Goal: Task Accomplishment & Management: Complete application form

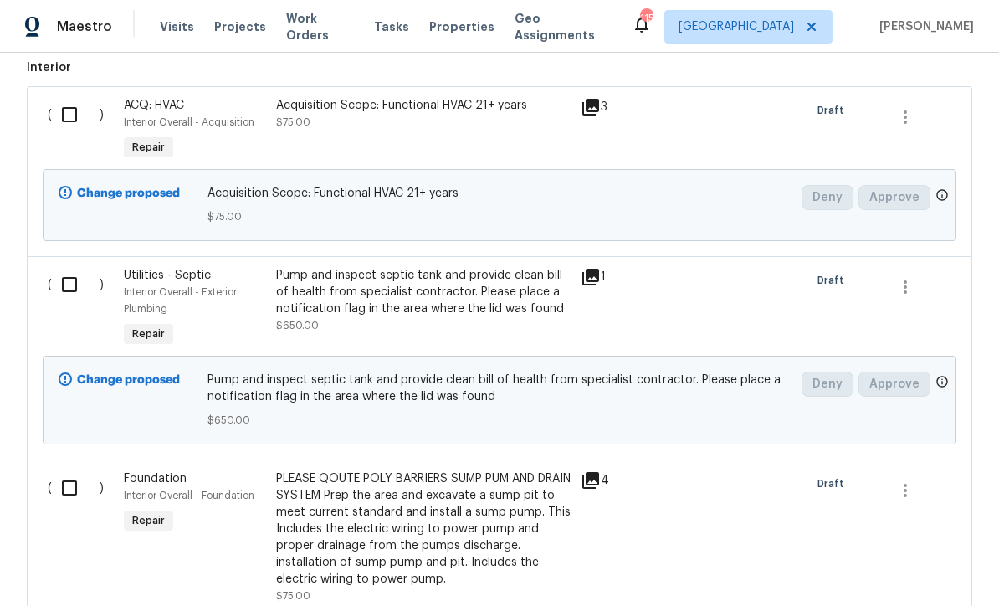
scroll to position [511, 0]
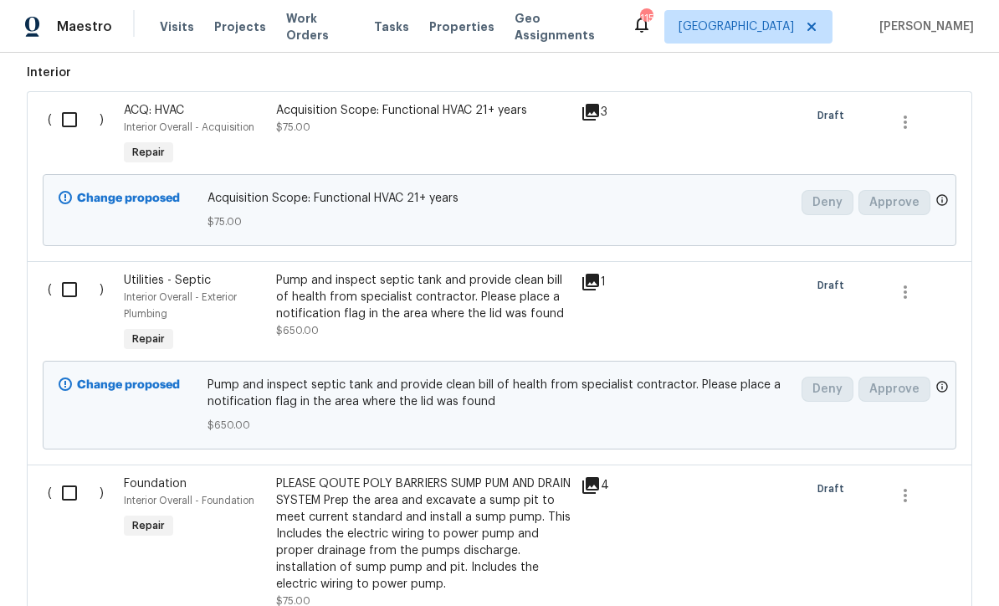
click at [74, 115] on input "checkbox" at bounding box center [76, 119] width 48 height 35
checkbox input "true"
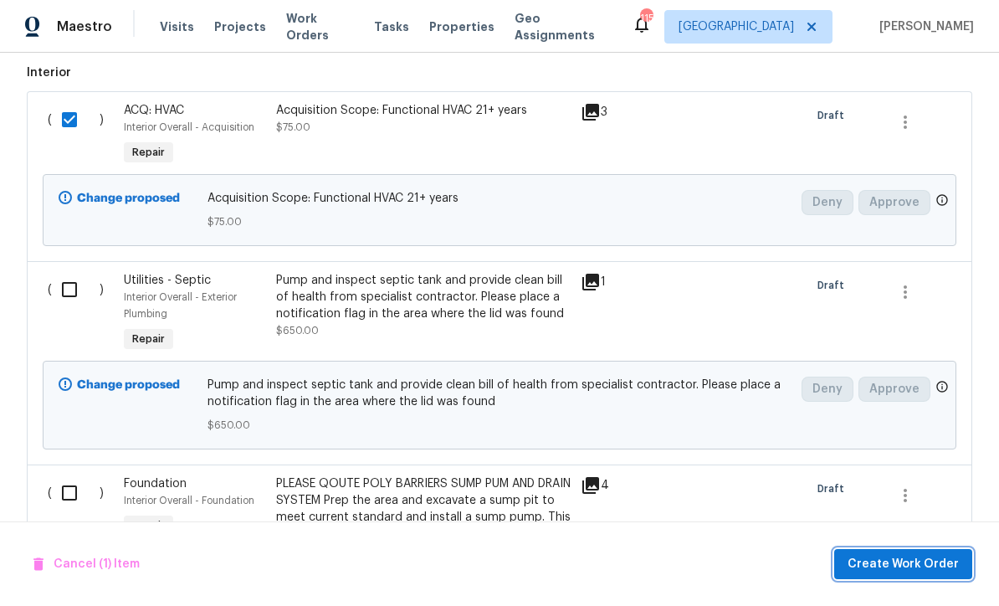
click at [890, 557] on span "Create Work Order" at bounding box center [902, 564] width 111 height 21
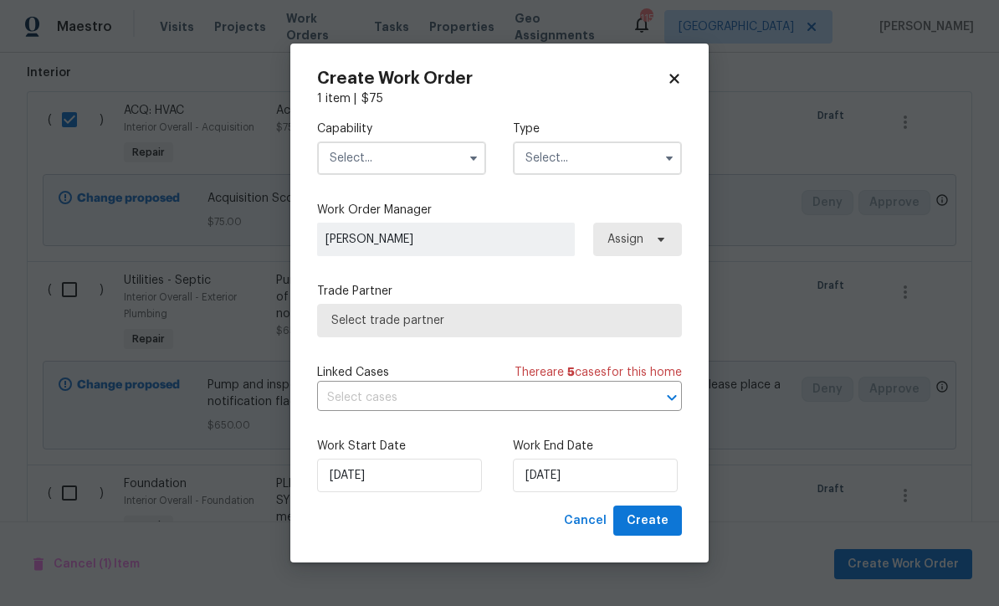
click at [351, 156] on input "text" at bounding box center [401, 157] width 169 height 33
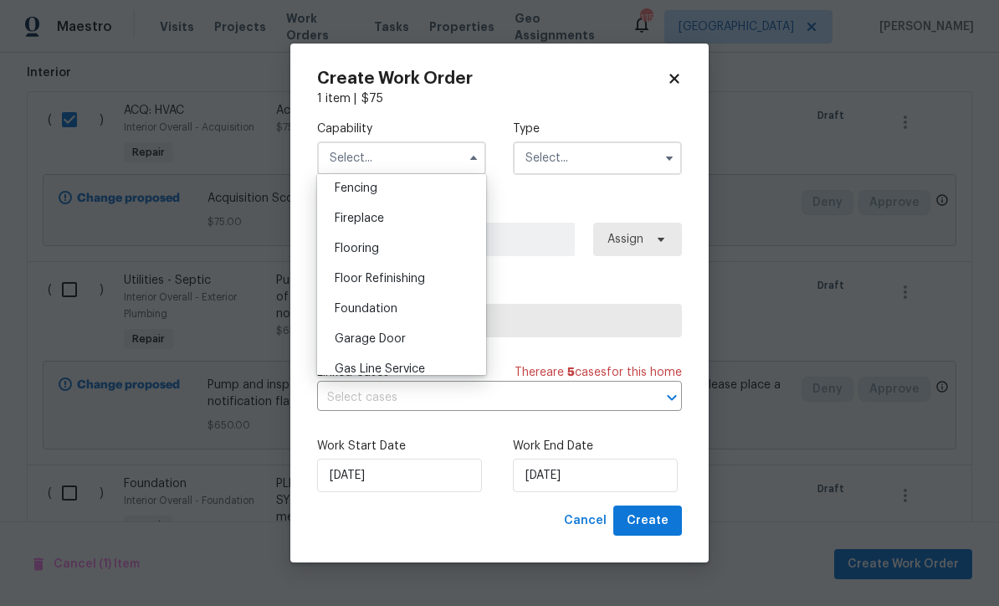
scroll to position [592, 0]
click at [367, 311] on span "Foundation" at bounding box center [366, 310] width 63 height 12
type input "Foundation"
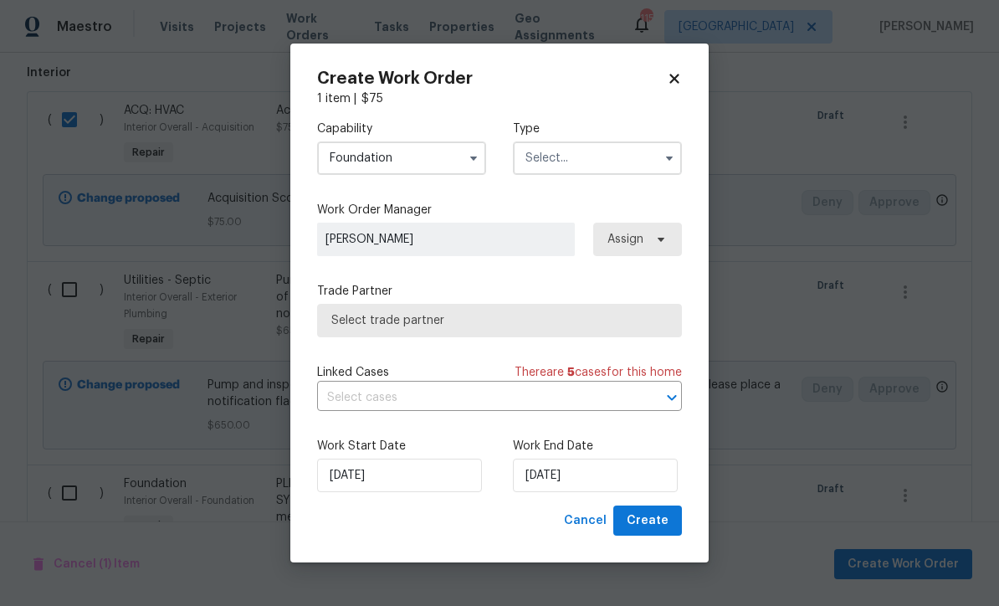
click at [543, 156] on input "text" at bounding box center [597, 157] width 169 height 33
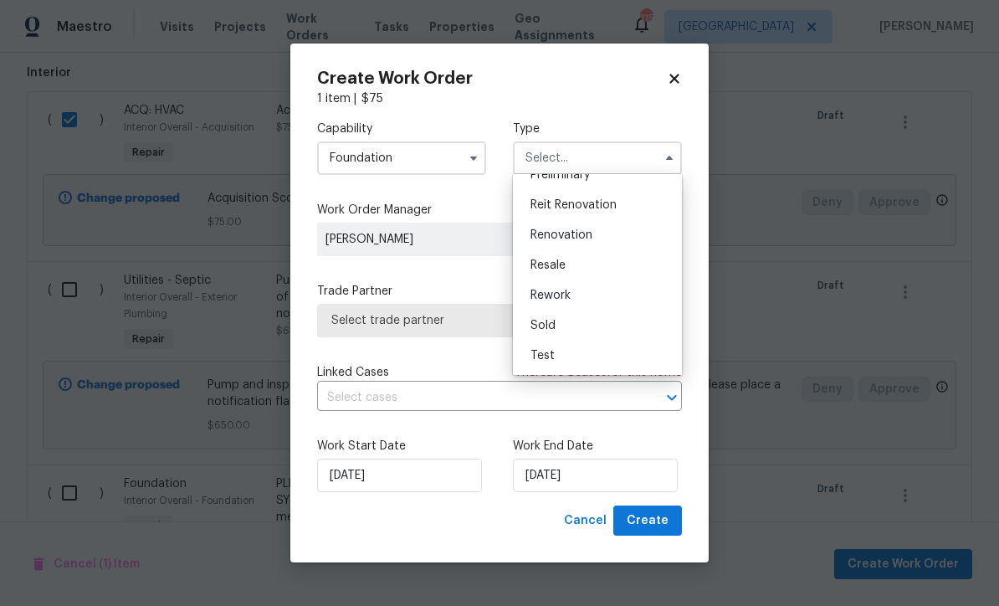
scroll to position [380, 0]
click at [558, 234] on span "Renovation" at bounding box center [561, 235] width 62 height 12
type input "Renovation"
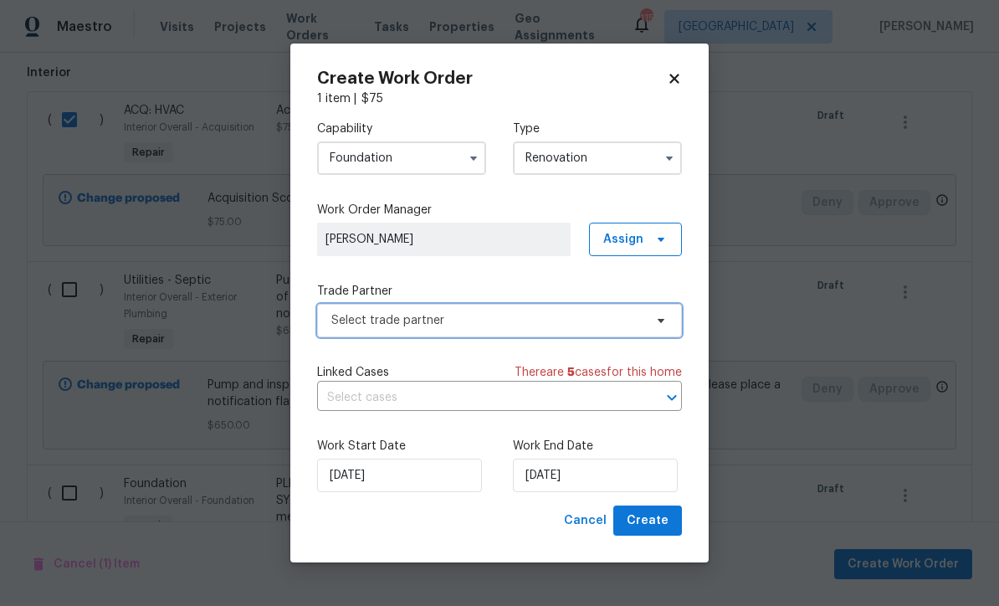
click at [371, 320] on span "Select trade partner" at bounding box center [487, 320] width 312 height 17
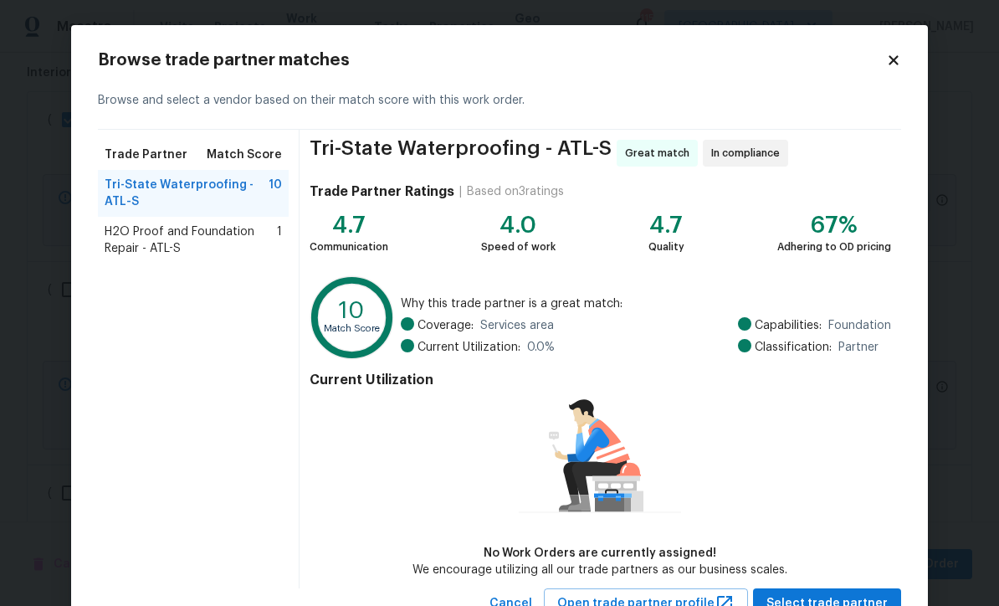
click at [161, 241] on span "H2O Proof and Foundation Repair - ATL-S" at bounding box center [191, 239] width 172 height 33
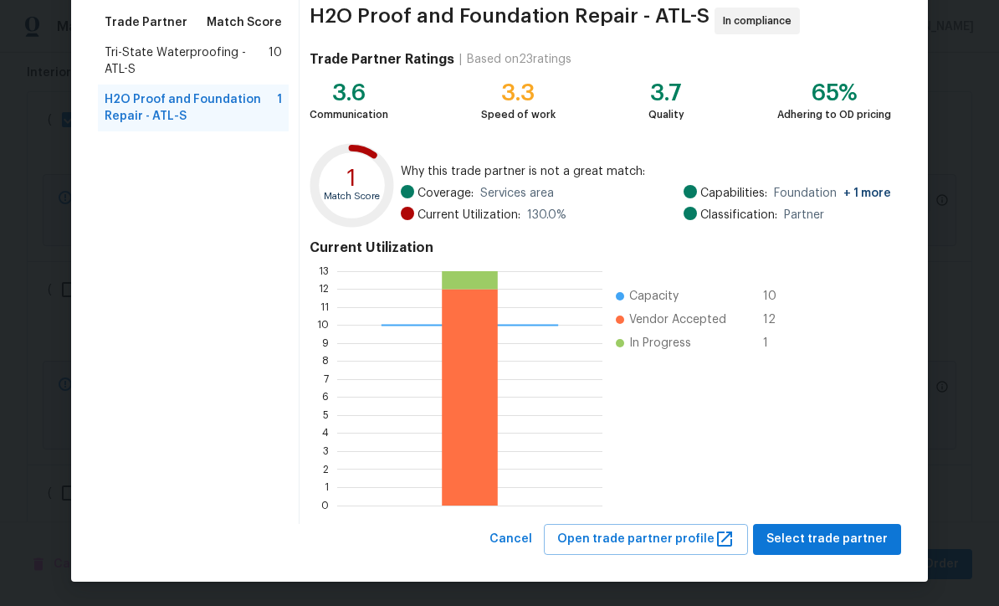
scroll to position [132, 0]
click at [820, 532] on span "Select trade partner" at bounding box center [826, 539] width 121 height 21
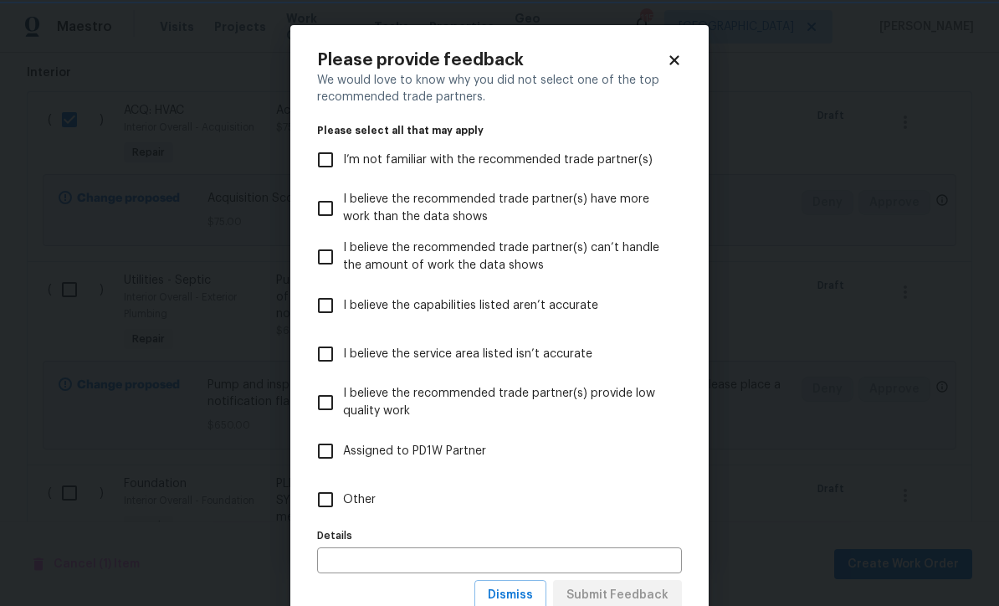
scroll to position [0, 0]
click at [322, 493] on input "Other" at bounding box center [325, 499] width 35 height 35
checkbox input "true"
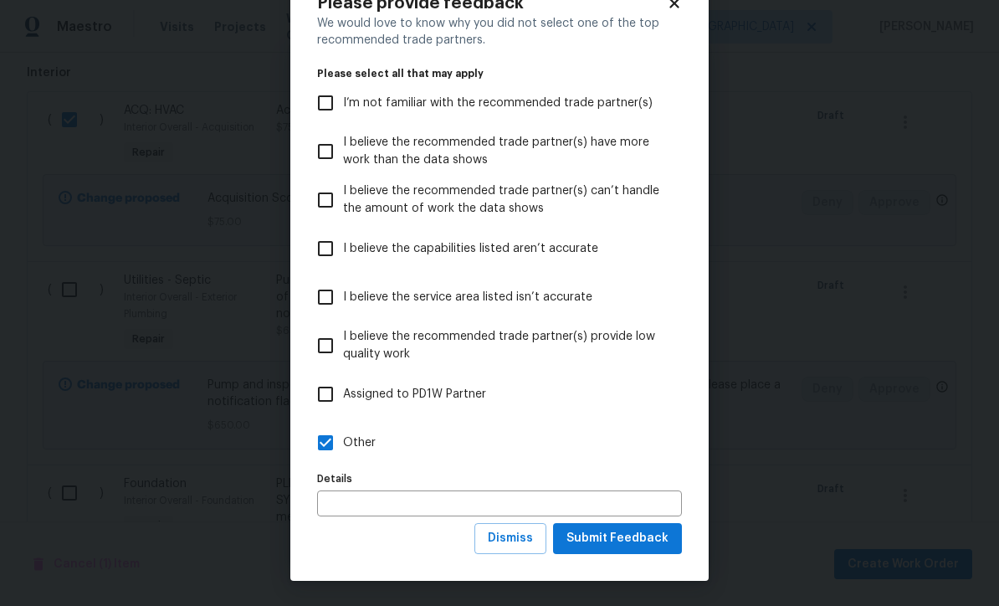
scroll to position [58, 0]
click at [606, 538] on span "Submit Feedback" at bounding box center [617, 538] width 102 height 21
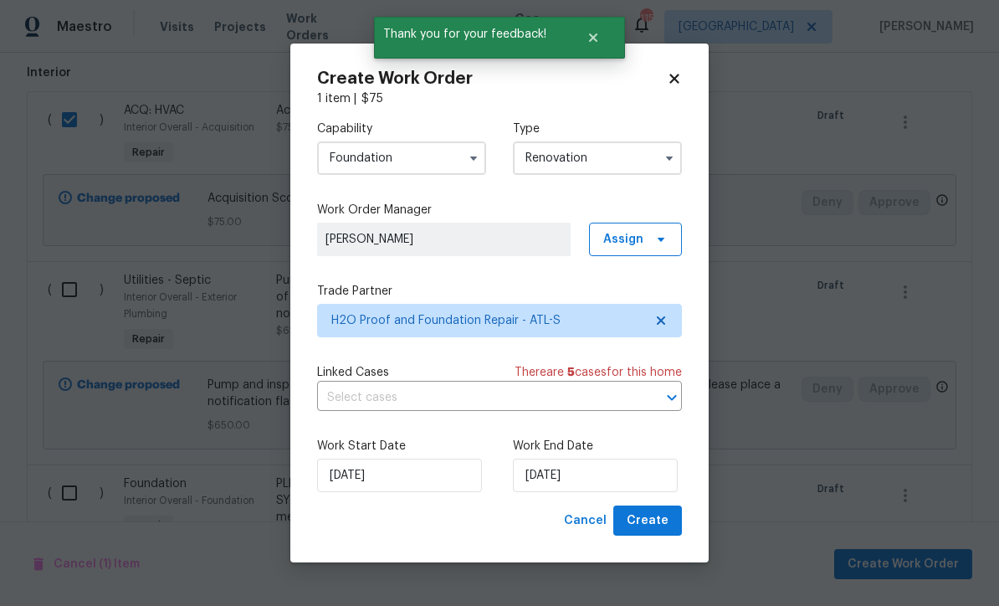
scroll to position [0, 0]
click at [540, 482] on input "8/15/2025" at bounding box center [595, 474] width 165 height 33
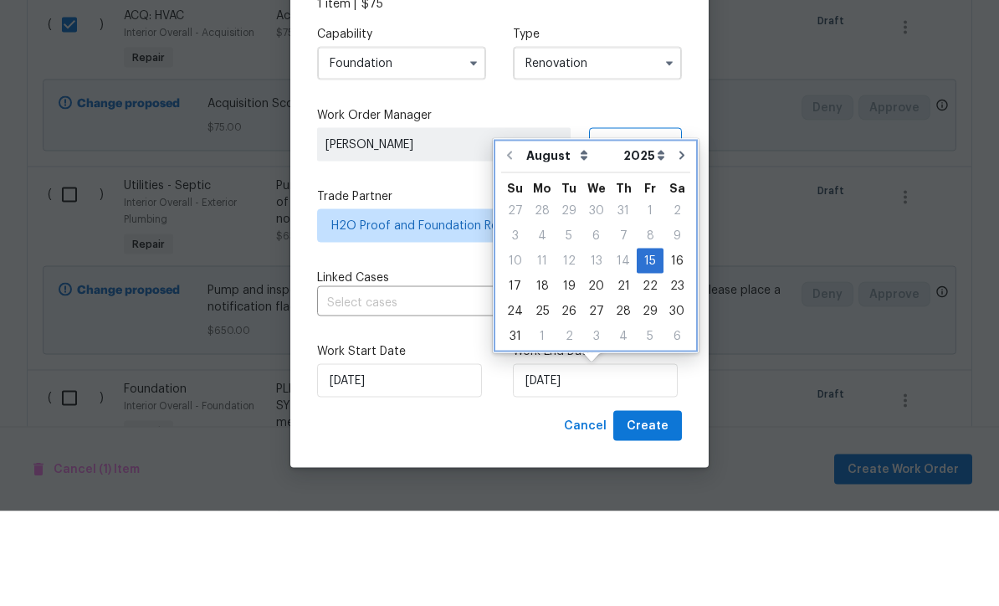
click at [676, 243] on icon "Go to next month" at bounding box center [681, 249] width 13 height 13
type input "9/15/2025"
select select "8"
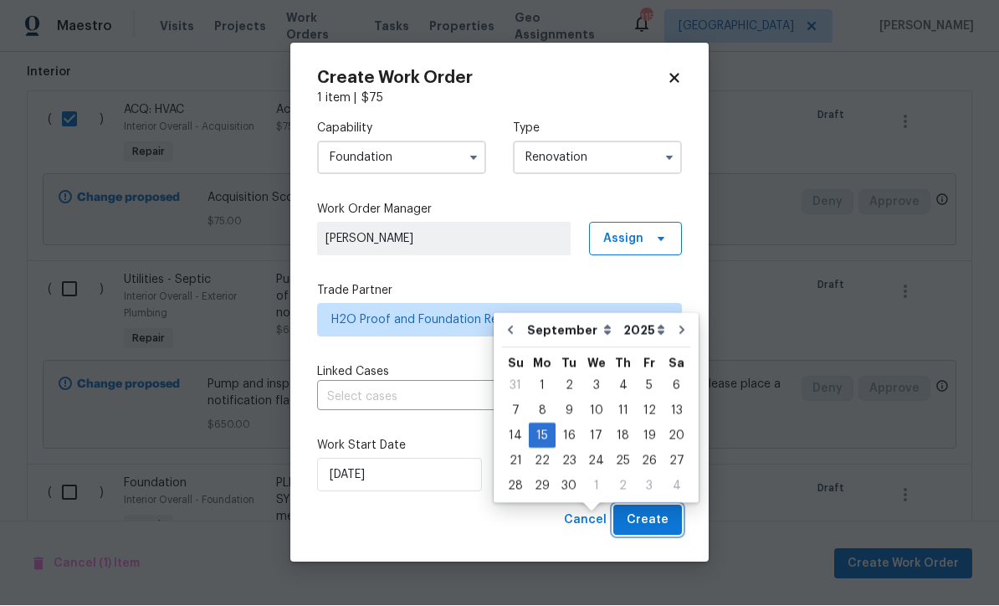
click at [649, 514] on span "Create" at bounding box center [647, 520] width 42 height 21
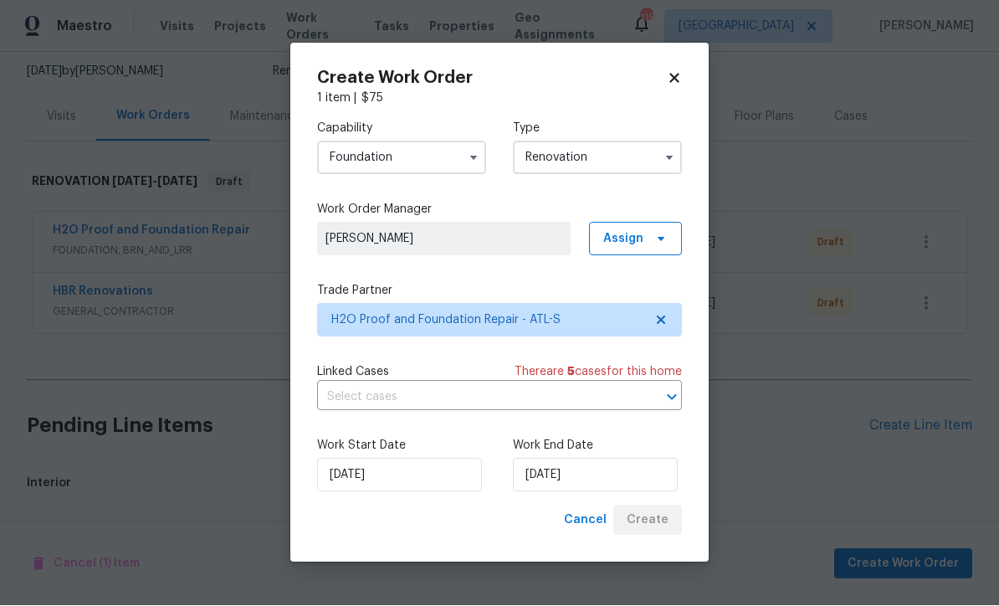
scroll to position [105, 0]
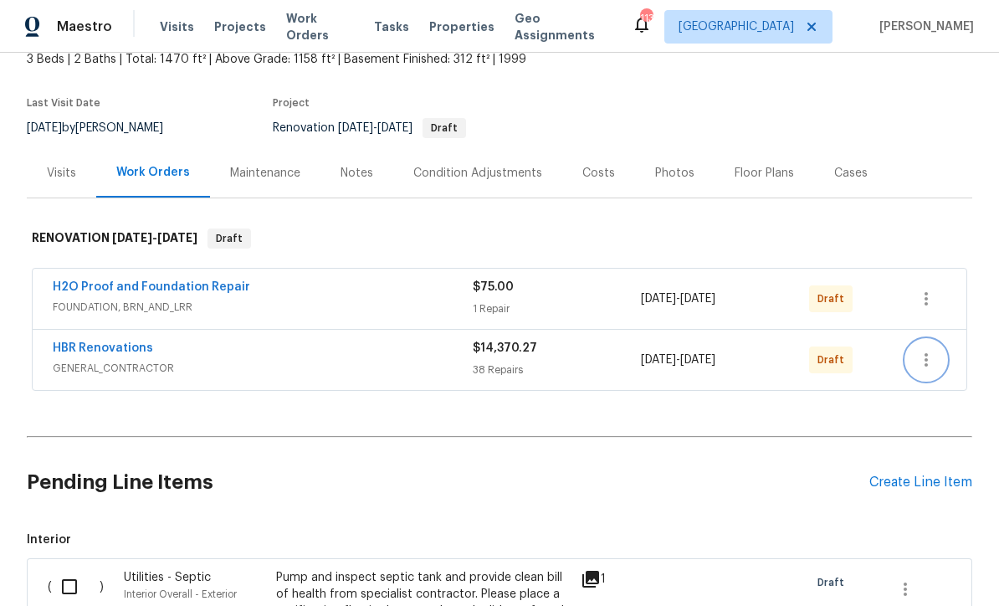
click at [938, 340] on button "button" at bounding box center [926, 360] width 40 height 40
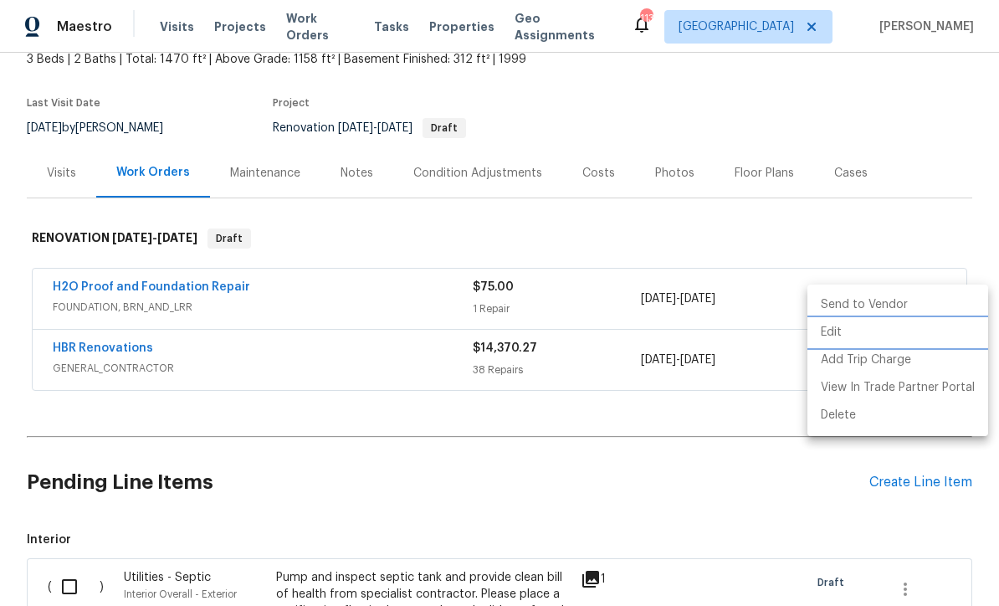
click at [898, 334] on li "Edit" at bounding box center [897, 333] width 181 height 28
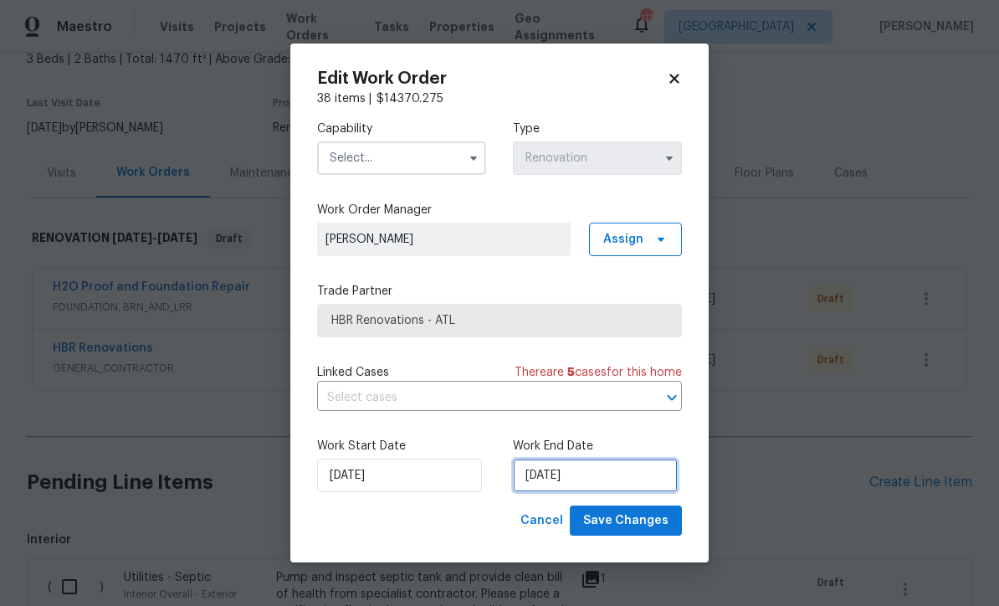
click at [542, 478] on input "8/15/2025" at bounding box center [595, 474] width 165 height 33
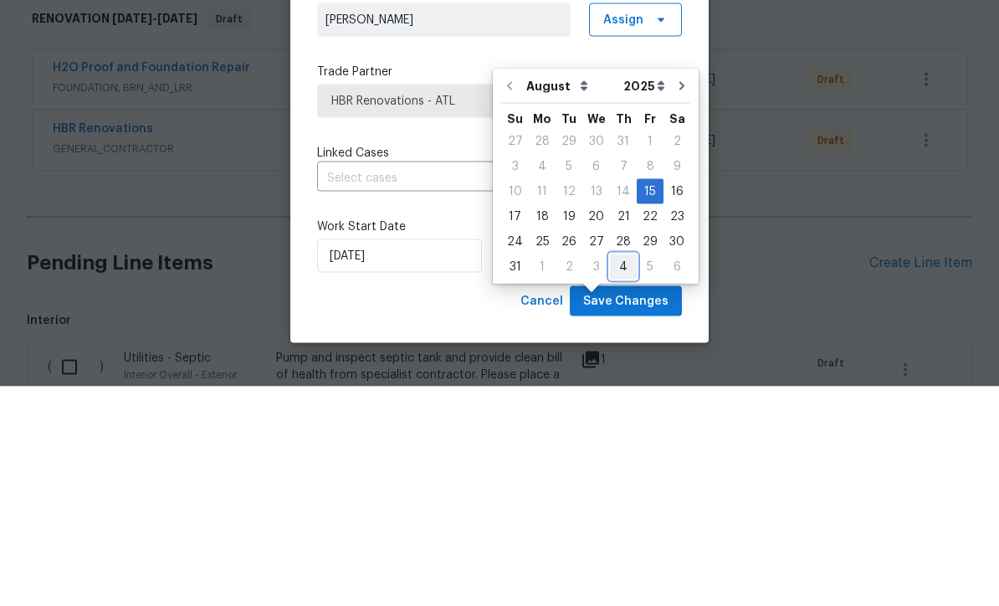
click at [618, 474] on div "4" at bounding box center [623, 485] width 27 height 23
type input "9/4/2025"
select select "8"
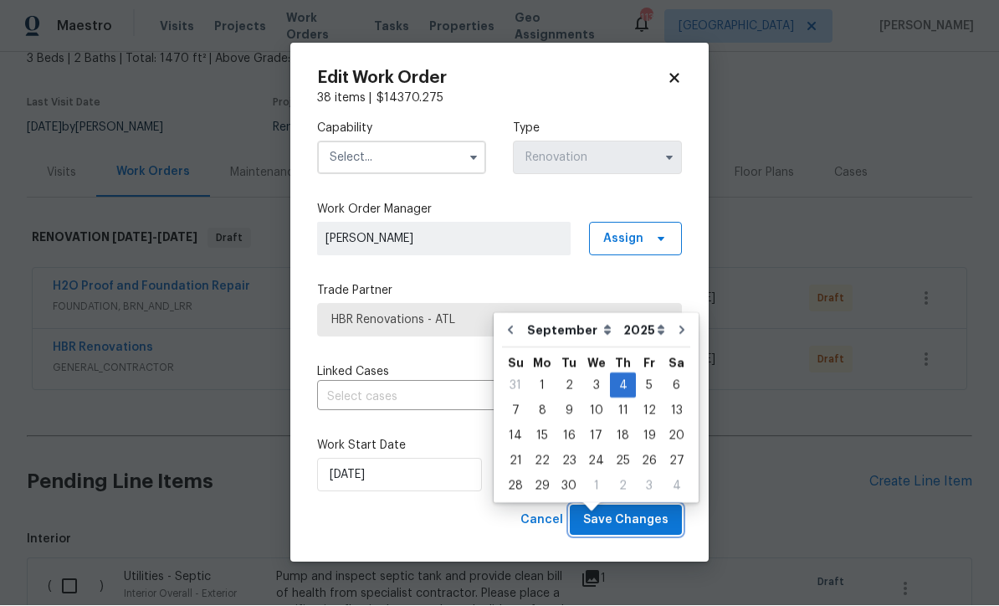
click at [619, 517] on span "Save Changes" at bounding box center [625, 520] width 85 height 21
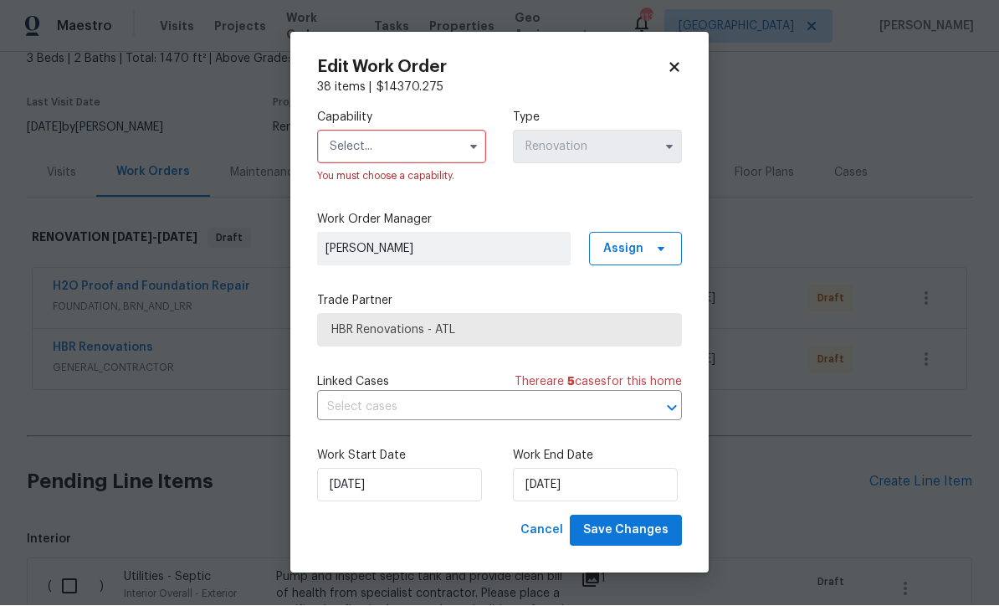
click at [350, 143] on input "text" at bounding box center [401, 146] width 169 height 33
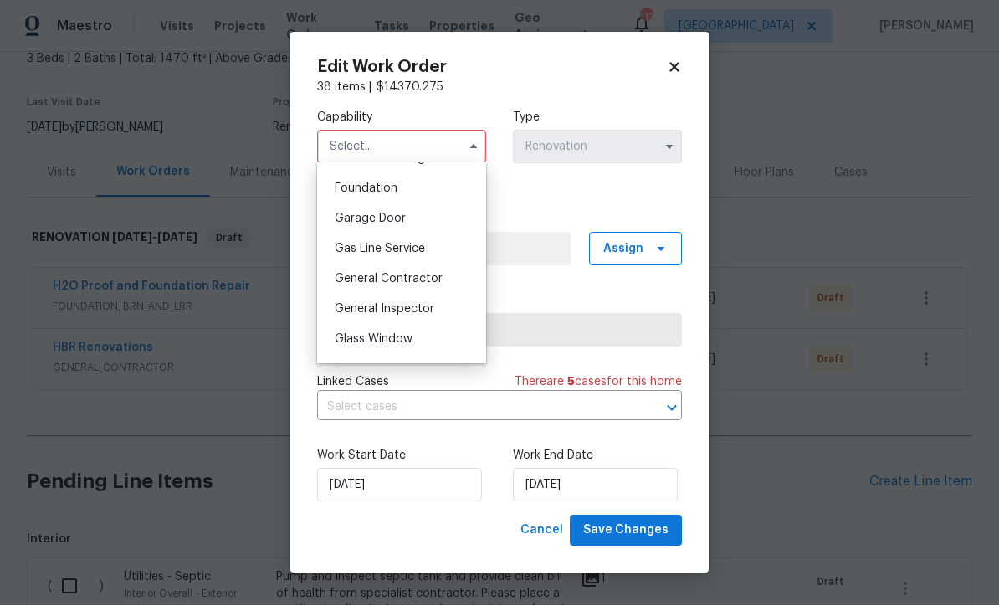
scroll to position [713, 0]
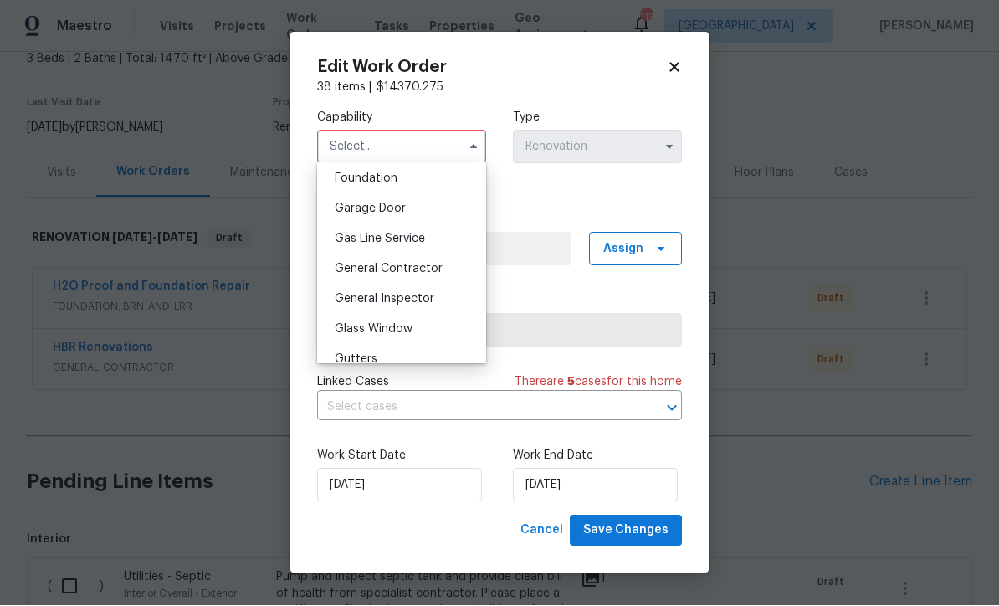
click at [390, 274] on div "General Contractor" at bounding box center [401, 269] width 161 height 30
type input "General Contractor"
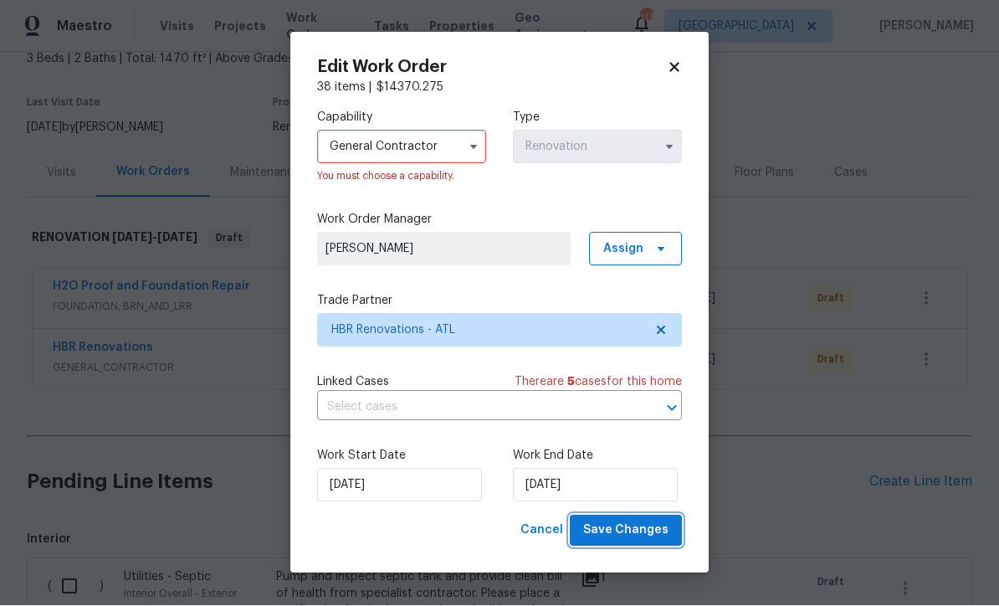
click at [621, 521] on span "Save Changes" at bounding box center [625, 530] width 85 height 21
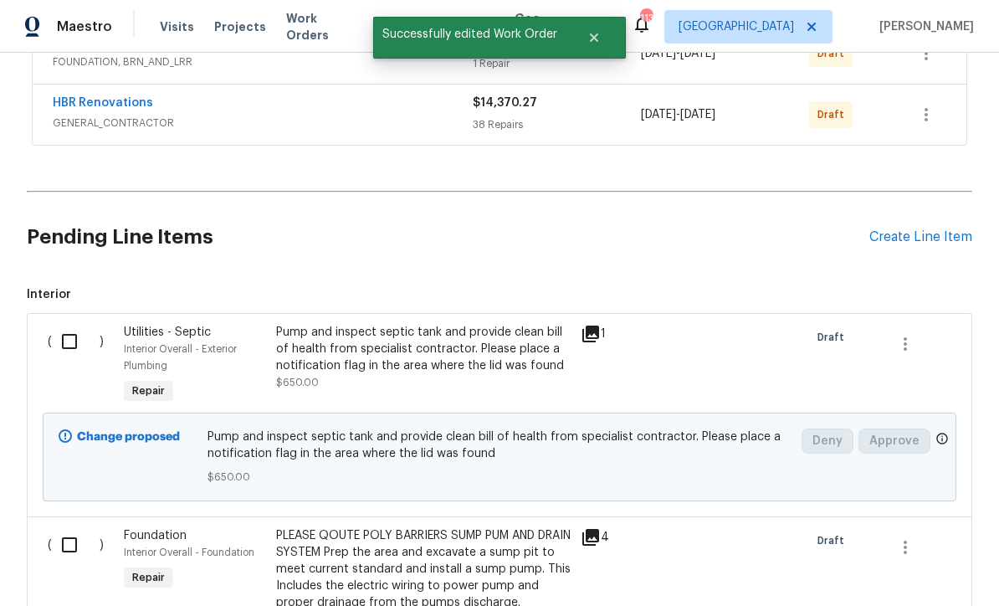
scroll to position [452, 0]
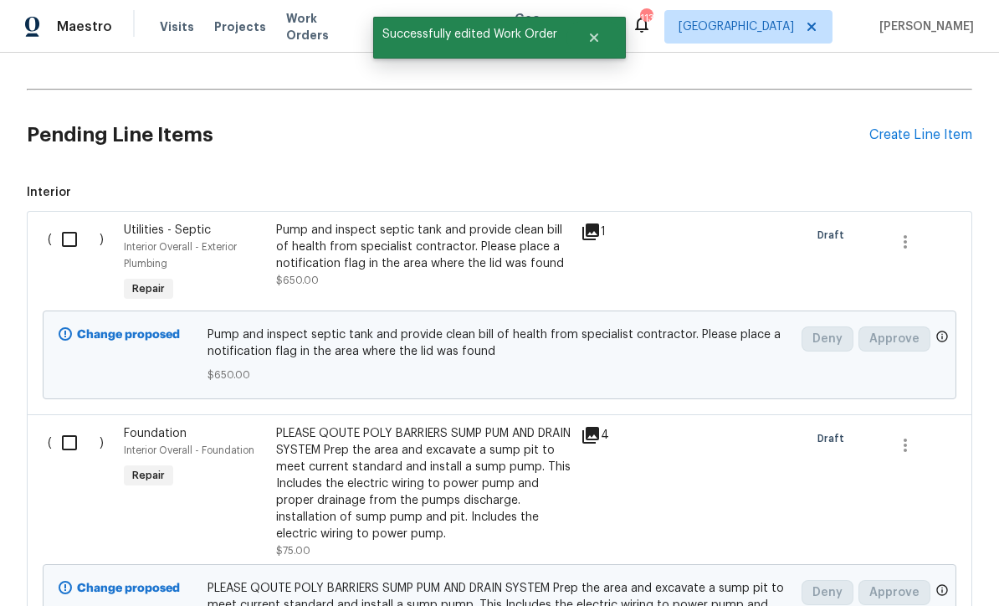
click at [63, 222] on input "checkbox" at bounding box center [76, 239] width 48 height 35
checkbox input "true"
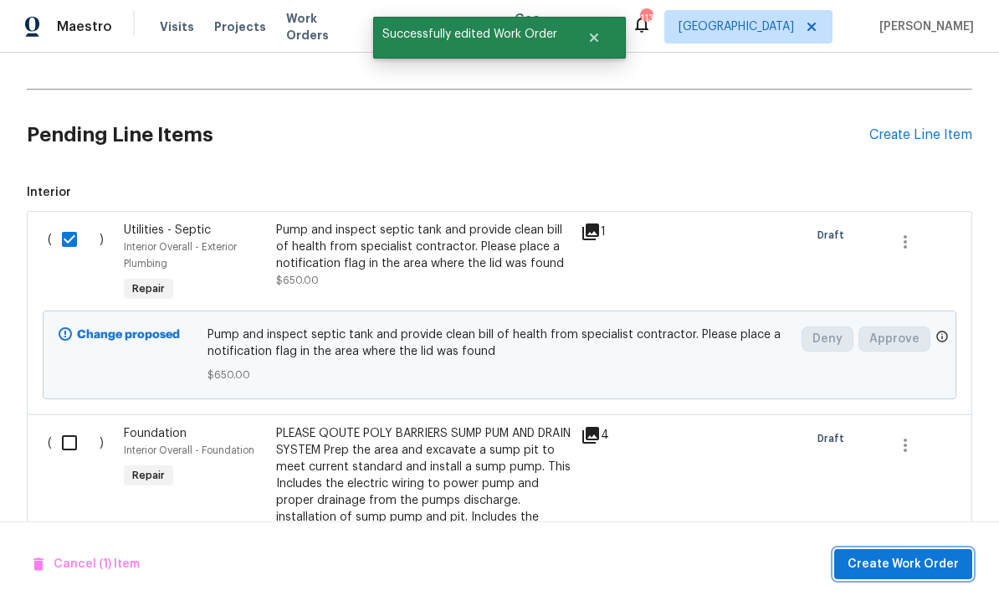
click at [874, 553] on button "Create Work Order" at bounding box center [903, 564] width 138 height 31
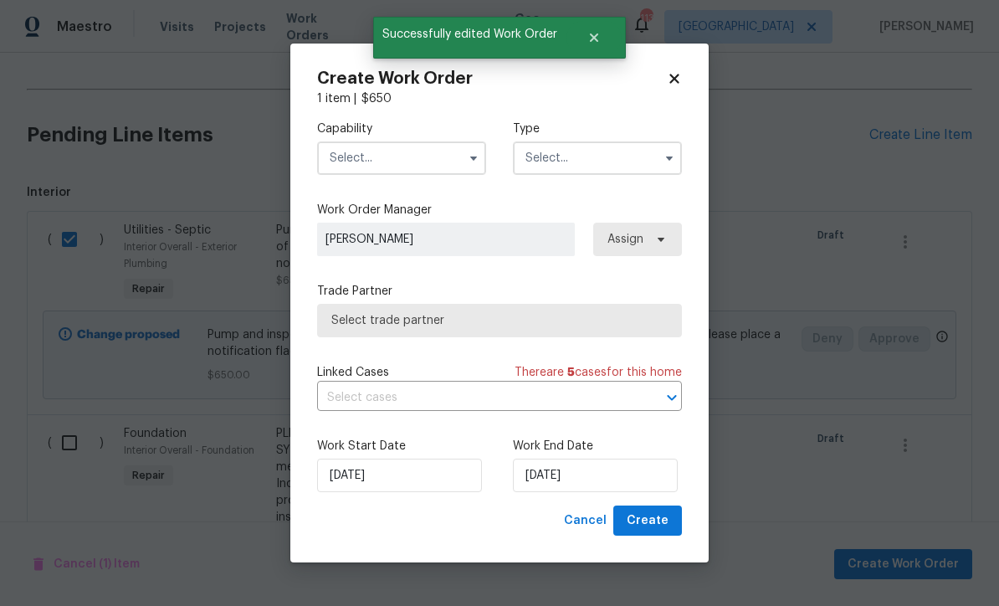
click at [349, 154] on input "text" at bounding box center [401, 157] width 169 height 33
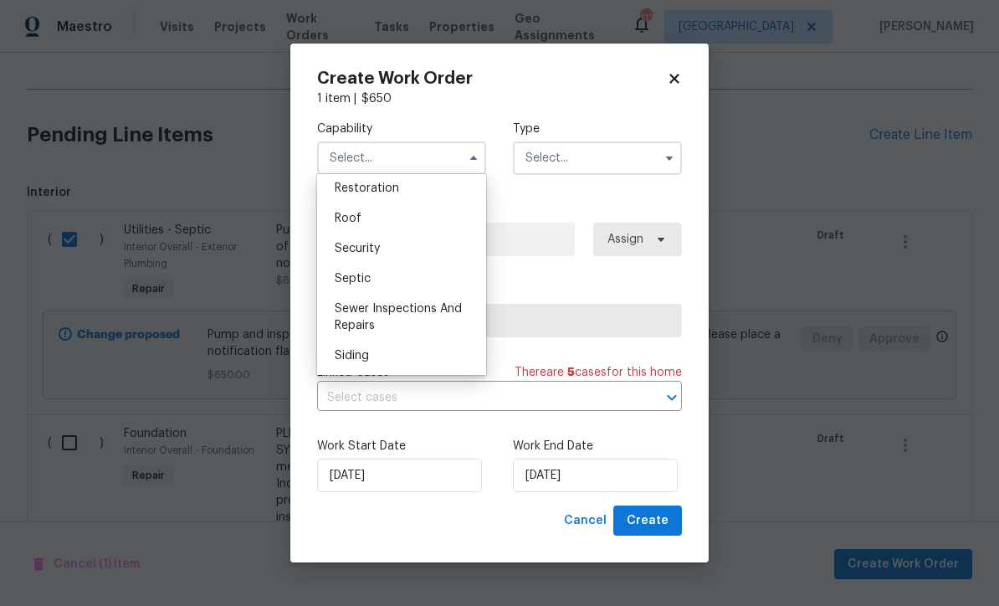
scroll to position [1689, 0]
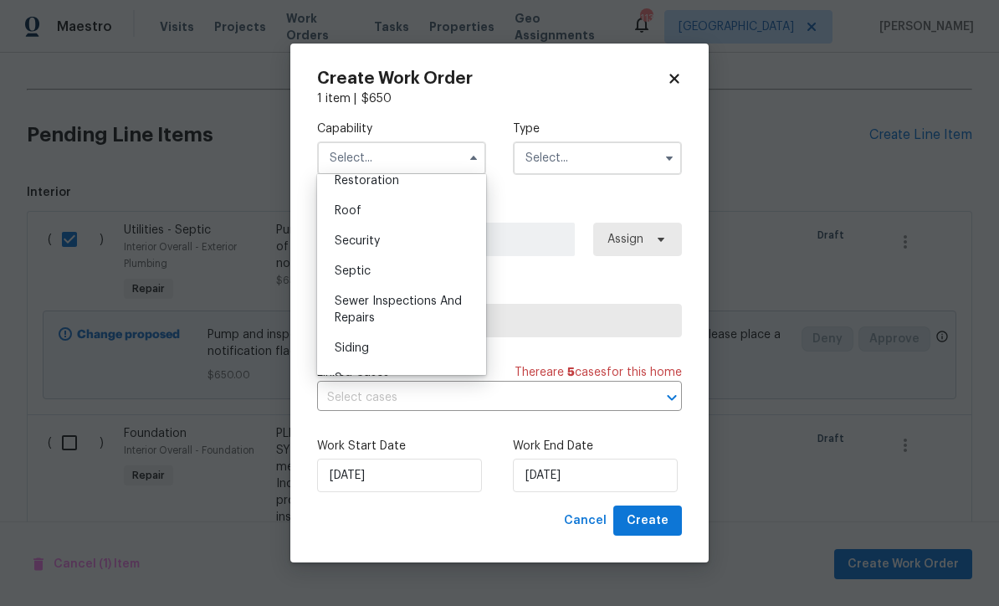
click at [351, 273] on span "Septic" at bounding box center [353, 271] width 36 height 12
type input "Septic"
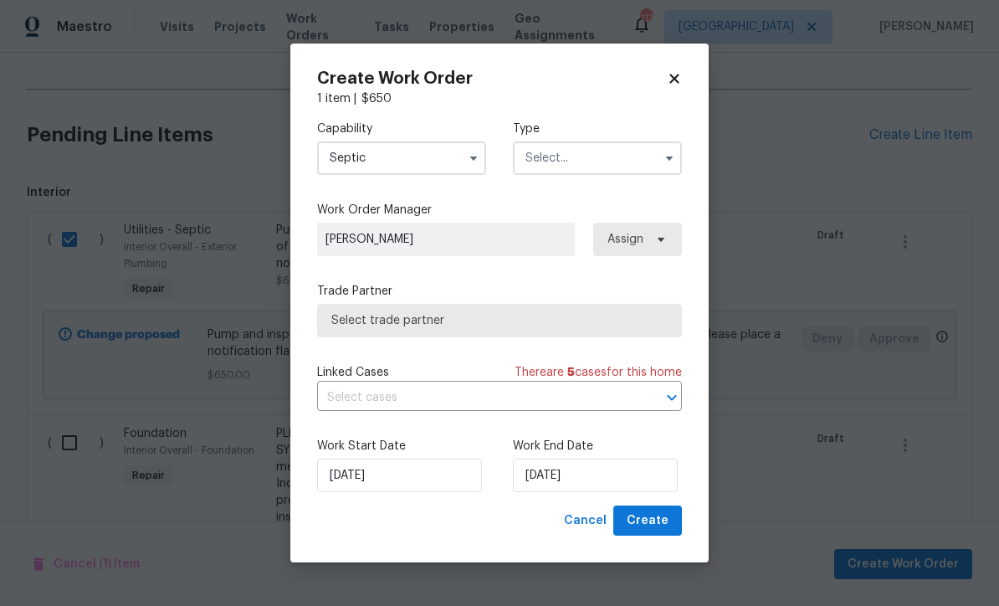
click at [540, 157] on input "text" at bounding box center [597, 157] width 169 height 33
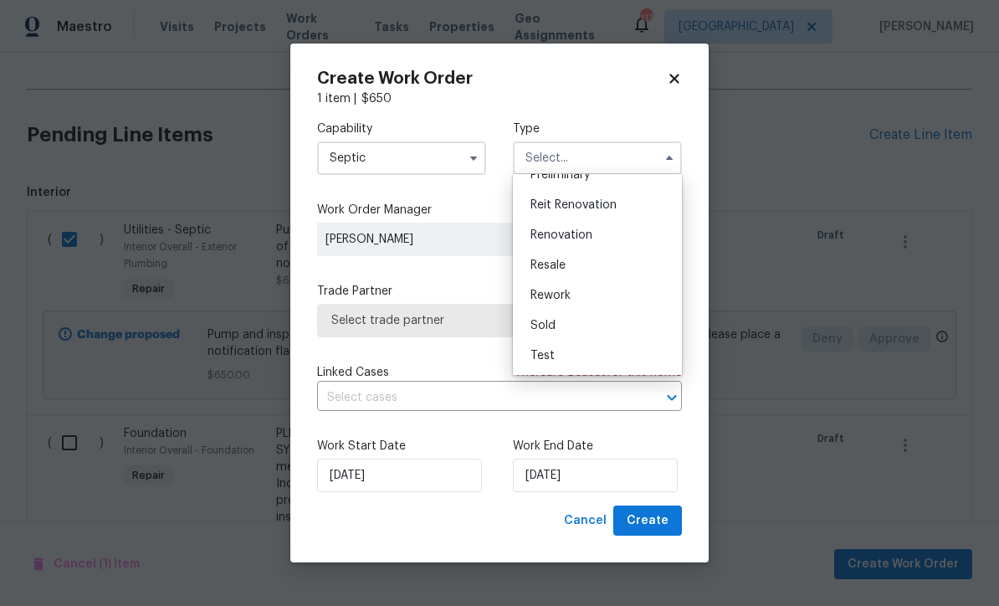
scroll to position [380, 0]
click at [555, 230] on span "Renovation" at bounding box center [561, 235] width 62 height 12
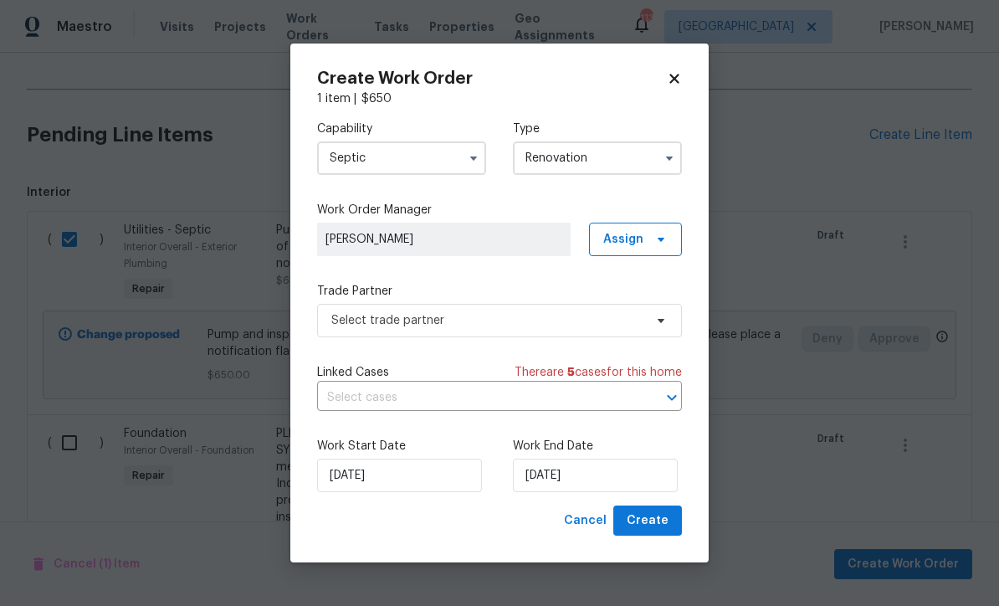
type input "Renovation"
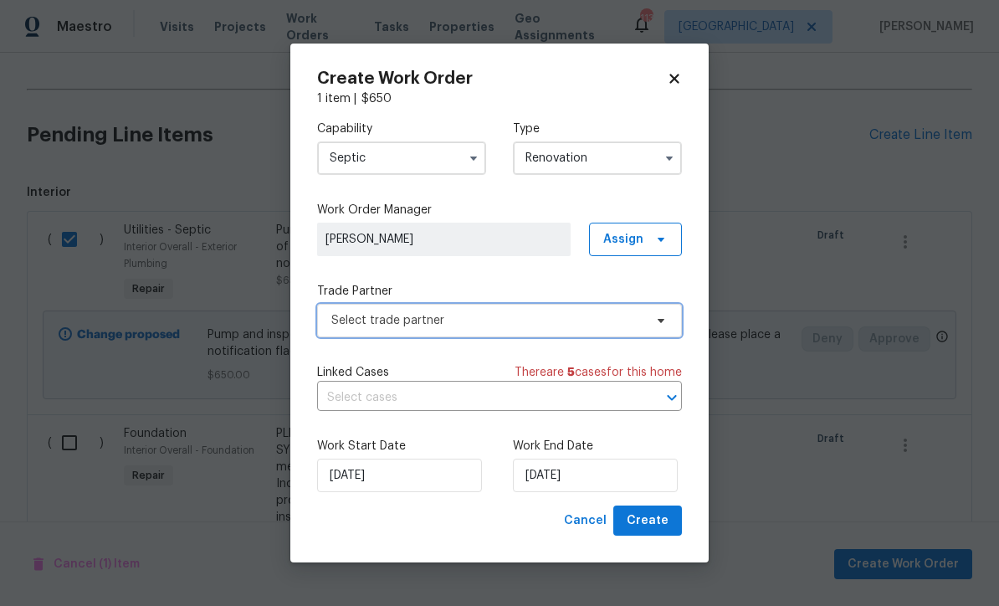
click at [345, 312] on span "Select trade partner" at bounding box center [487, 320] width 312 height 17
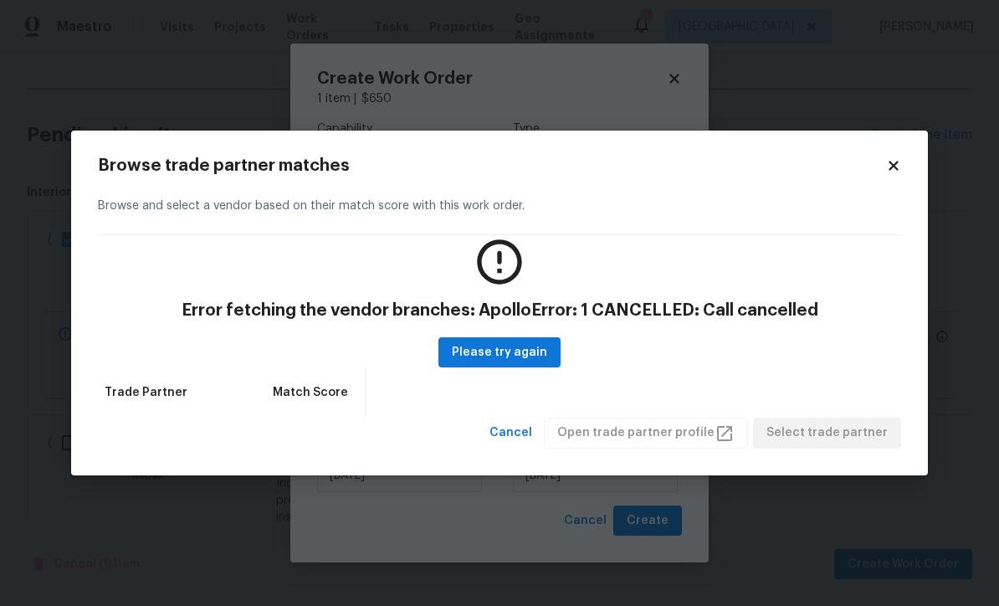
click at [900, 162] on icon at bounding box center [893, 165] width 15 height 15
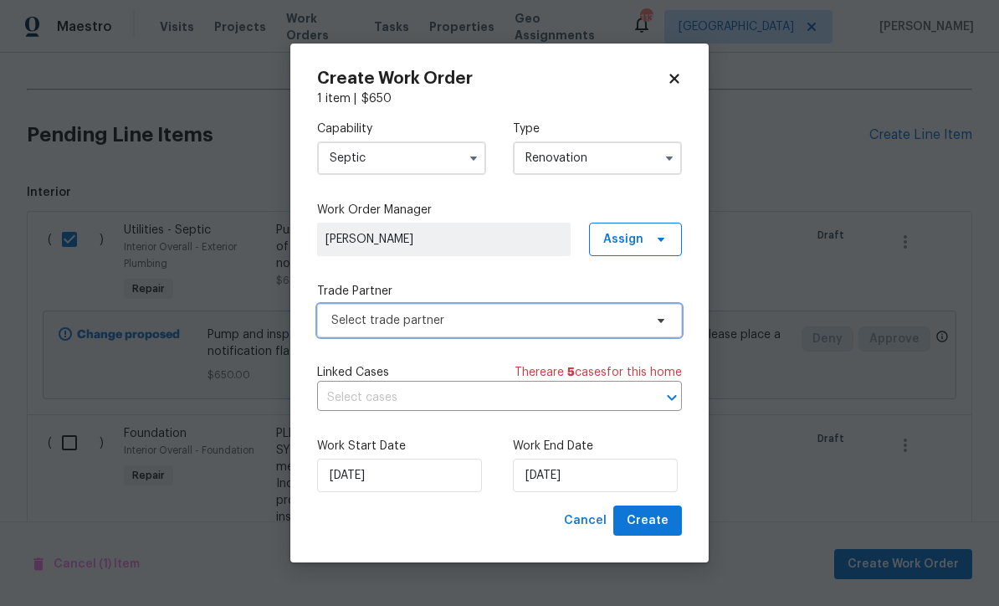
click at [371, 307] on span "Select trade partner" at bounding box center [499, 320] width 365 height 33
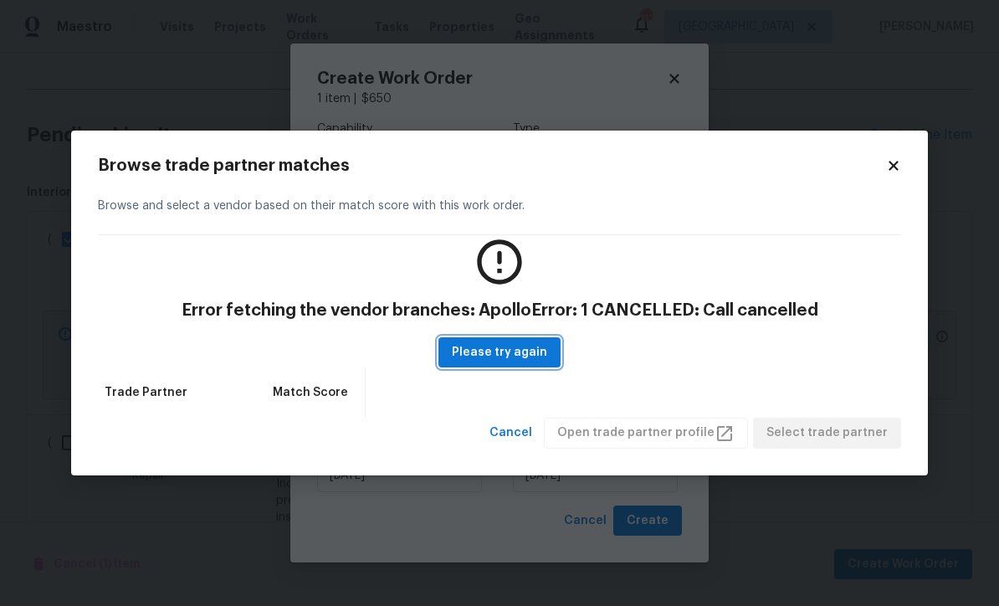
click at [489, 345] on span "Please try again" at bounding box center [499, 352] width 95 height 21
click at [902, 161] on div "Browse trade partner matches Browse and select a vendor based on their match sc…" at bounding box center [499, 302] width 856 height 345
click at [899, 163] on icon at bounding box center [893, 165] width 15 height 15
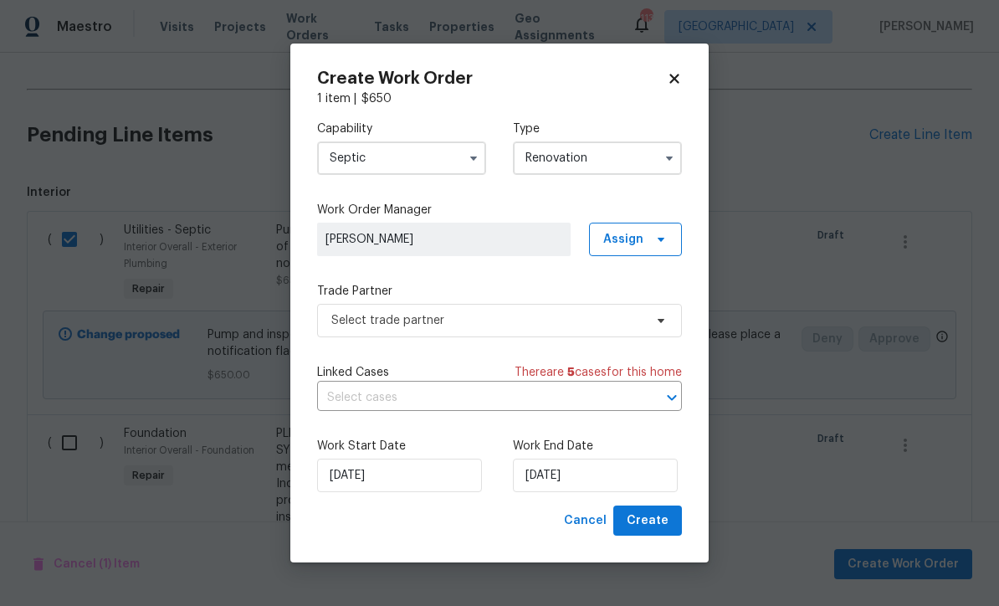
click at [361, 157] on input "Septic" at bounding box center [401, 157] width 169 height 33
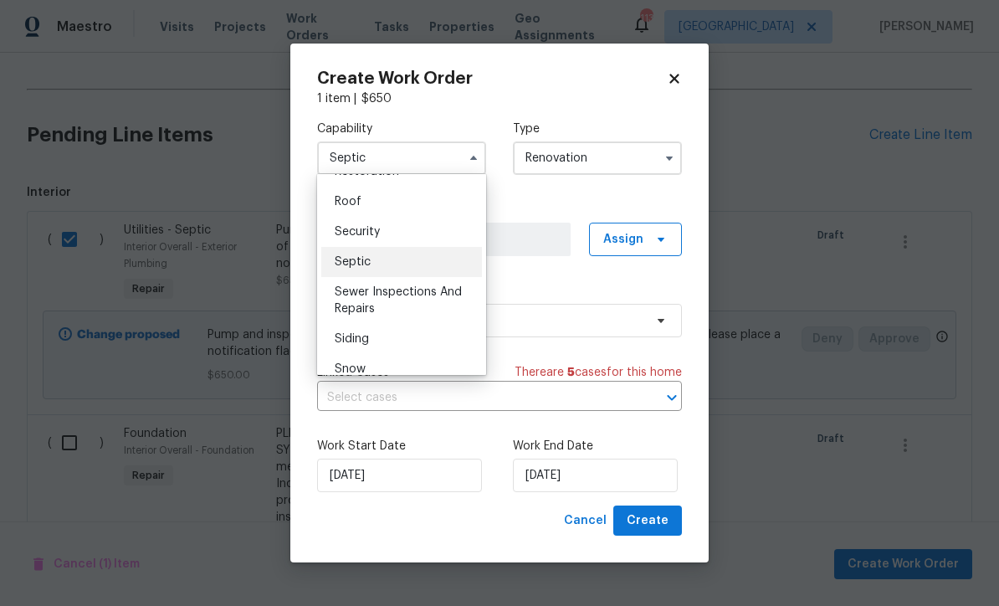
scroll to position [1697, 0]
click at [368, 292] on span "Sewer Inspections And Repairs" at bounding box center [398, 301] width 127 height 28
type input "Sewer Inspections And Repairs"
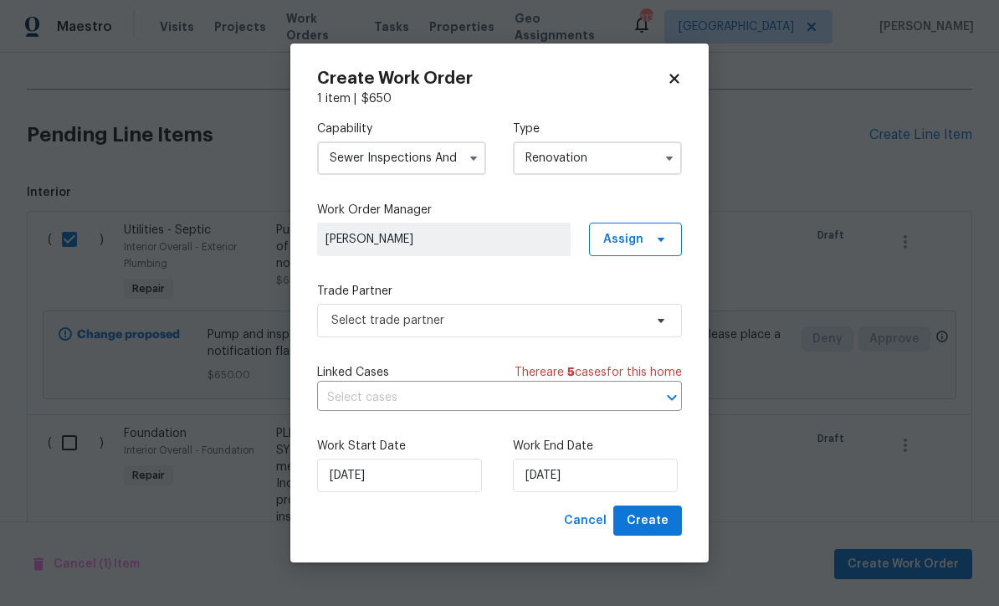
click at [555, 156] on input "Renovation" at bounding box center [597, 157] width 169 height 33
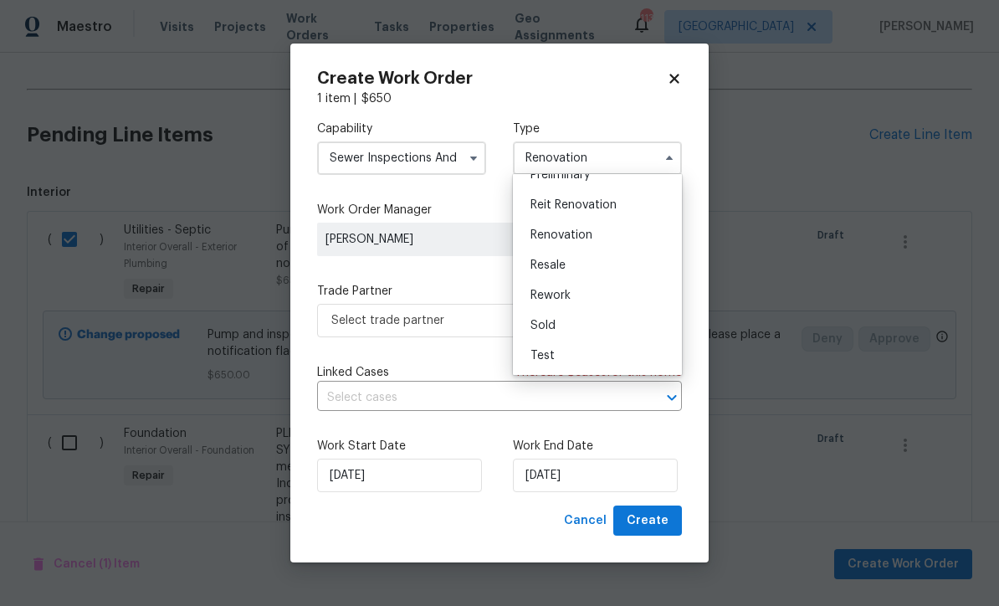
scroll to position [380, 0]
click at [547, 234] on span "Renovation" at bounding box center [561, 235] width 62 height 12
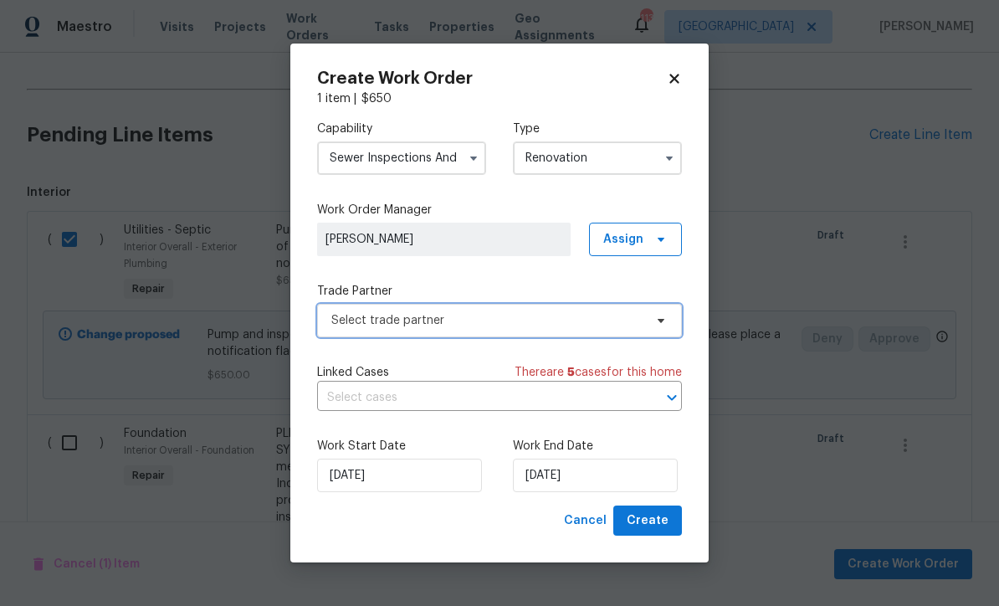
click at [368, 320] on span "Select trade partner" at bounding box center [487, 320] width 312 height 17
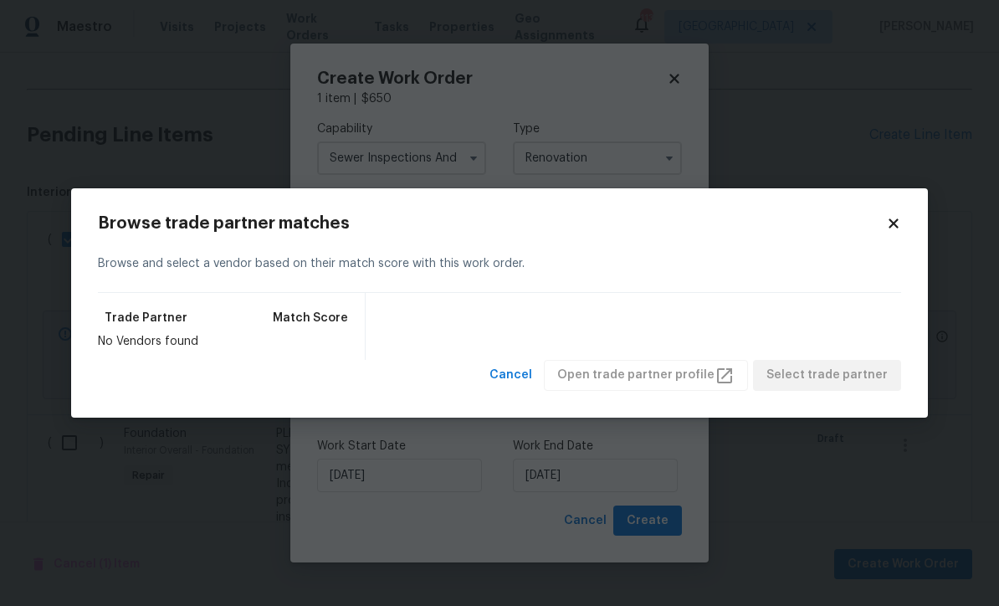
click at [891, 217] on icon at bounding box center [893, 223] width 15 height 15
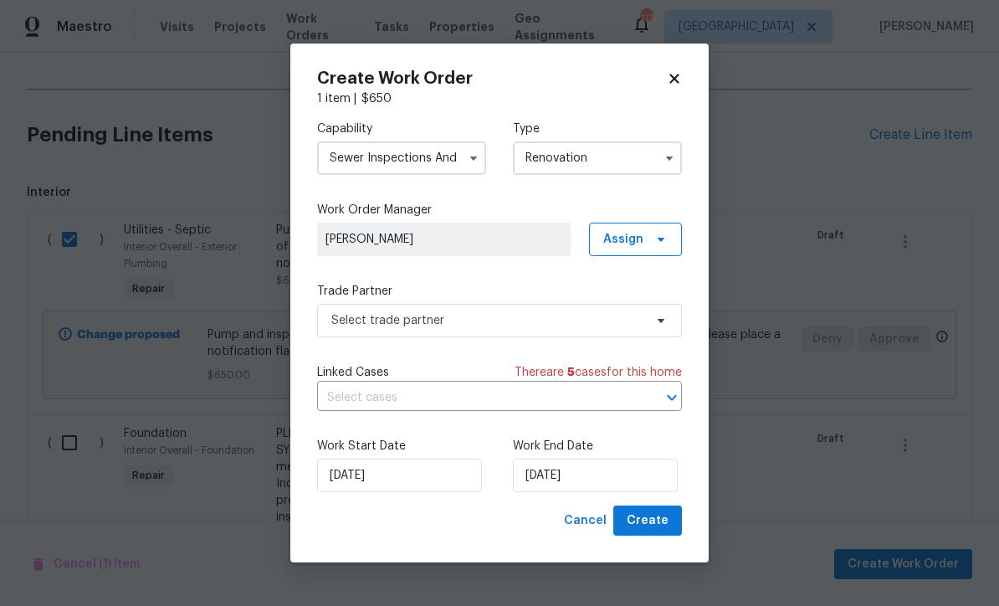
click at [679, 73] on icon at bounding box center [674, 78] width 15 height 15
checkbox input "false"
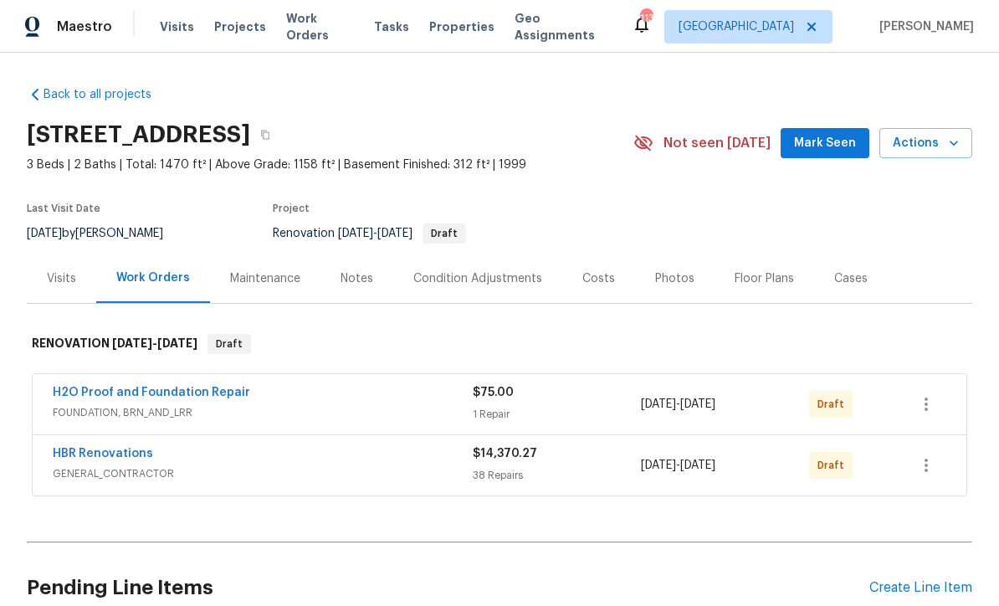
scroll to position [0, 0]
click at [100, 386] on link "H2O Proof and Foundation Repair" at bounding box center [151, 392] width 197 height 12
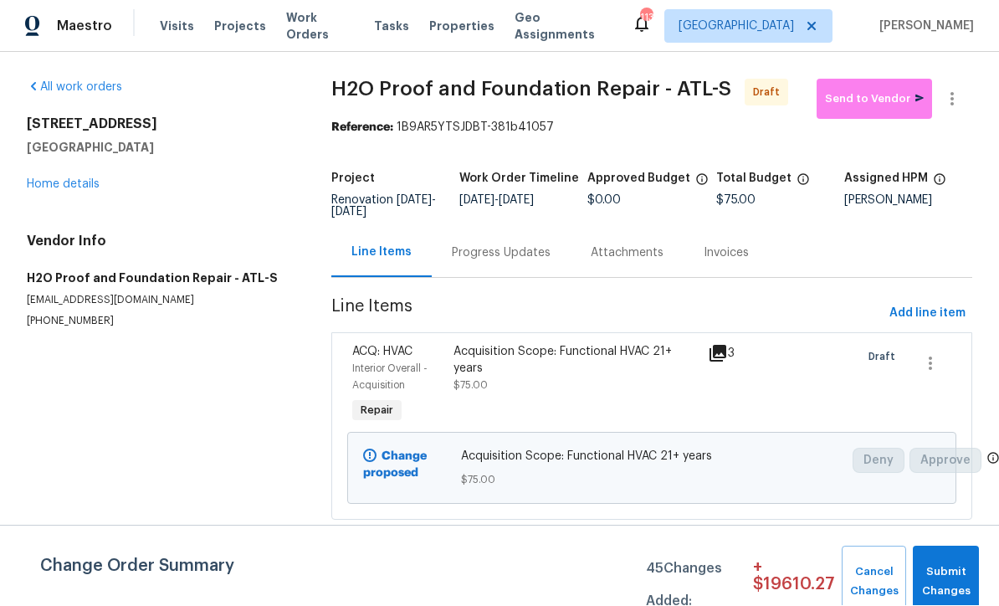
click at [464, 376] on div "Acquisition Scope: Functional HVAC 21+ years $75.00" at bounding box center [574, 369] width 243 height 50
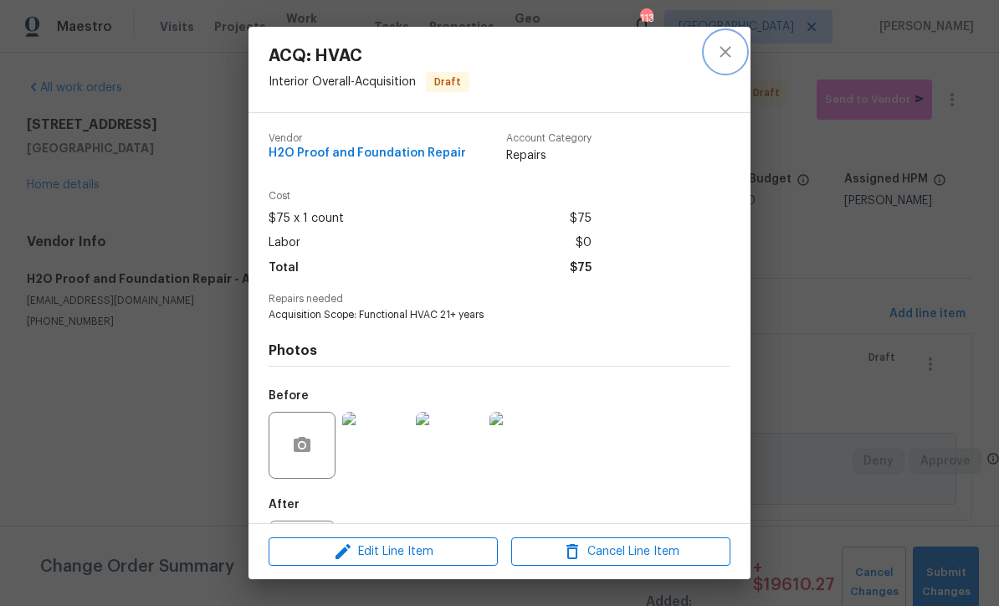
click at [728, 52] on icon "close" at bounding box center [725, 52] width 20 height 20
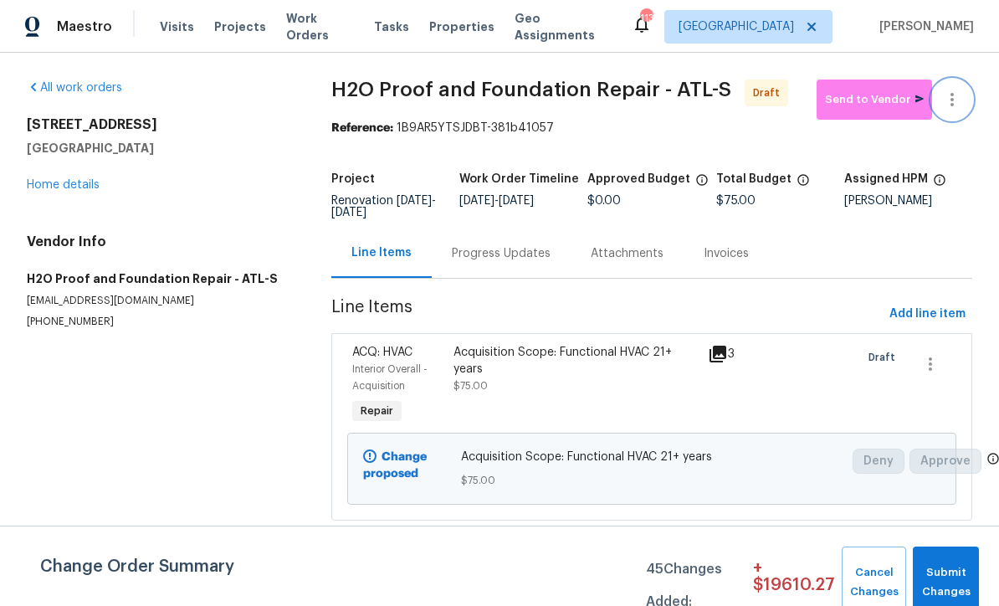
click at [959, 97] on icon "button" at bounding box center [952, 99] width 20 height 20
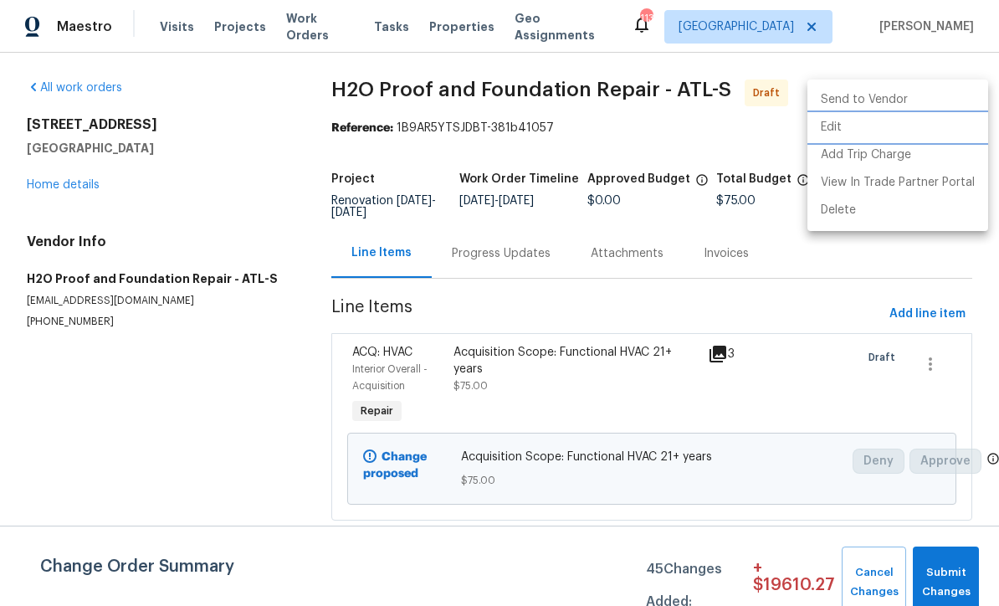
click at [907, 136] on li "Edit" at bounding box center [897, 128] width 181 height 28
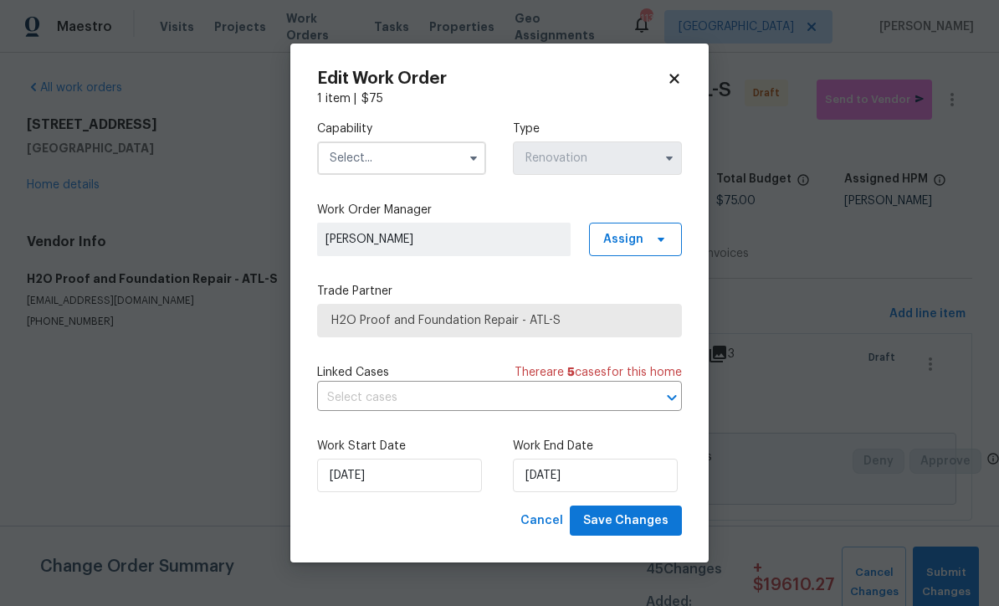
click at [357, 157] on input "text" at bounding box center [401, 157] width 169 height 33
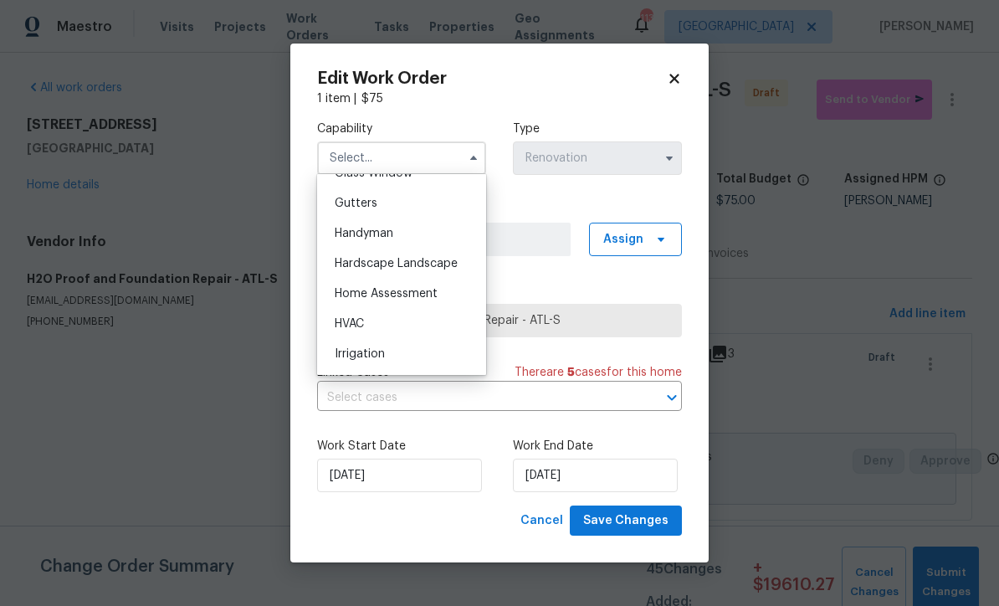
scroll to position [903, 0]
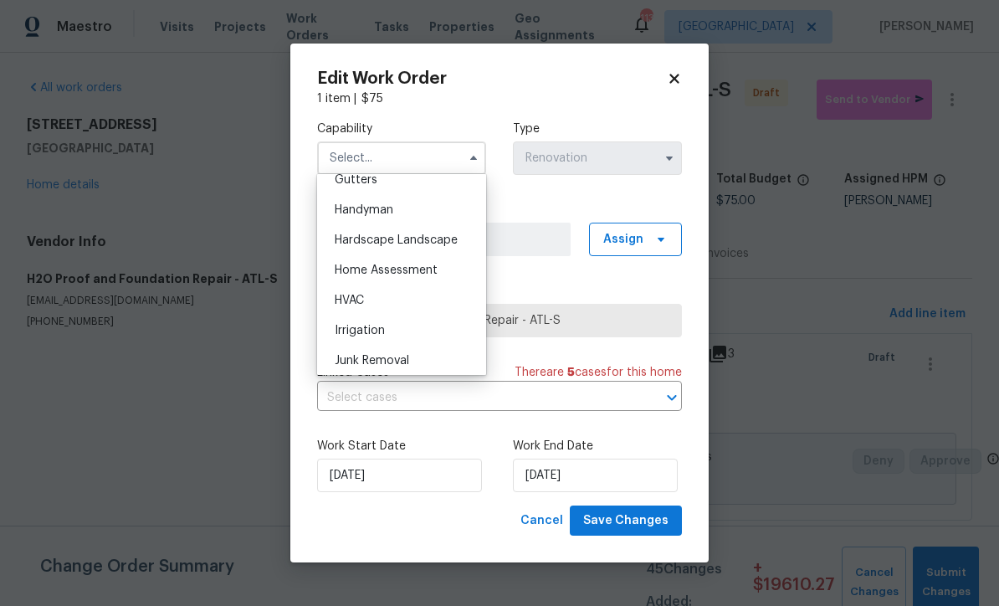
click at [351, 299] on span "HVAC" at bounding box center [349, 300] width 29 height 12
type input "HVAC"
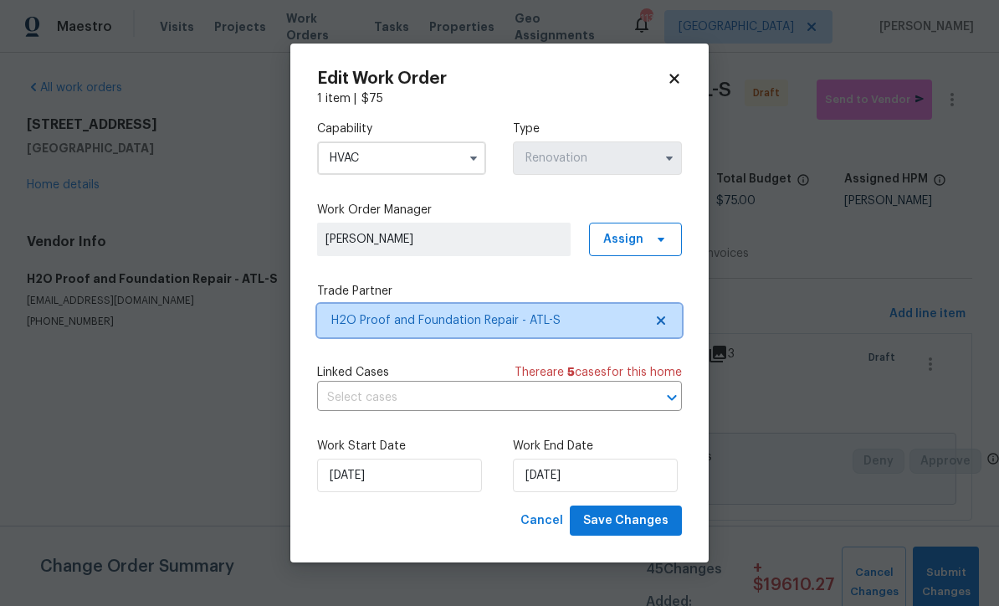
click at [419, 323] on span "H2O Proof and Foundation Repair - ATL-S" at bounding box center [487, 320] width 312 height 17
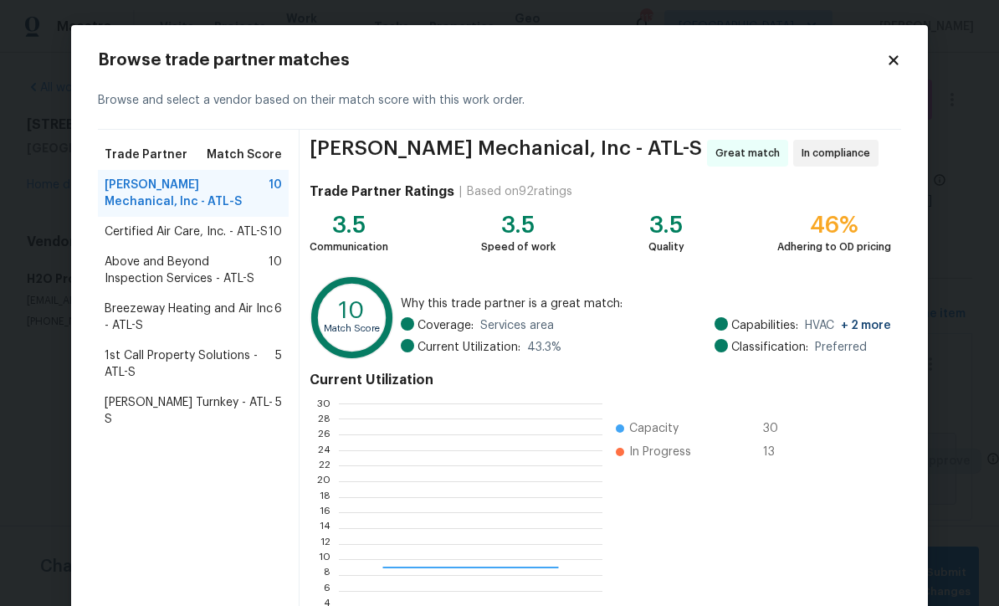
scroll to position [234, 263]
click at [164, 401] on span "Davis Turnkey - ATL-S" at bounding box center [190, 410] width 171 height 33
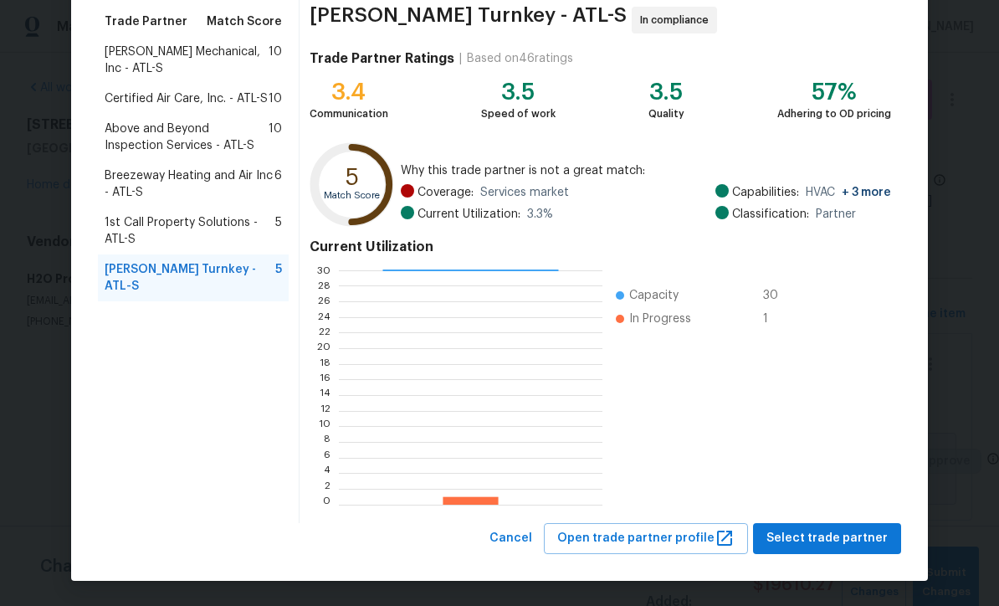
scroll to position [132, 0]
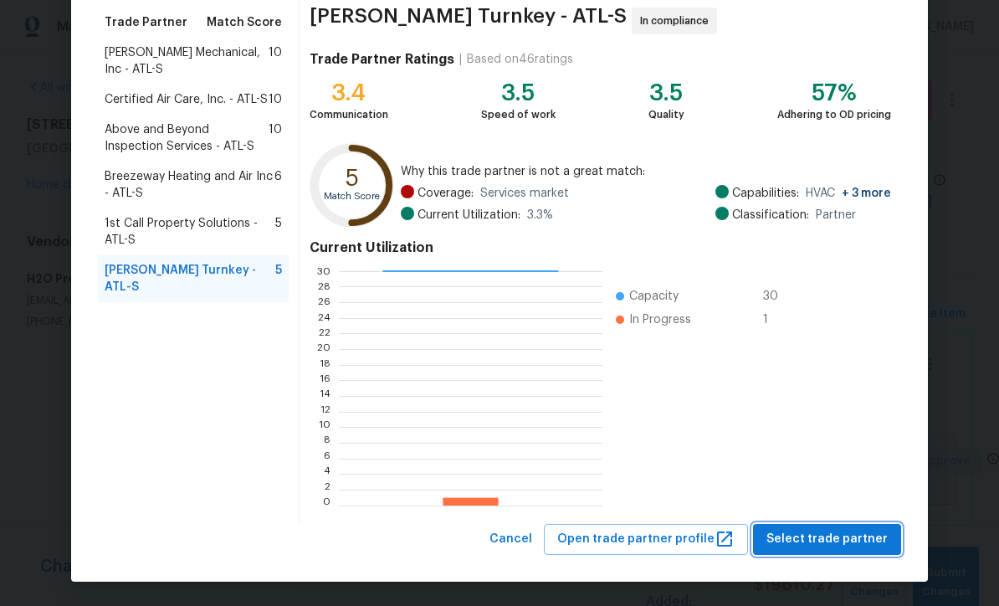
click at [812, 535] on span "Select trade partner" at bounding box center [826, 539] width 121 height 21
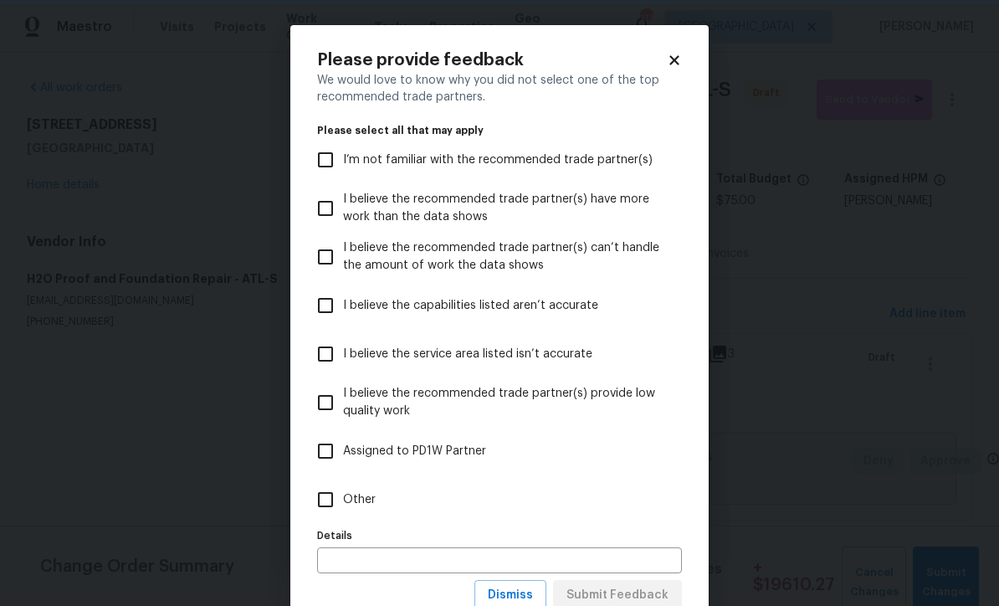
scroll to position [0, 0]
click at [331, 494] on input "Other" at bounding box center [325, 499] width 35 height 35
checkbox input "true"
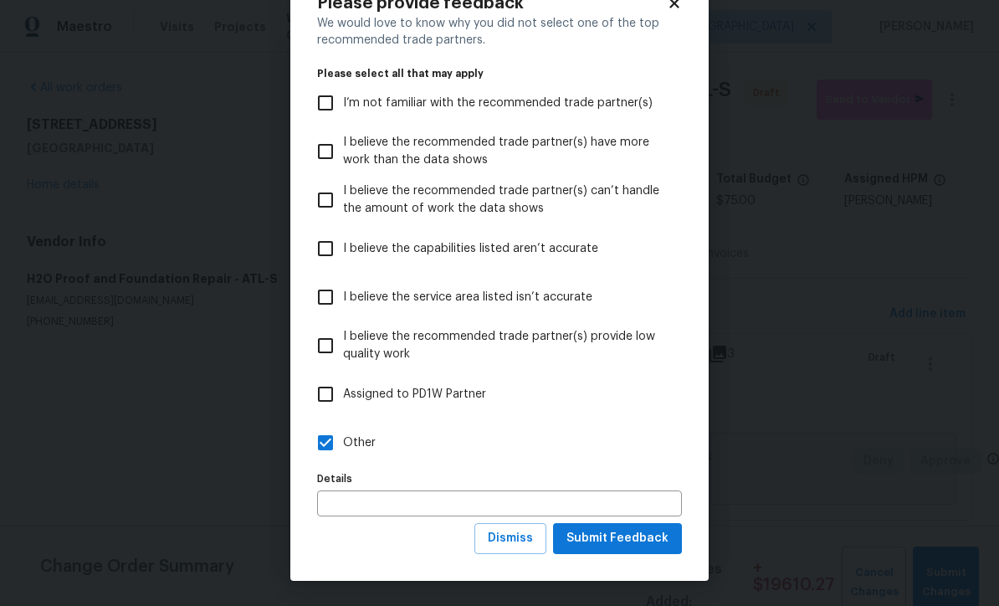
scroll to position [58, 0]
click at [606, 529] on span "Submit Feedback" at bounding box center [617, 538] width 102 height 21
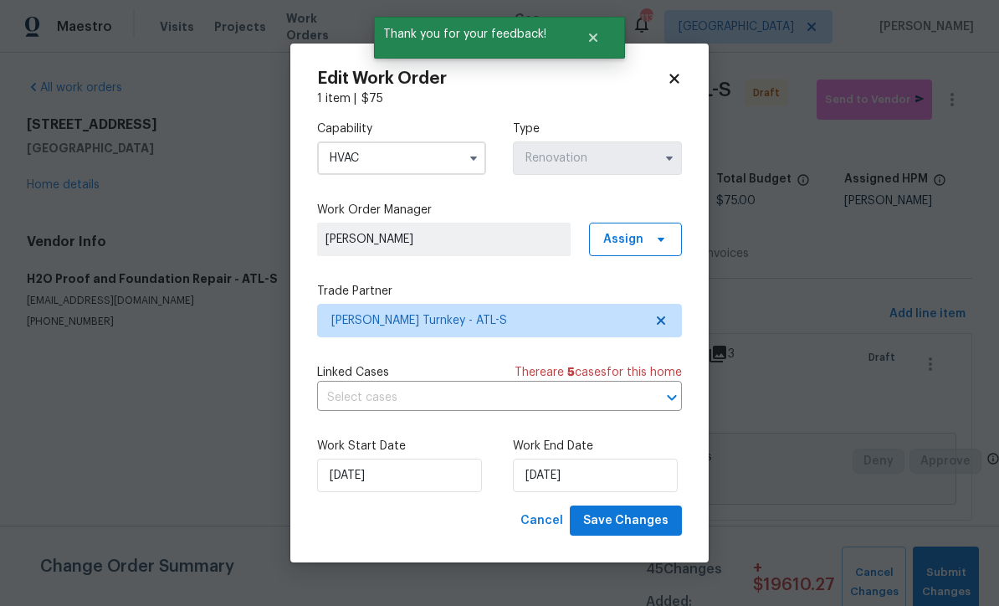
scroll to position [0, 0]
click at [534, 479] on input "9/15/2025" at bounding box center [595, 474] width 165 height 33
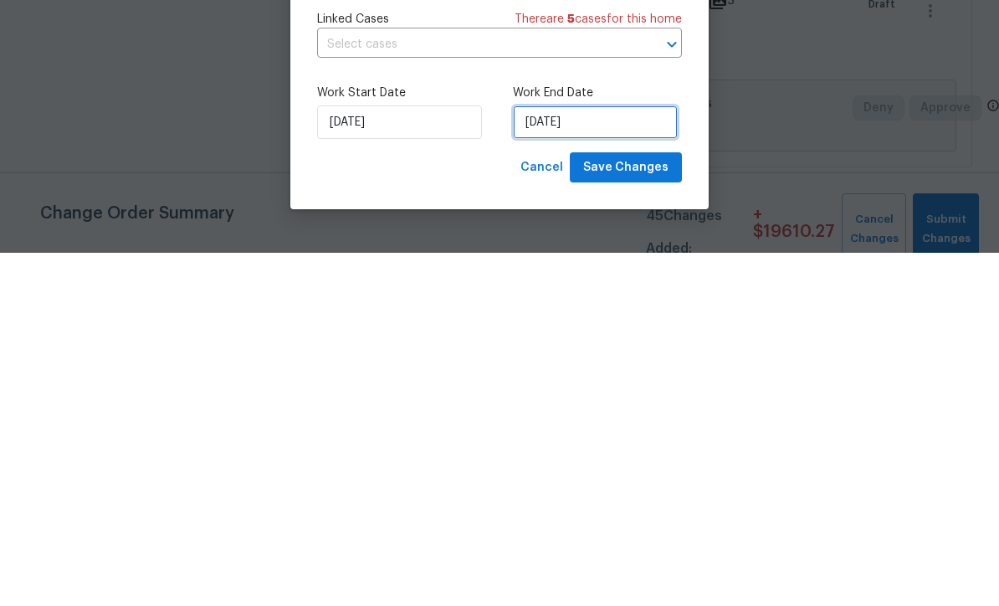
select select "8"
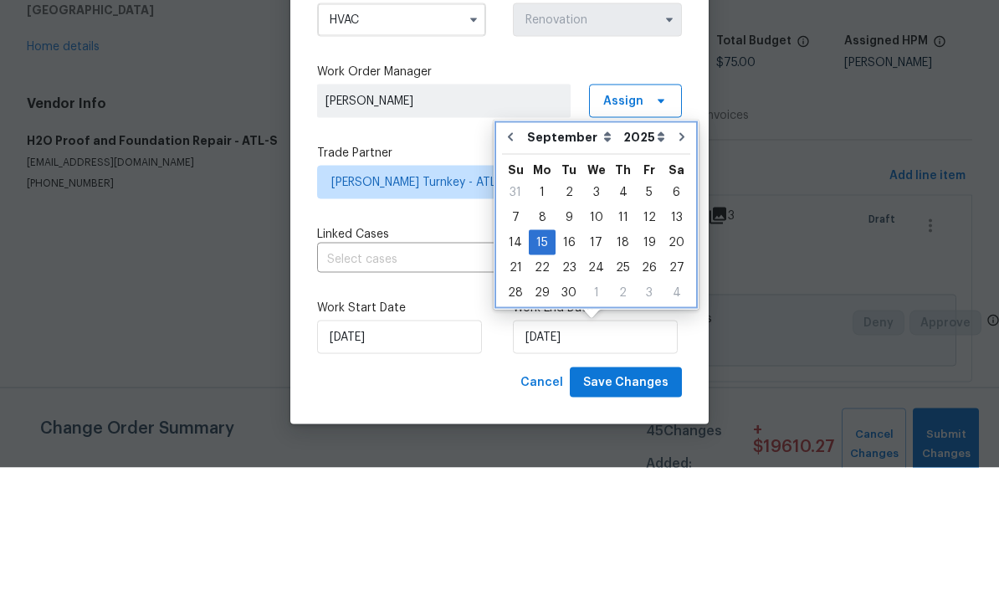
click at [505, 268] on icon "Go to previous month" at bounding box center [510, 274] width 13 height 13
type input "8/15/2025"
select select "7"
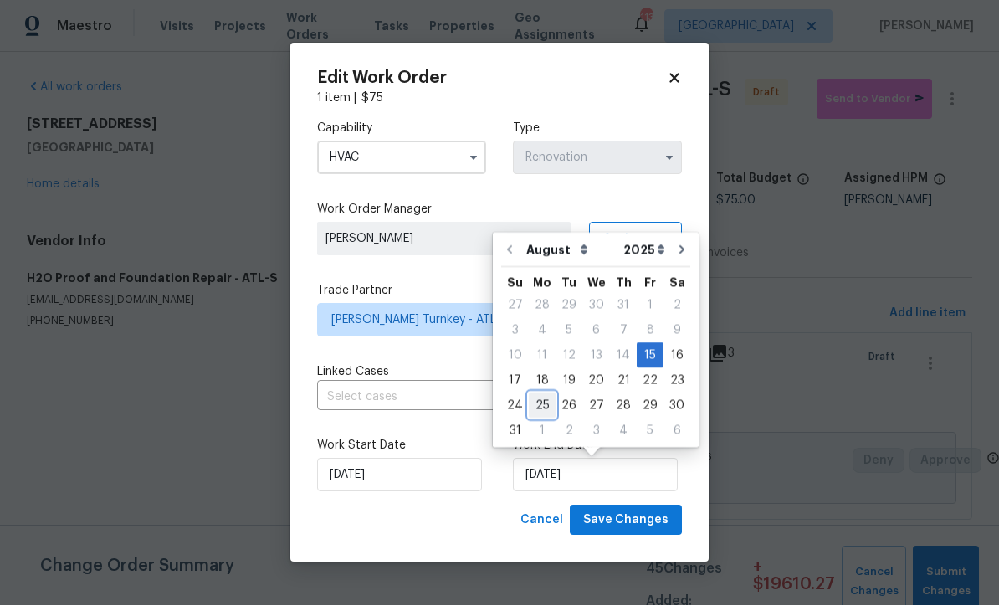
click at [538, 399] on div "25" at bounding box center [542, 405] width 27 height 23
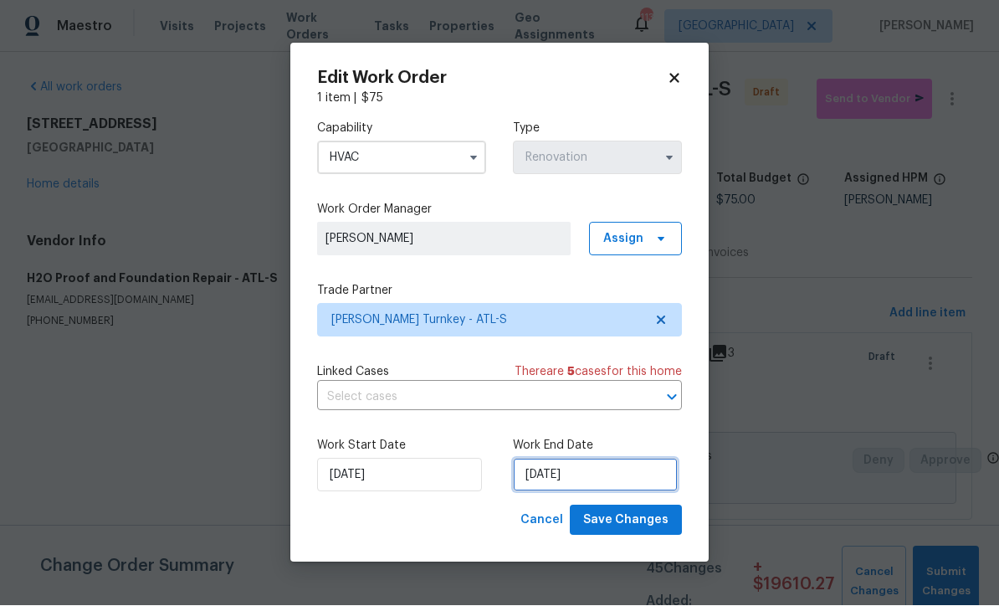
click at [545, 472] on input "8/25/2025" at bounding box center [595, 474] width 165 height 33
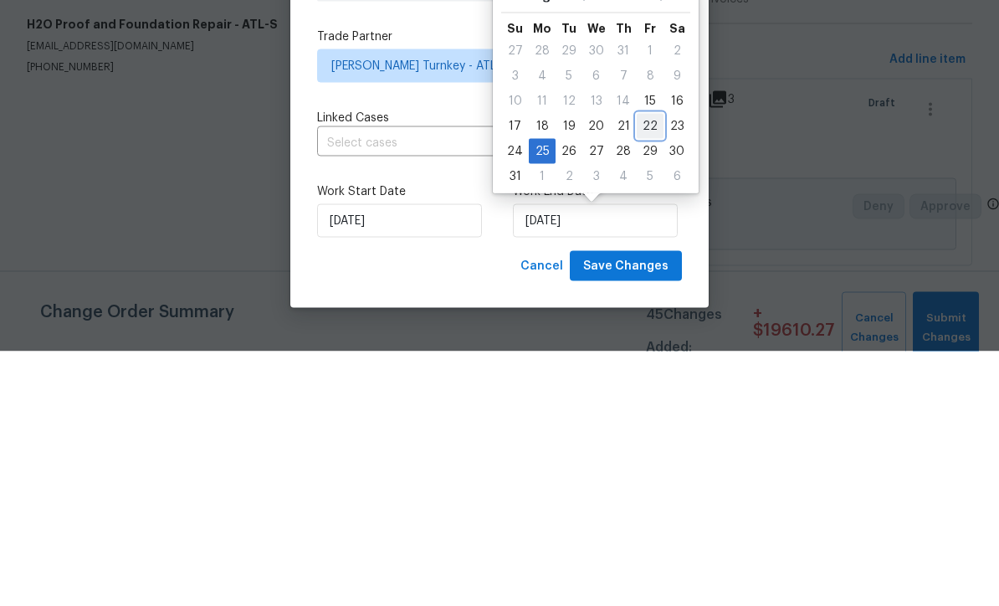
click at [643, 369] on div "22" at bounding box center [649, 380] width 27 height 23
type input "8/22/2025"
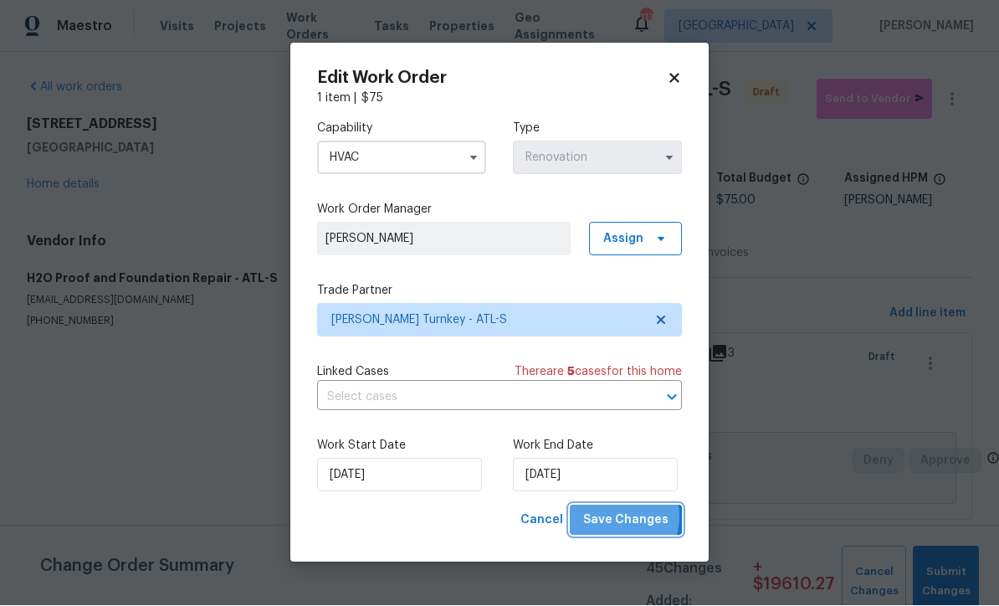
click at [619, 517] on span "Save Changes" at bounding box center [625, 520] width 85 height 21
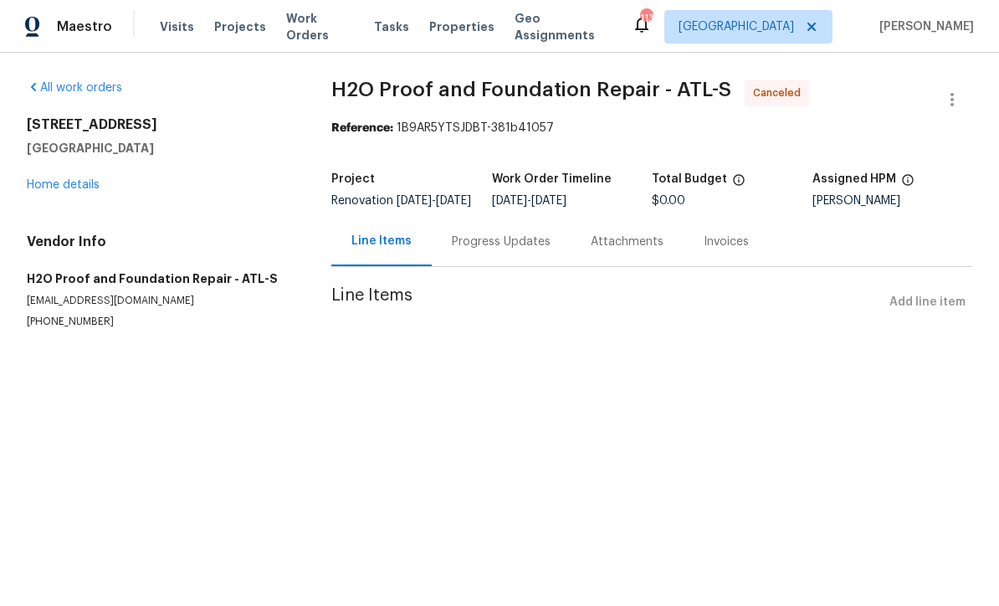
click at [61, 179] on link "Home details" at bounding box center [63, 185] width 73 height 12
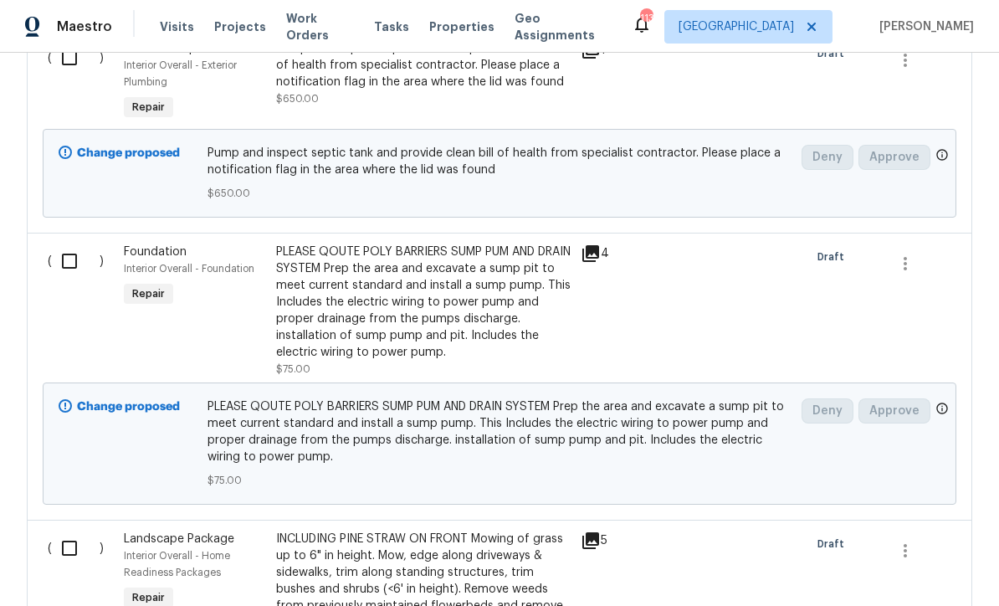
scroll to position [643, 0]
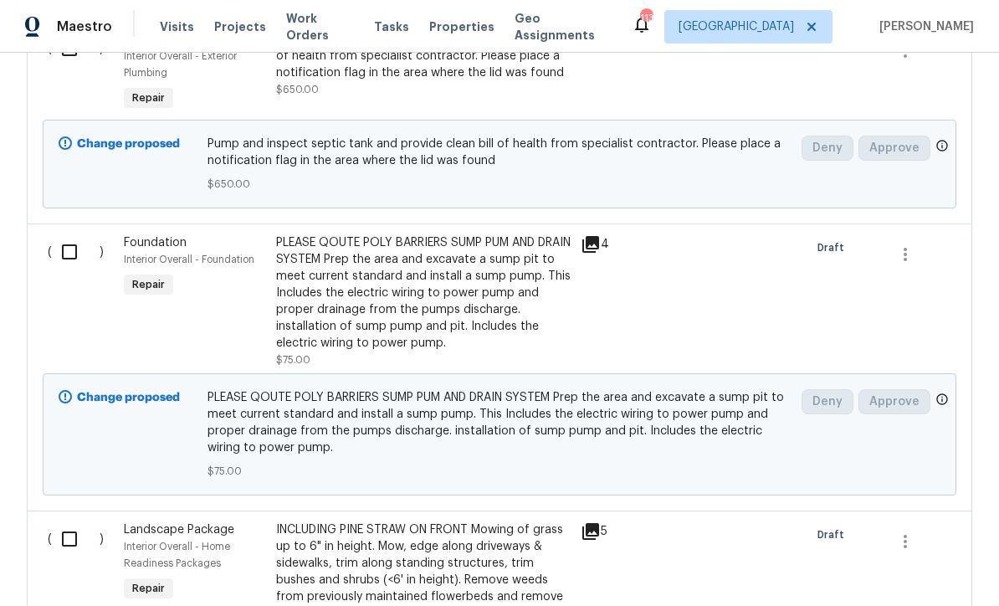
click at [66, 239] on input "checkbox" at bounding box center [76, 251] width 48 height 35
checkbox input "true"
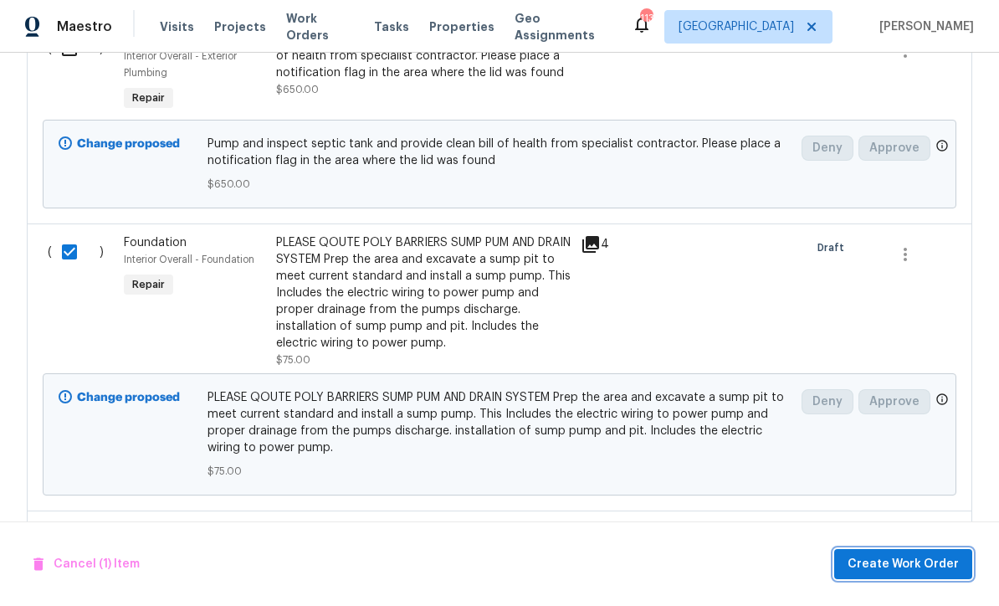
click at [888, 570] on span "Create Work Order" at bounding box center [902, 564] width 111 height 21
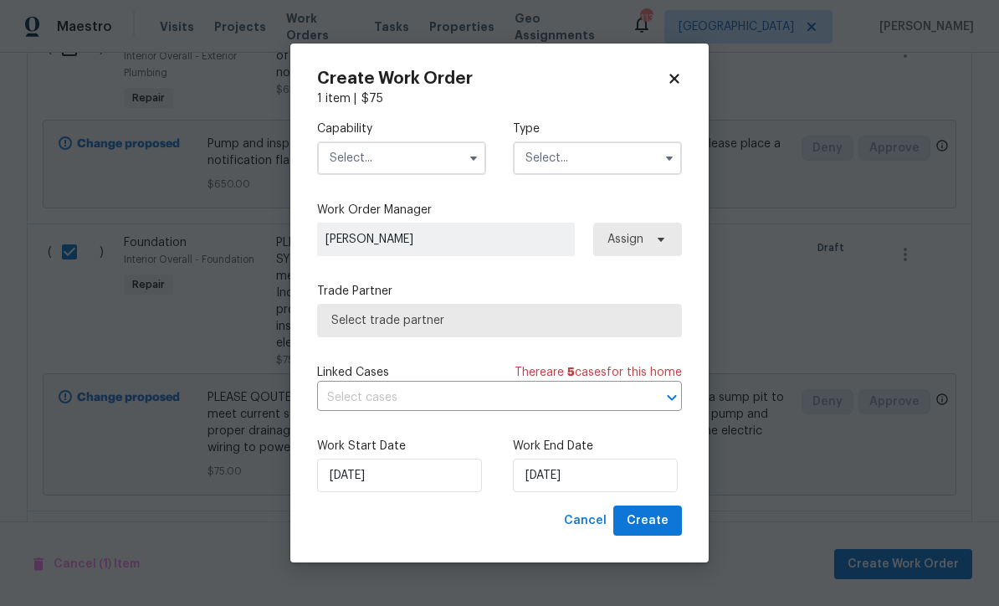
click at [352, 151] on input "text" at bounding box center [401, 157] width 169 height 33
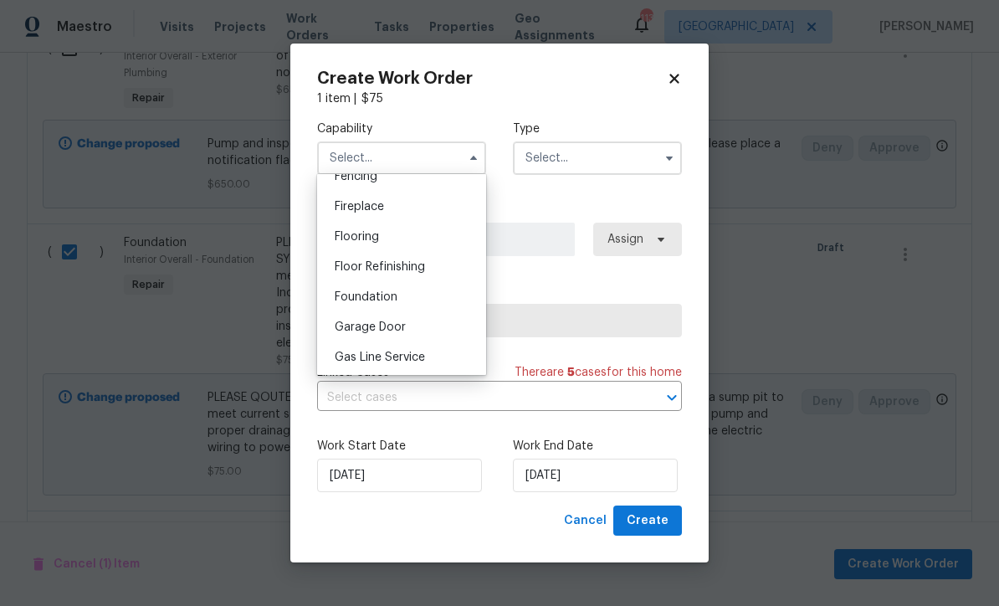
scroll to position [608, 0]
click at [367, 294] on span "Foundation" at bounding box center [366, 295] width 63 height 12
type input "Foundation"
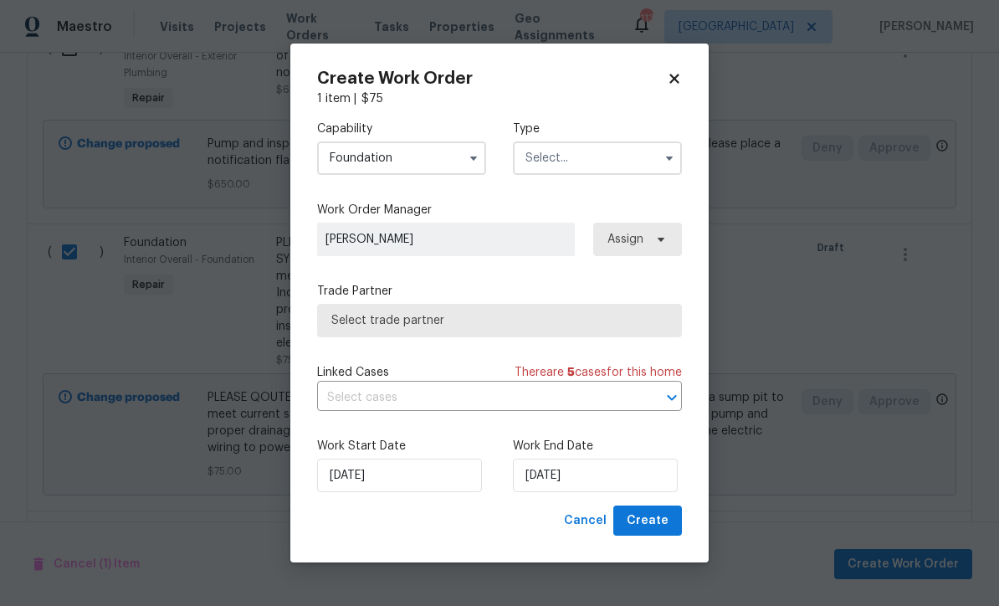
click at [545, 149] on input "text" at bounding box center [597, 157] width 169 height 33
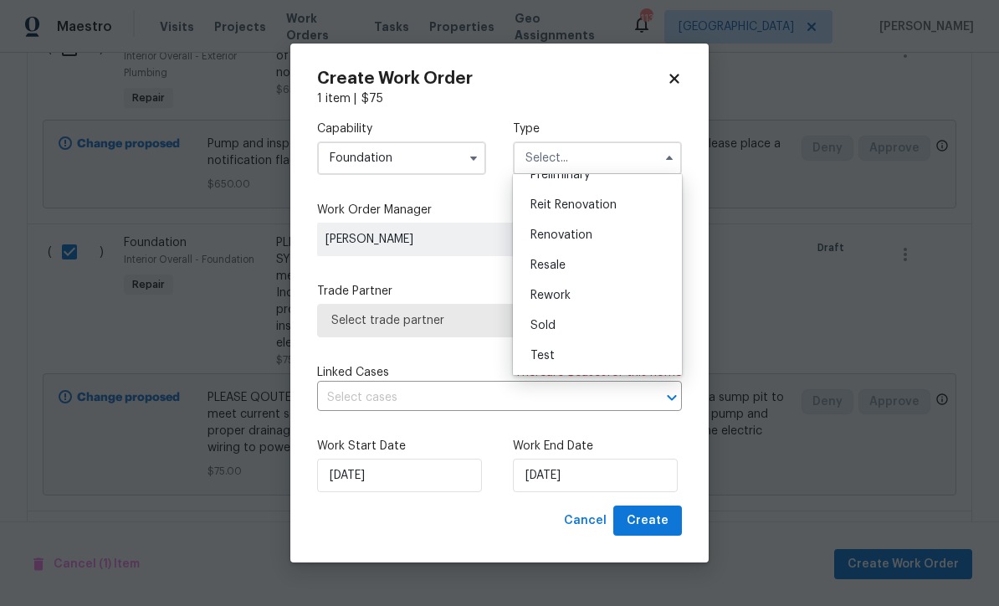
scroll to position [380, 0]
click at [557, 233] on span "Renovation" at bounding box center [561, 235] width 62 height 12
type input "Renovation"
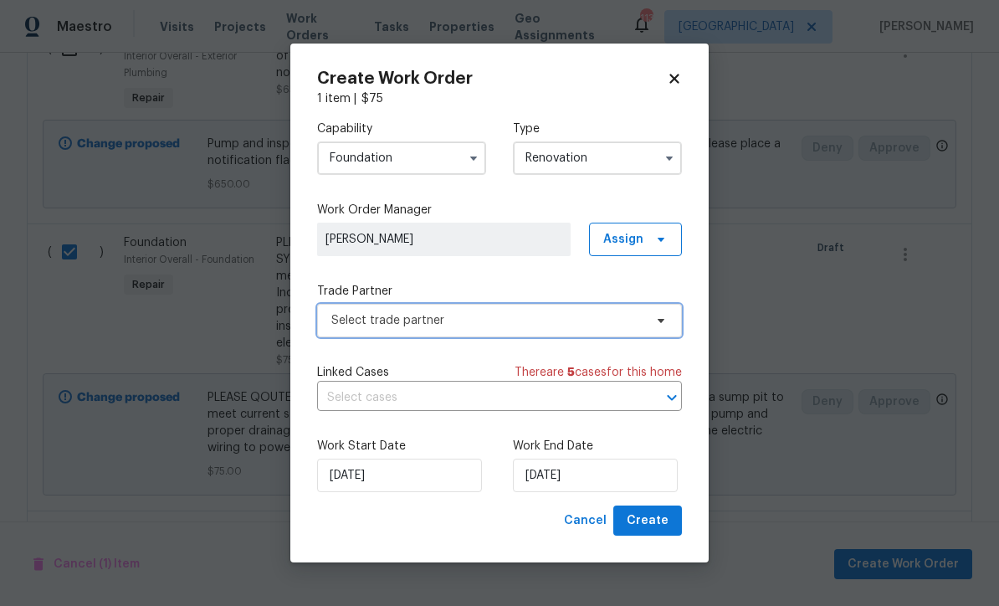
click at [343, 314] on span "Select trade partner" at bounding box center [487, 320] width 312 height 17
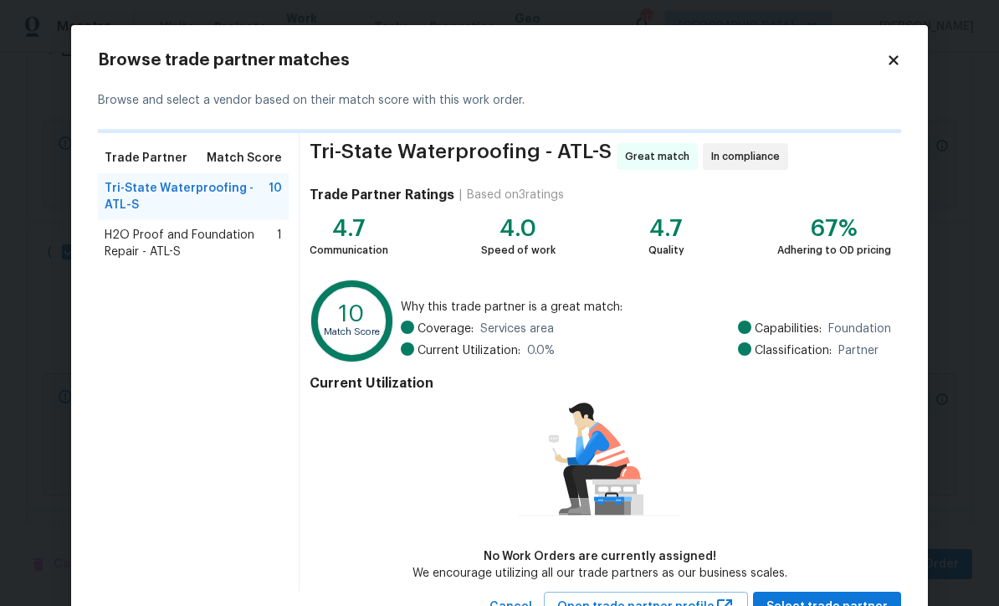
click at [165, 235] on span "H2O Proof and Foundation Repair - ATL-S" at bounding box center [191, 243] width 172 height 33
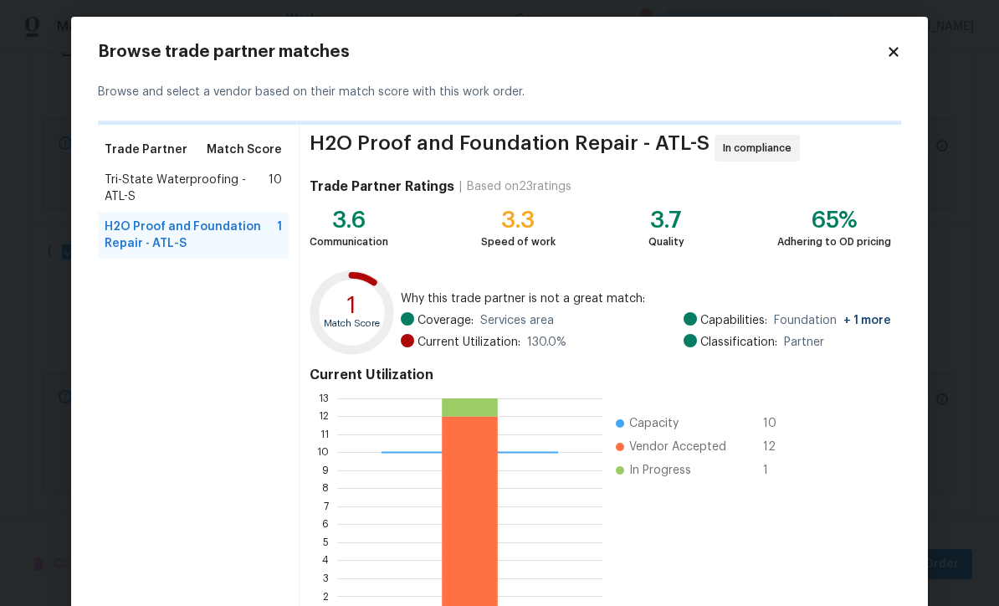
scroll to position [8, 0]
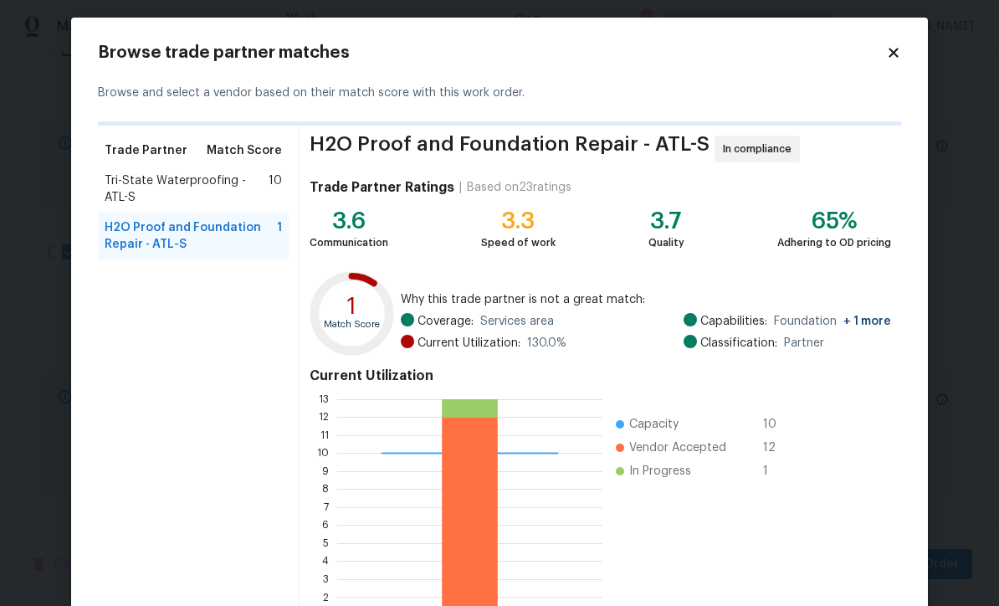
click at [191, 183] on span "Tri-State Waterproofing - ATL-S" at bounding box center [187, 188] width 164 height 33
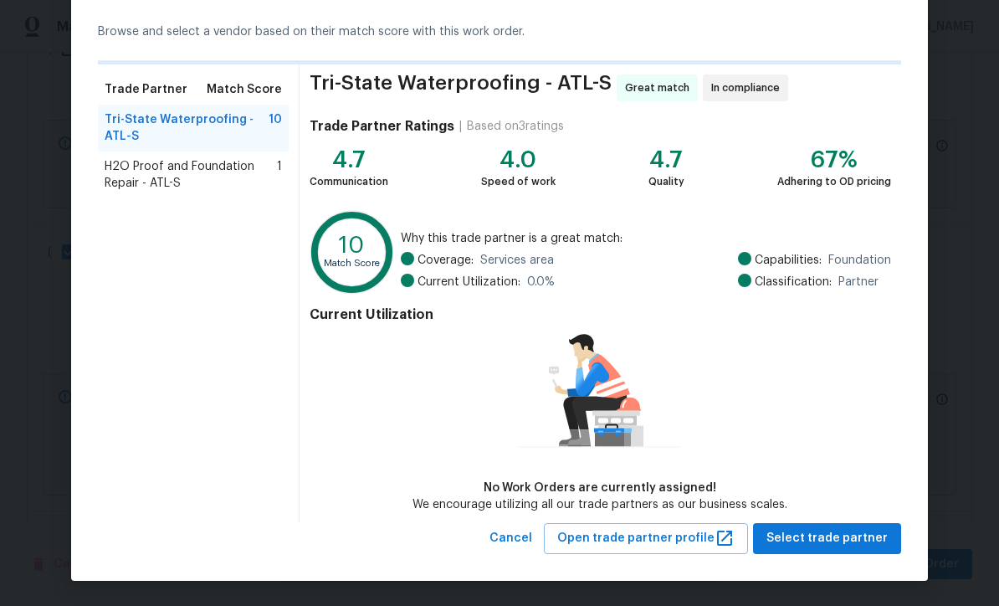
scroll to position [68, 0]
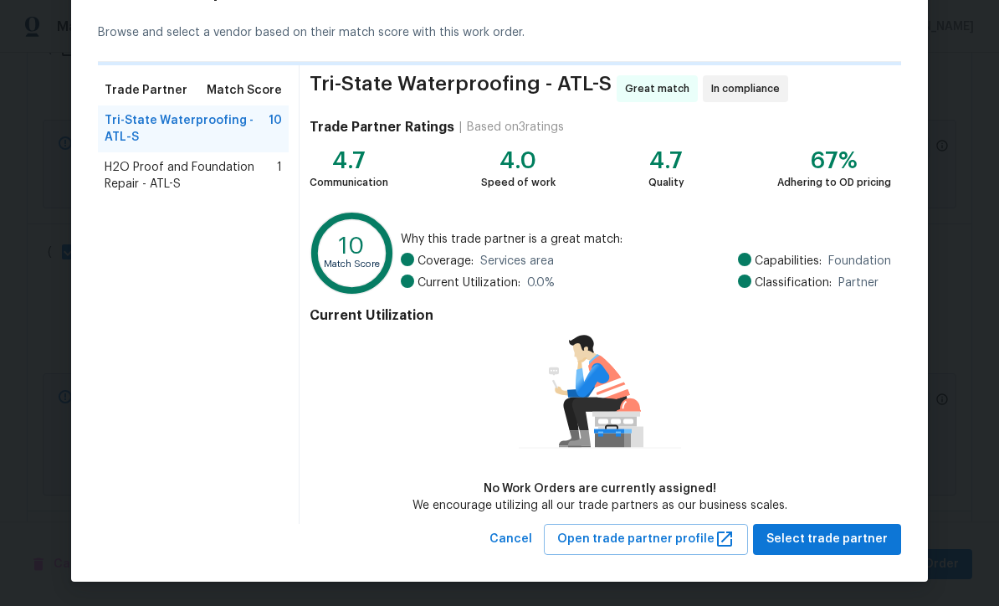
click at [138, 173] on span "H2O Proof and Foundation Repair - ATL-S" at bounding box center [191, 175] width 172 height 33
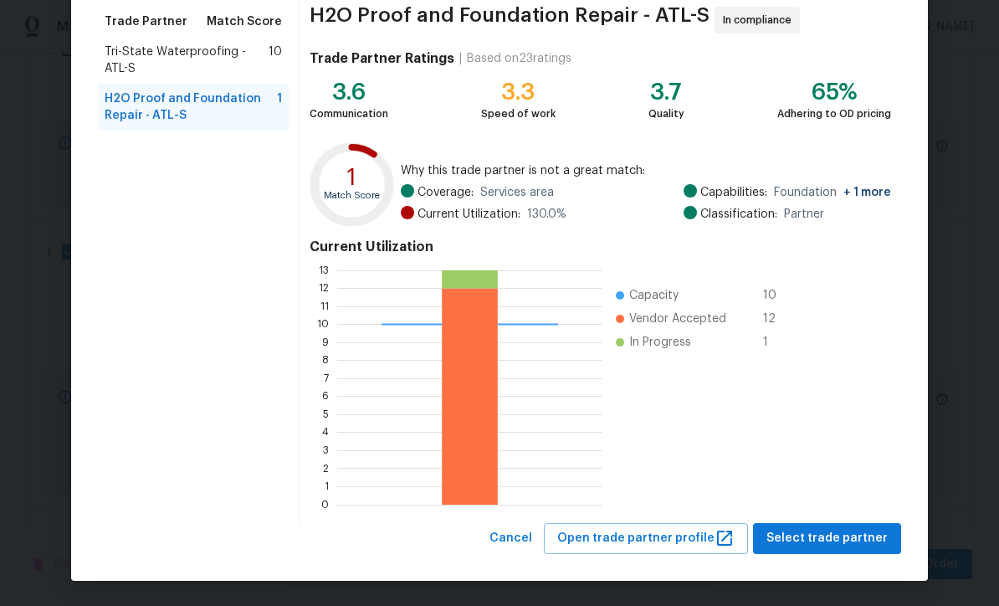
scroll to position [132, 0]
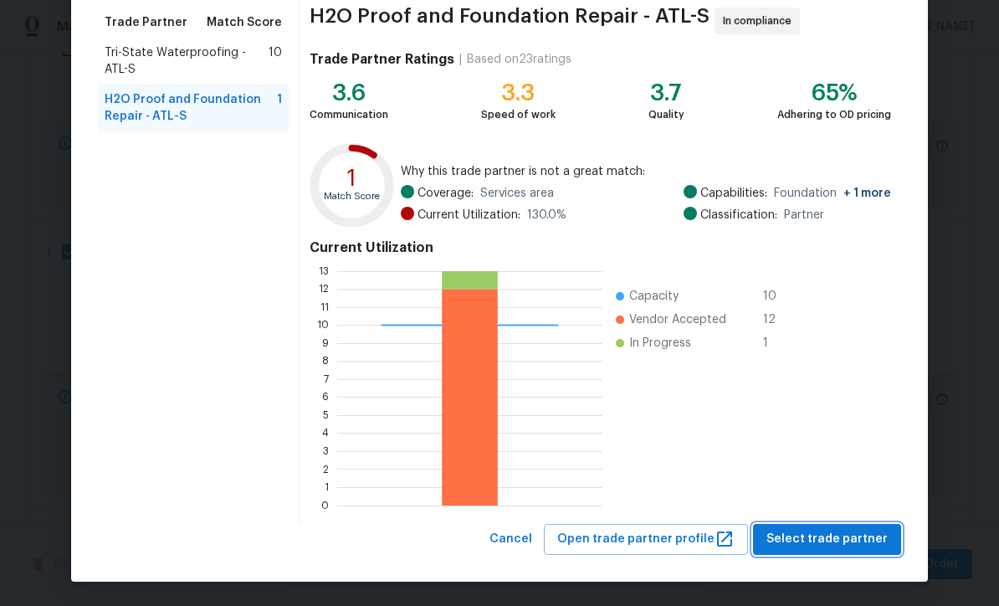
click at [823, 534] on span "Select trade partner" at bounding box center [826, 539] width 121 height 21
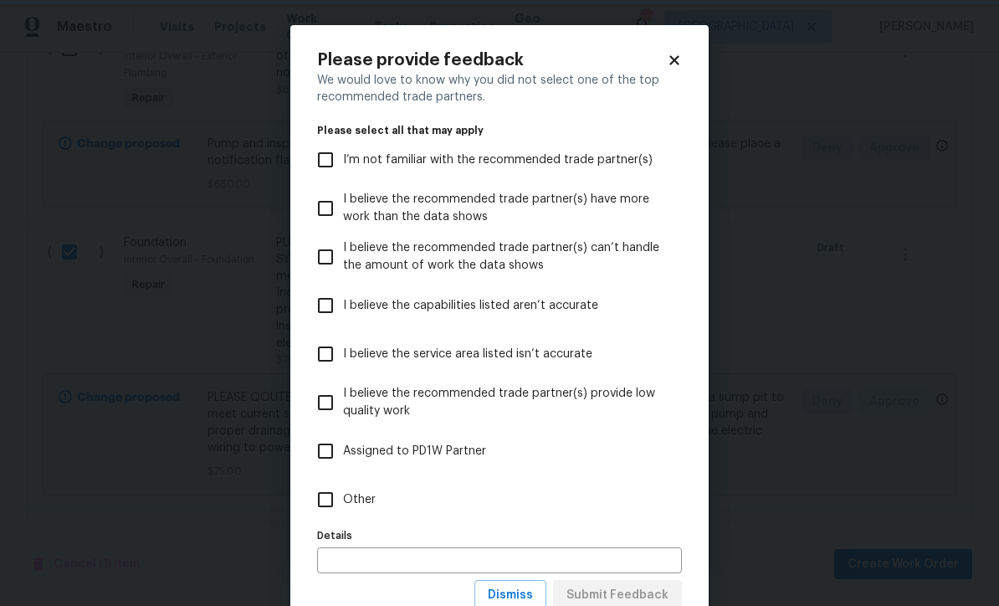
scroll to position [0, 0]
click at [325, 497] on input "Other" at bounding box center [325, 499] width 35 height 35
checkbox input "true"
click at [611, 591] on span "Submit Feedback" at bounding box center [617, 595] width 102 height 21
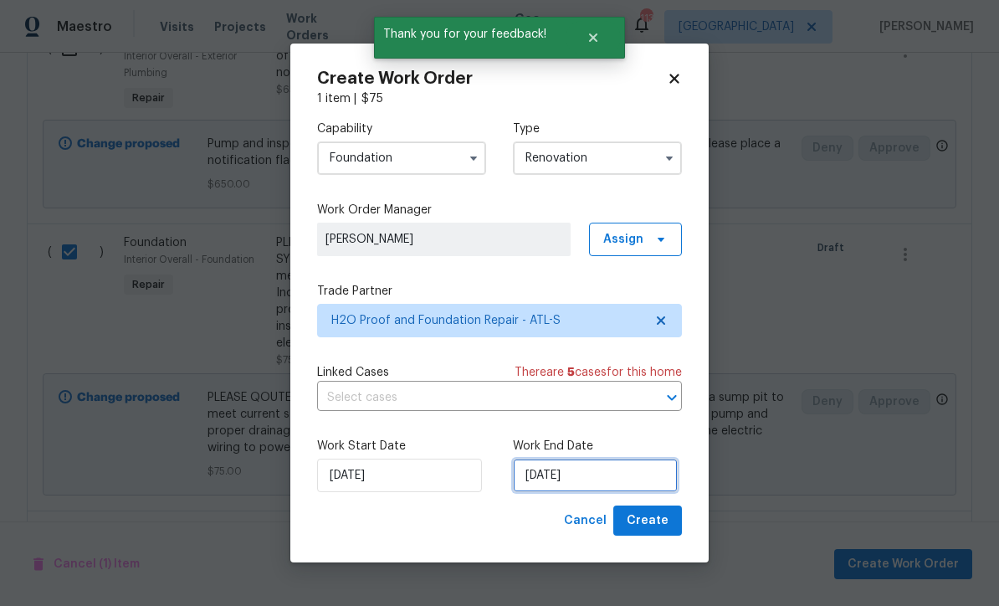
click at [542, 468] on input "8/15/2025" at bounding box center [595, 474] width 165 height 33
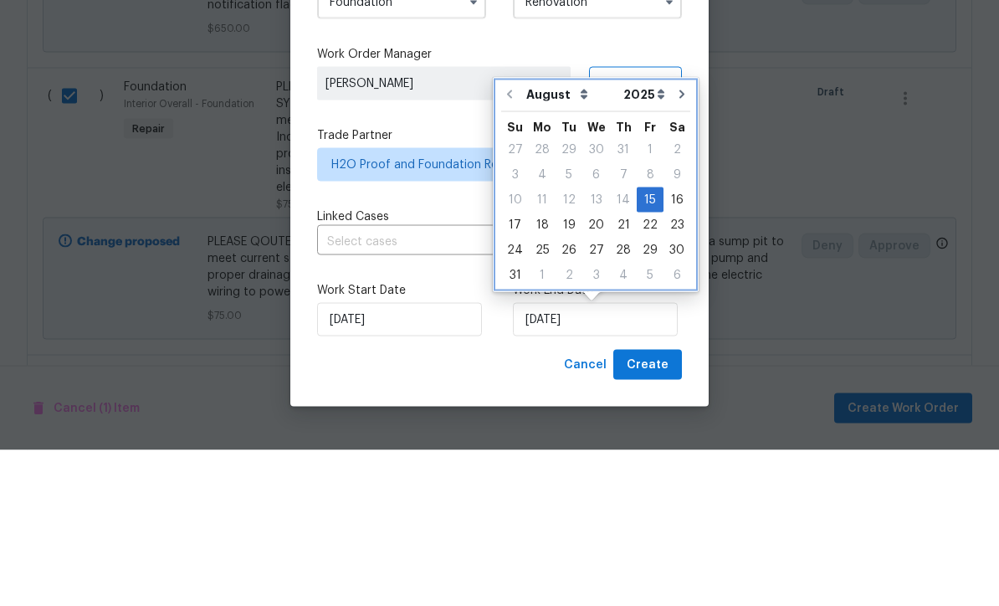
click at [679, 246] on icon "Go to next month" at bounding box center [681, 250] width 5 height 8
type input "9/15/2025"
select select "8"
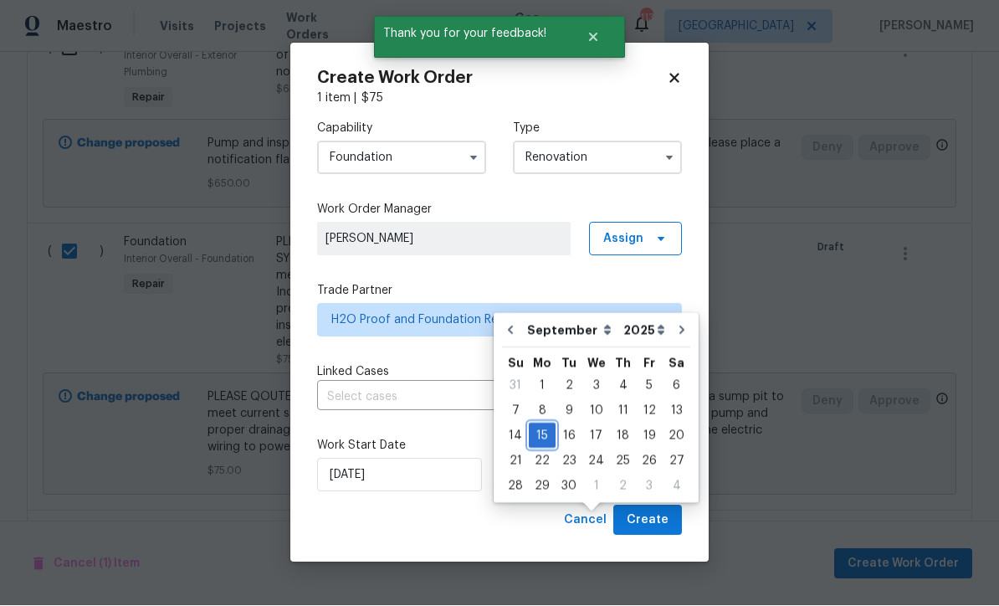
click at [541, 424] on div "15" at bounding box center [542, 435] width 27 height 23
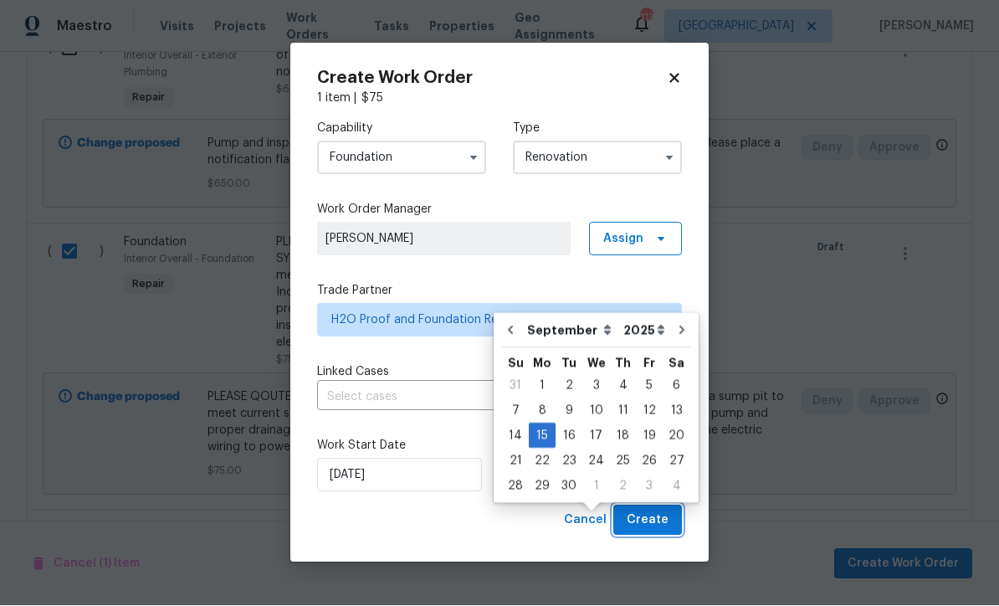
click at [648, 516] on span "Create" at bounding box center [647, 520] width 42 height 21
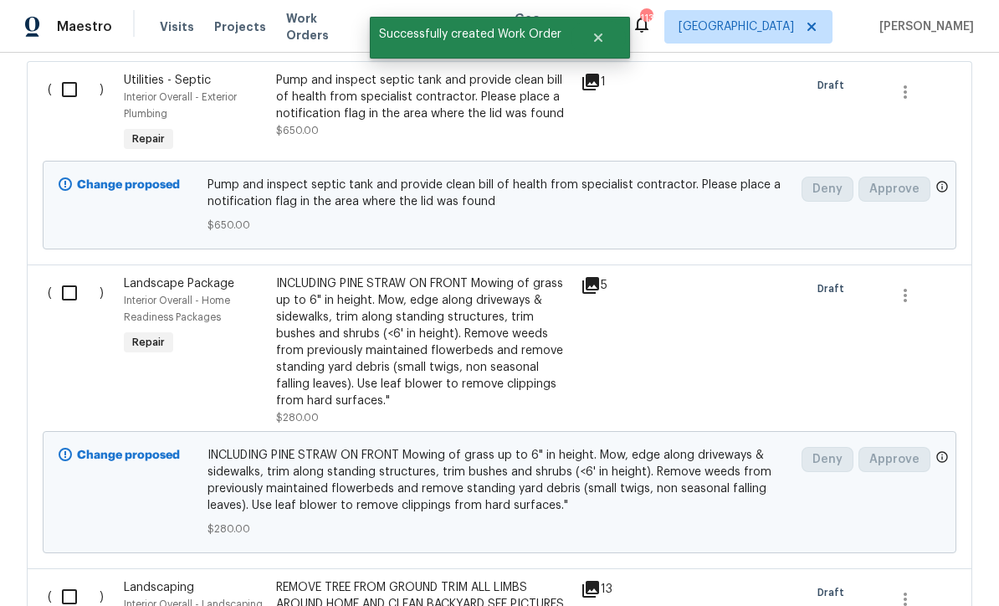
scroll to position [675, 0]
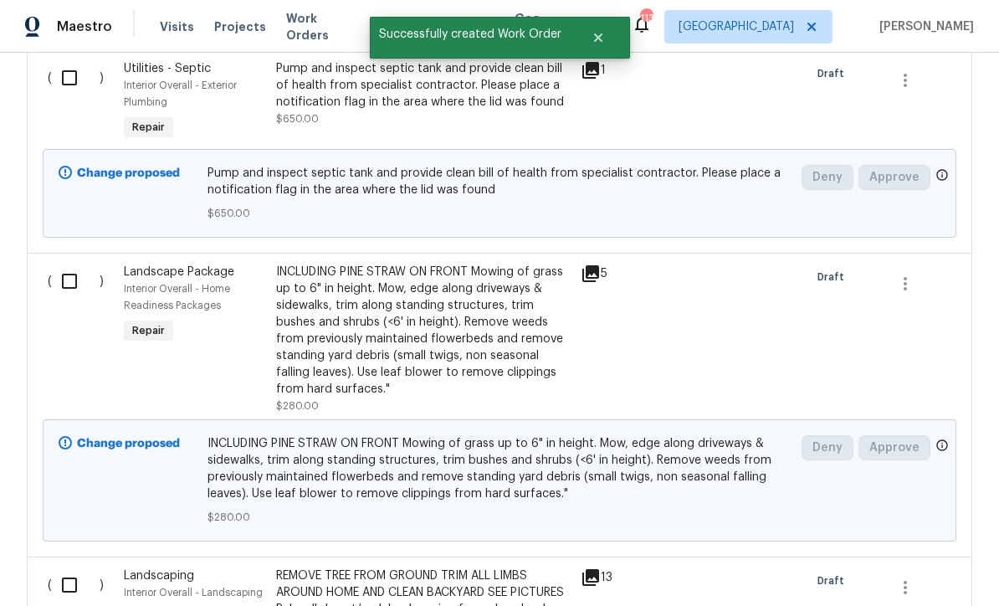
click at [74, 263] on input "checkbox" at bounding box center [76, 280] width 48 height 35
checkbox input "true"
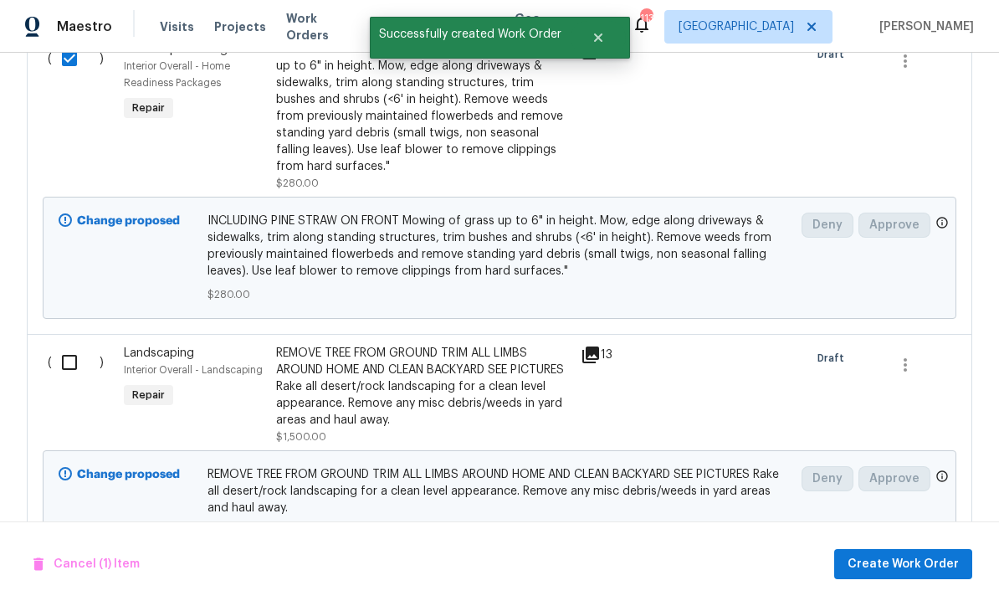
scroll to position [948, 0]
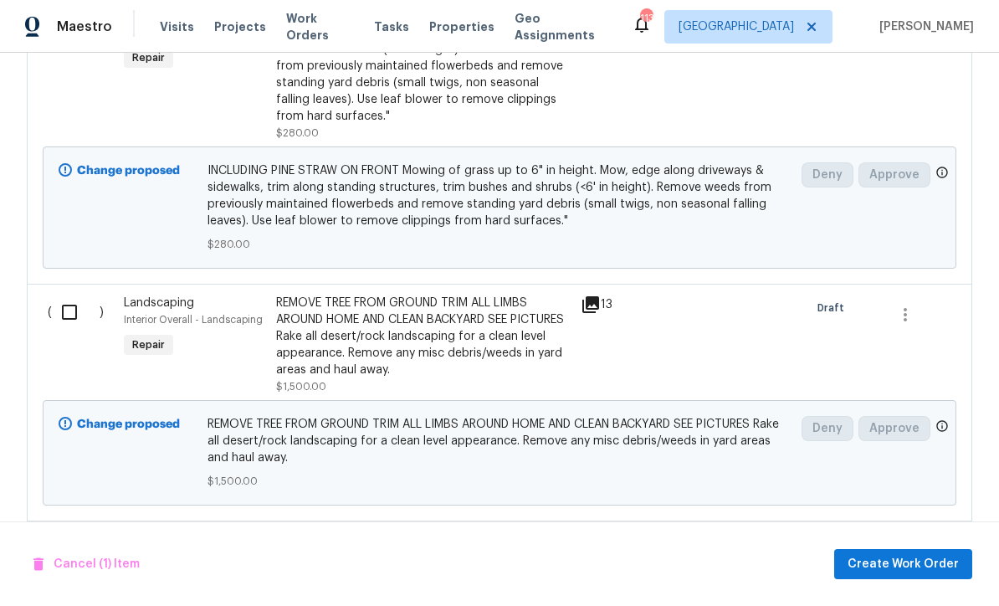
click at [80, 294] on input "checkbox" at bounding box center [76, 311] width 48 height 35
checkbox input "true"
click at [889, 567] on span "Create Work Order" at bounding box center [902, 564] width 111 height 21
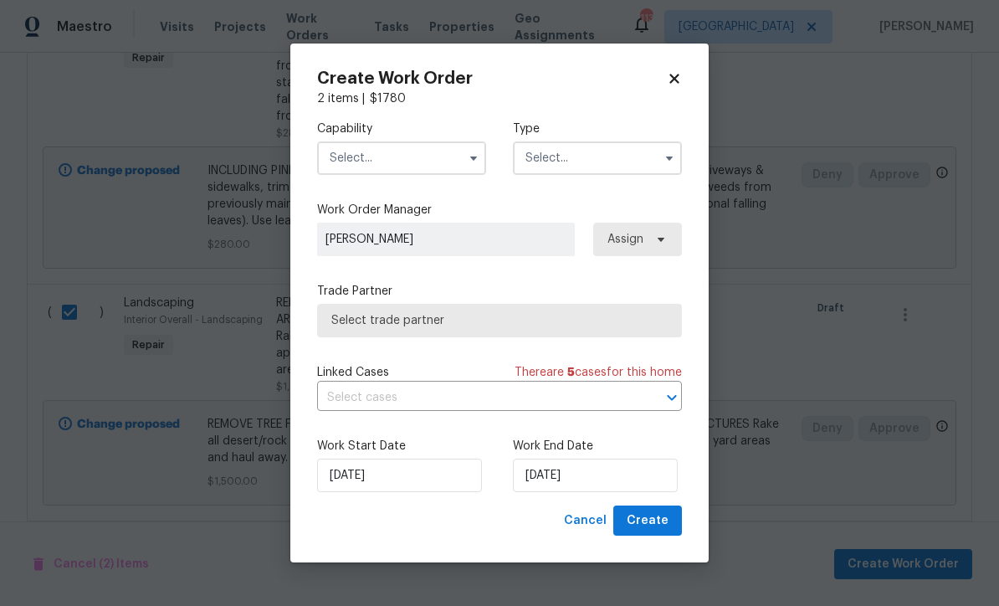
click at [354, 153] on input "text" at bounding box center [401, 157] width 169 height 33
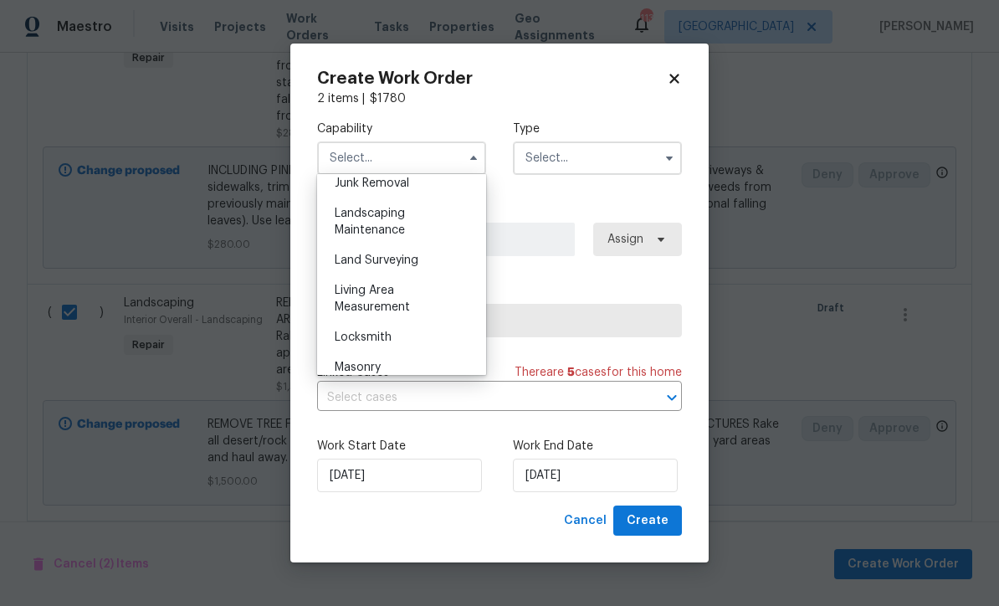
scroll to position [1080, 0]
click at [360, 213] on span "Landscaping Maintenance" at bounding box center [370, 222] width 70 height 28
type input "Landscaping Maintenance"
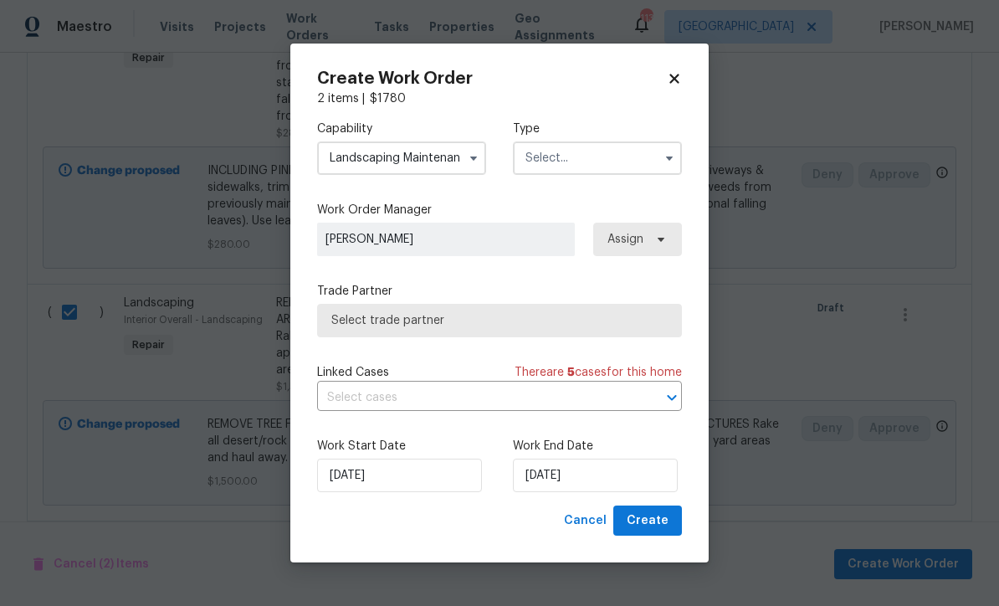
click at [544, 142] on input "text" at bounding box center [597, 157] width 169 height 33
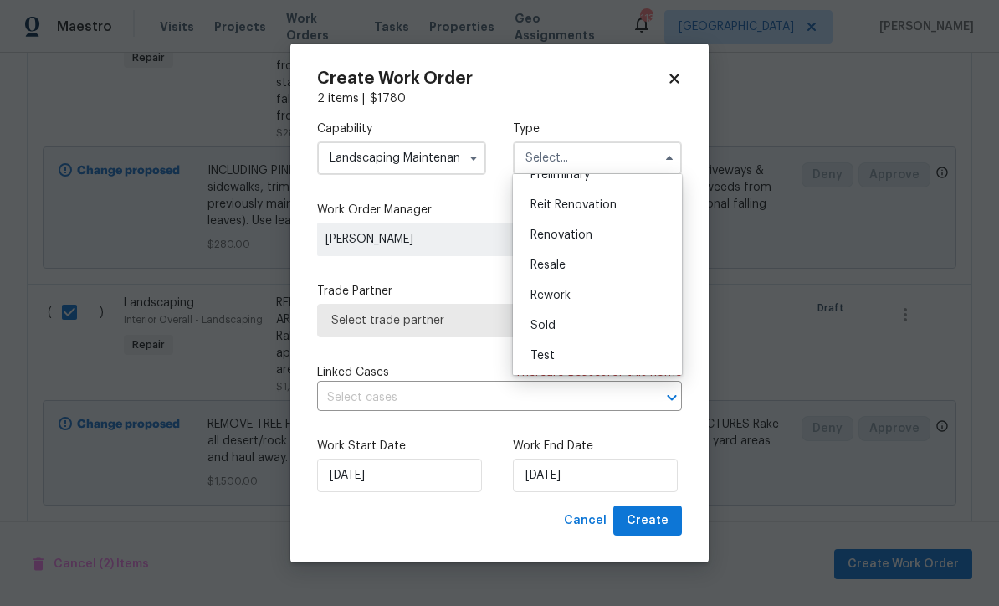
scroll to position [380, 0]
click at [555, 227] on div "Renovation" at bounding box center [597, 235] width 161 height 30
type input "Renovation"
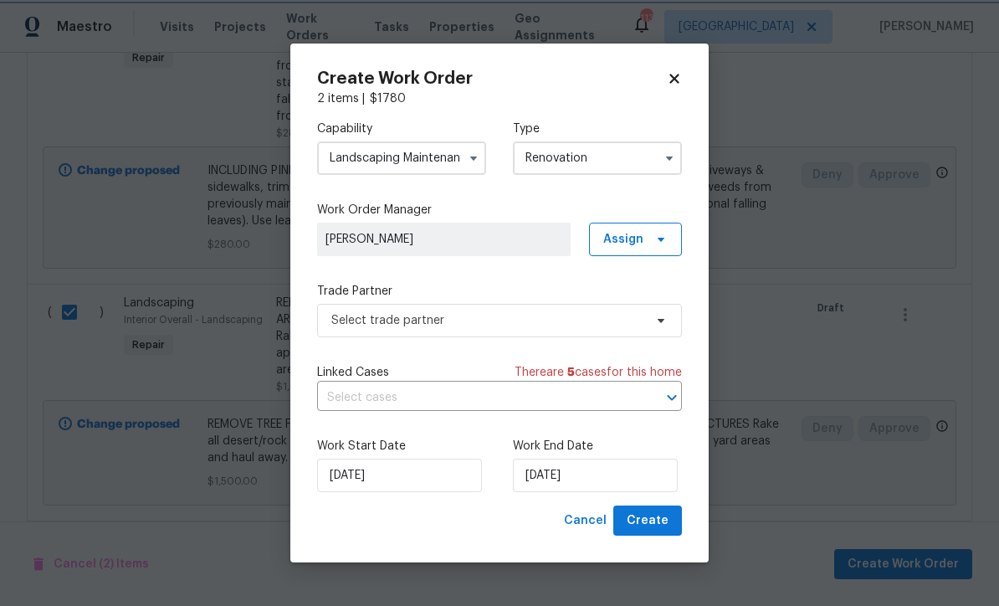
scroll to position [0, 0]
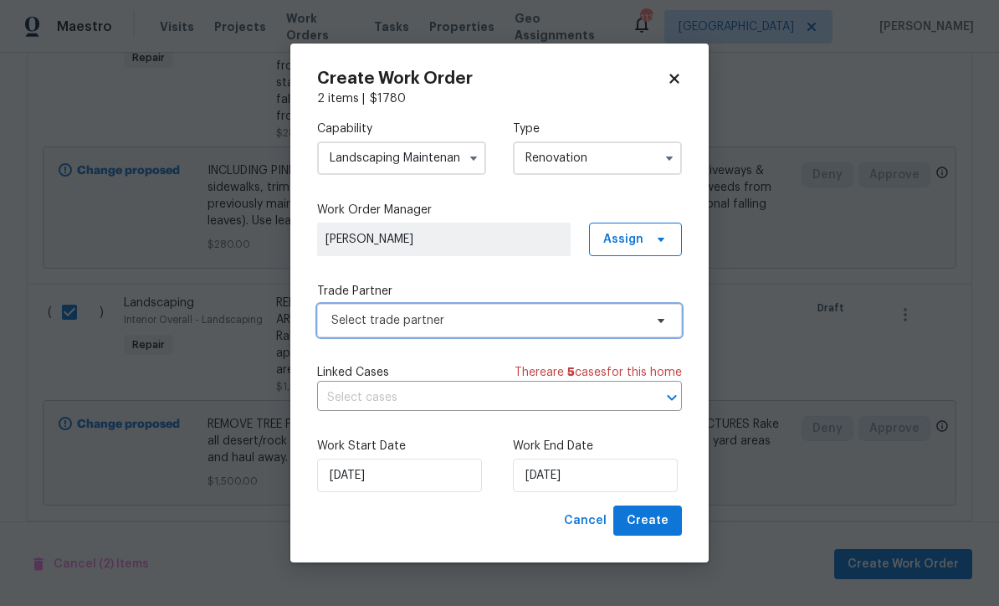
click at [348, 316] on span "Select trade partner" at bounding box center [487, 320] width 312 height 17
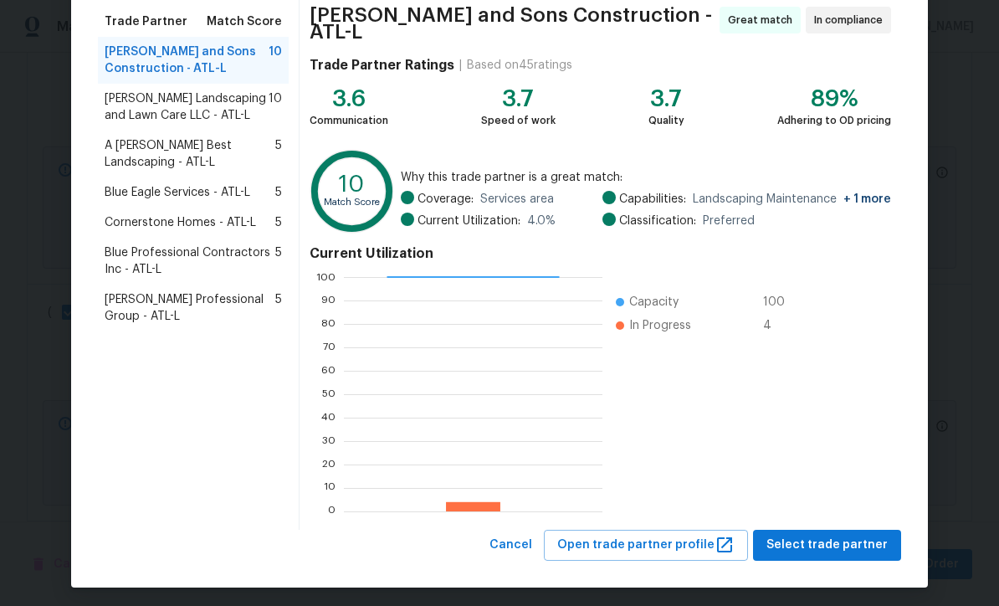
scroll to position [132, 0]
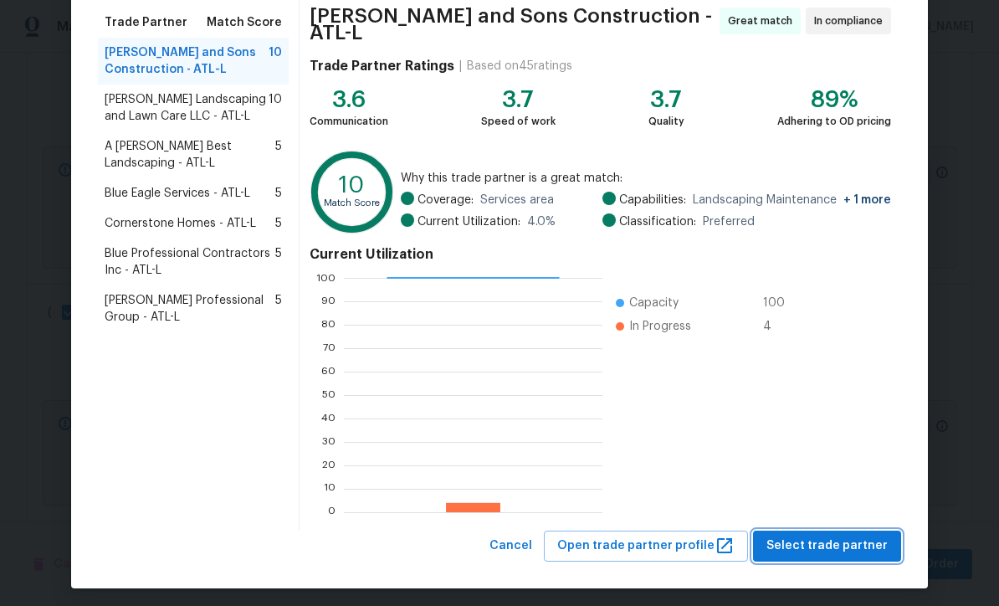
click at [865, 537] on span "Select trade partner" at bounding box center [826, 545] width 121 height 21
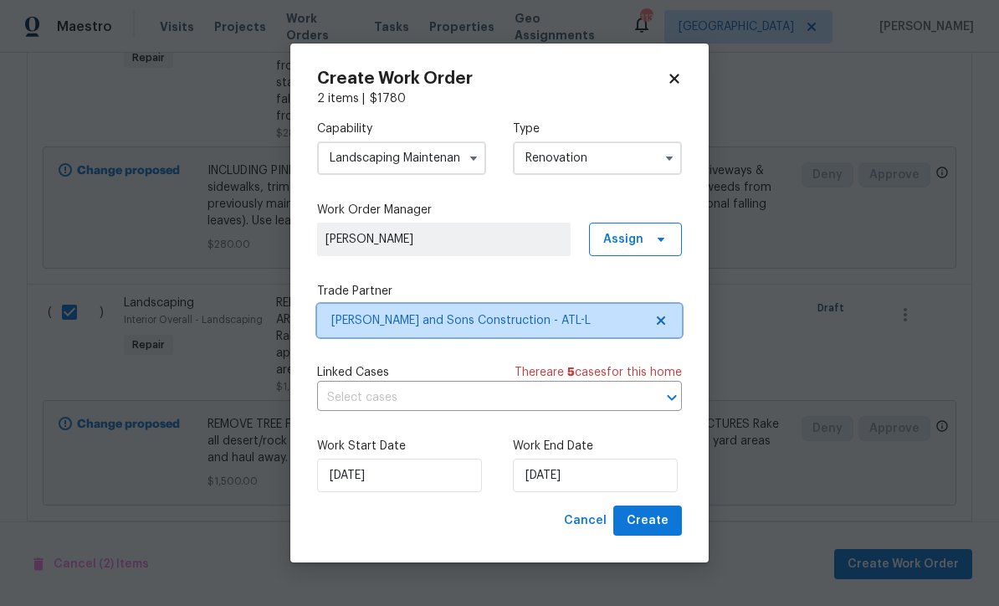
scroll to position [0, 0]
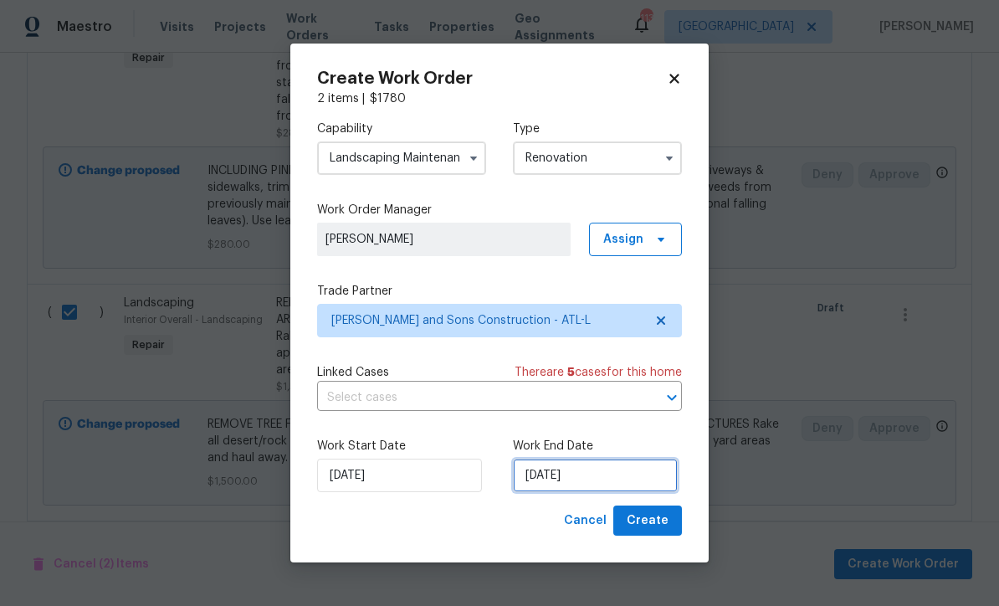
click at [534, 478] on input "8/15/2025" at bounding box center [595, 474] width 165 height 33
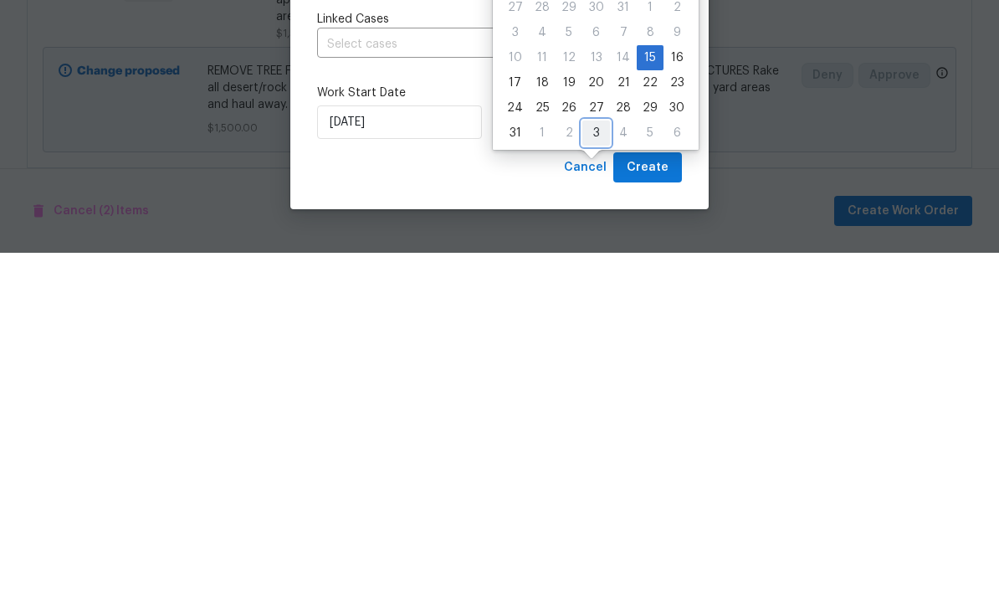
click at [586, 474] on div "3" at bounding box center [596, 485] width 28 height 23
type input "9/3/2025"
select select "8"
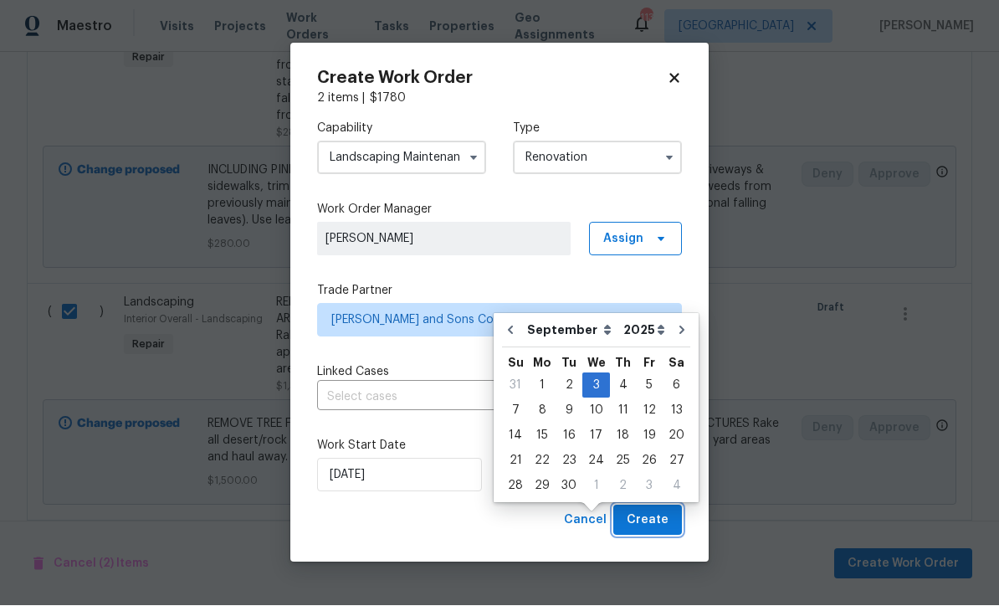
click at [652, 513] on span "Create" at bounding box center [647, 520] width 42 height 21
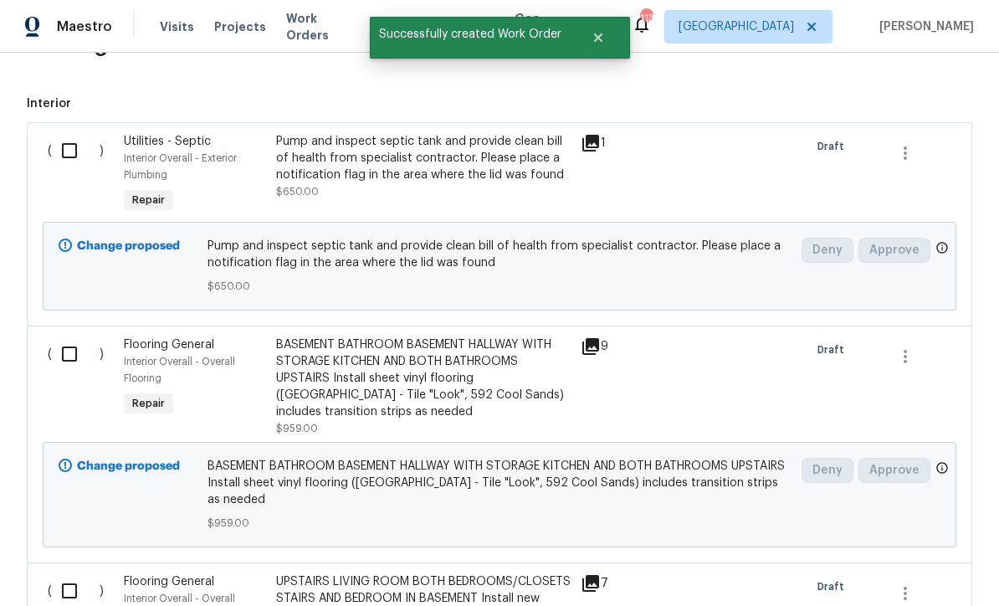
scroll to position [677, 0]
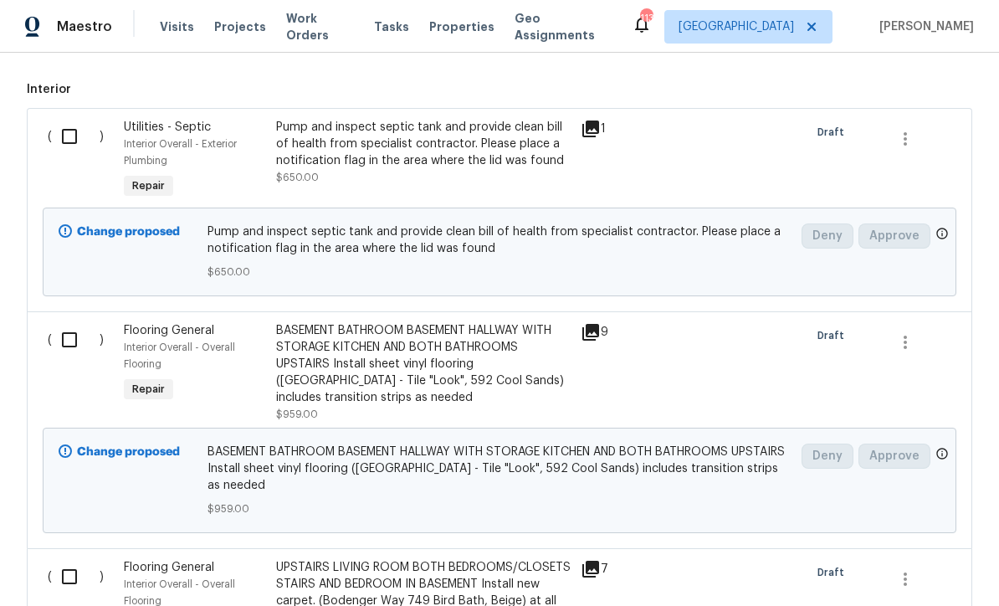
click at [71, 322] on input "checkbox" at bounding box center [76, 339] width 48 height 35
checkbox input "true"
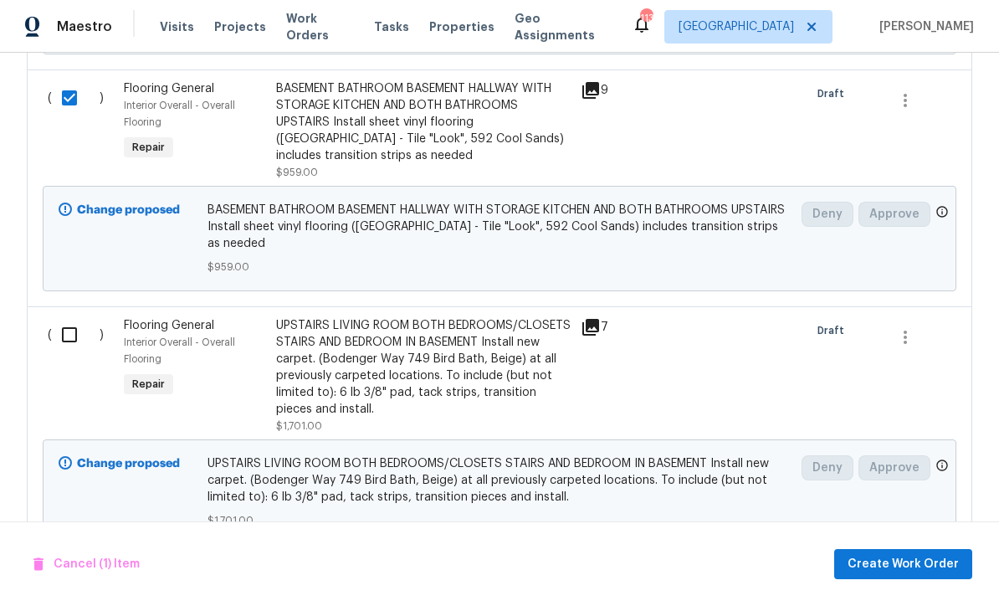
scroll to position [918, 0]
click at [72, 318] on input "checkbox" at bounding box center [76, 335] width 48 height 35
checkbox input "true"
click at [907, 541] on div "Cancel (2) Items Create Work Order" at bounding box center [499, 563] width 999 height 85
click at [907, 565] on span "Create Work Order" at bounding box center [902, 564] width 111 height 21
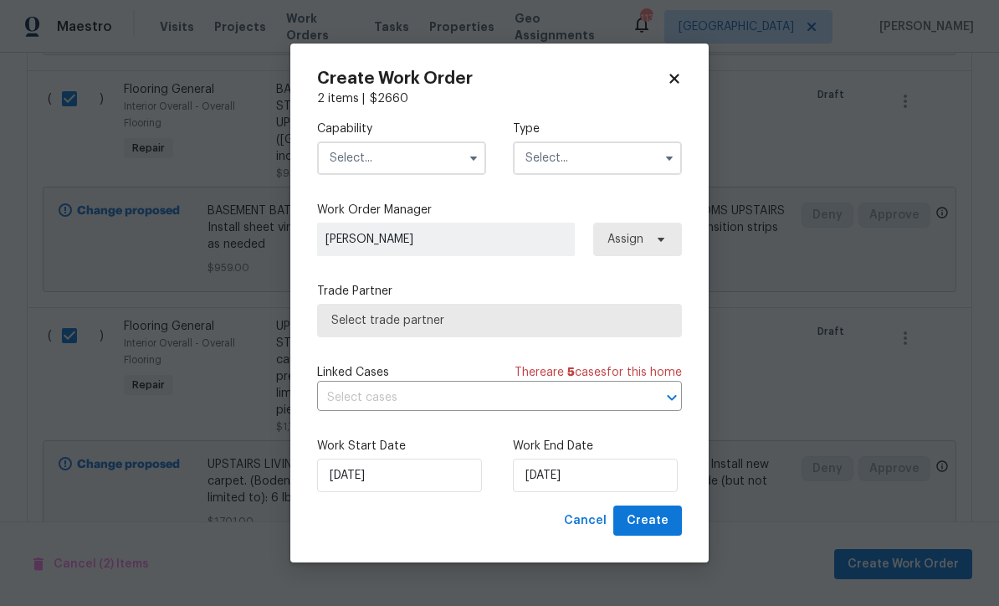
click at [350, 152] on input "text" at bounding box center [401, 157] width 169 height 33
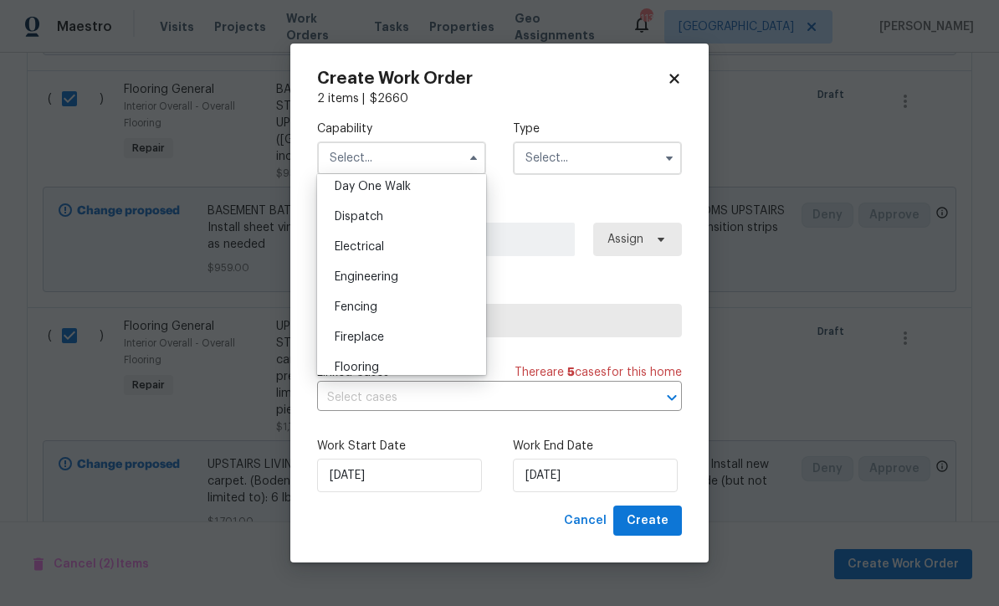
scroll to position [576, 0]
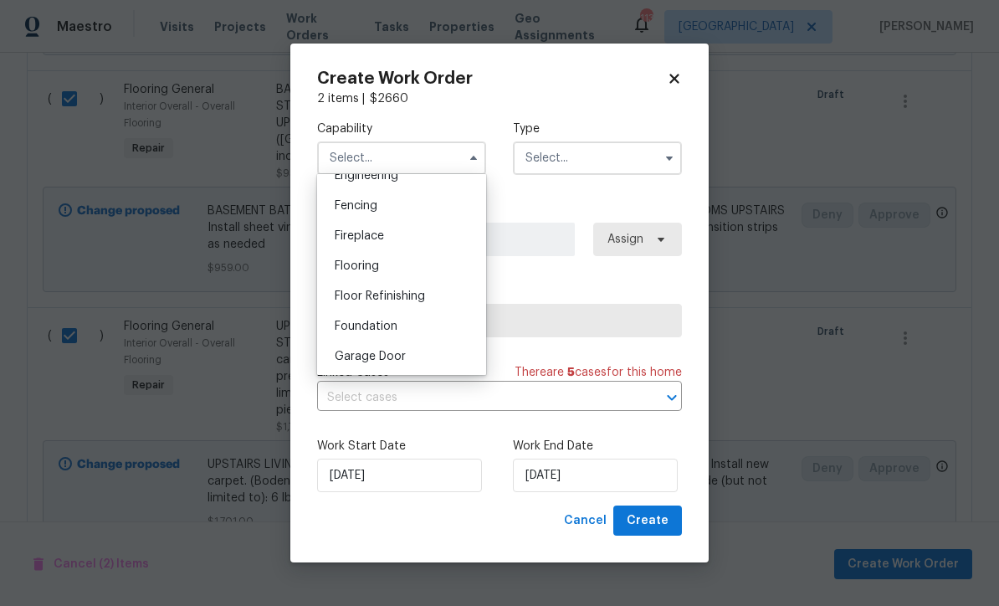
click at [351, 258] on div "Flooring" at bounding box center [401, 266] width 161 height 30
type input "Flooring"
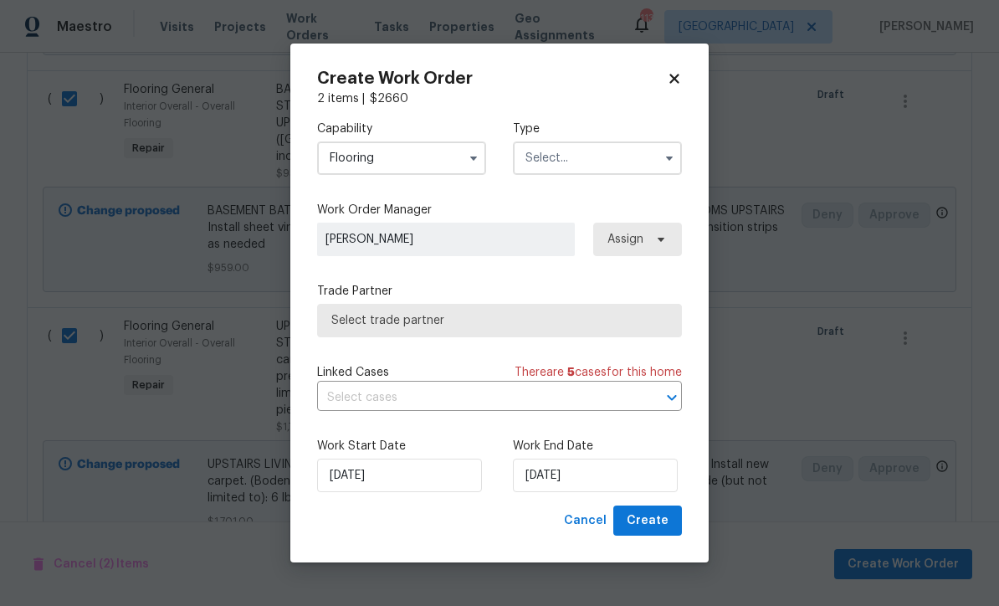
click at [529, 144] on input "text" at bounding box center [597, 157] width 169 height 33
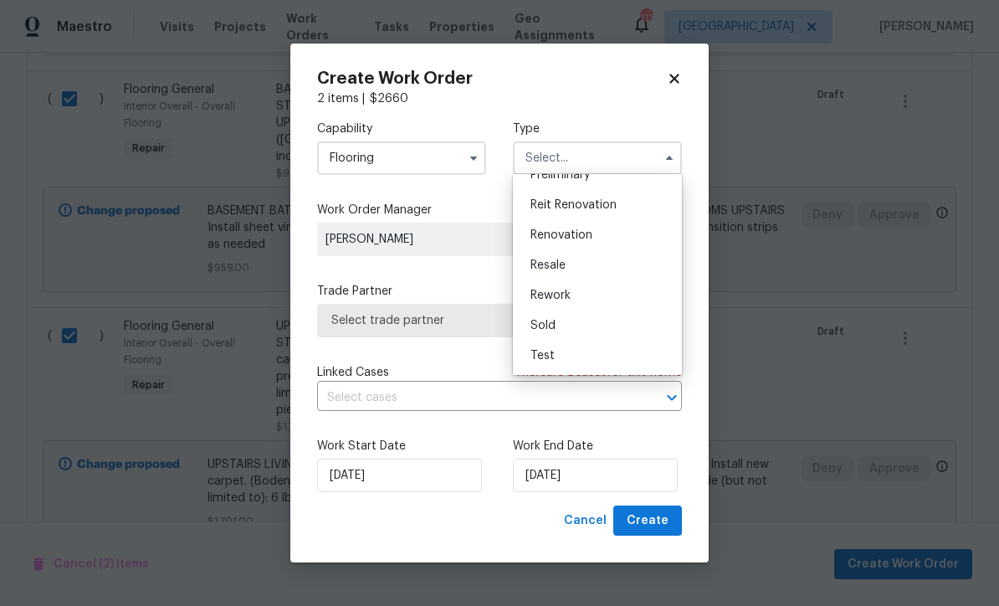
scroll to position [380, 0]
click at [548, 233] on span "Renovation" at bounding box center [561, 235] width 62 height 12
type input "Renovation"
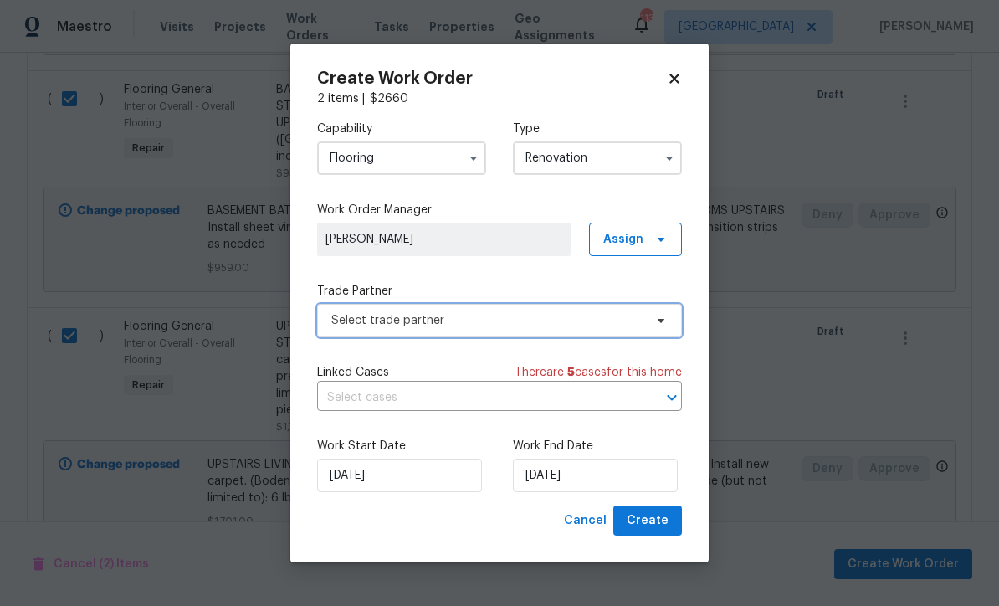
click at [337, 318] on span "Select trade partner" at bounding box center [487, 320] width 312 height 17
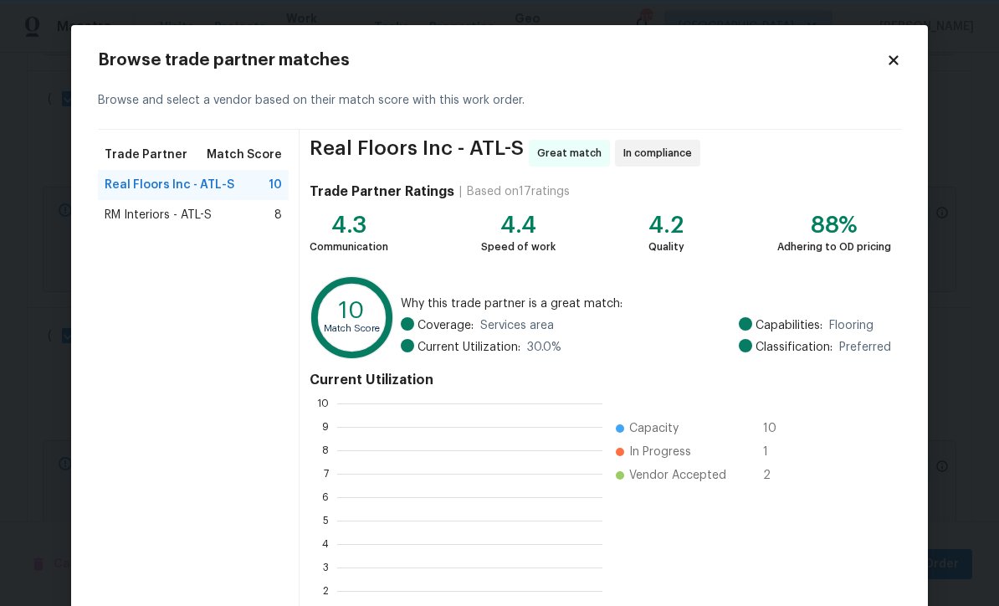
scroll to position [2, 2]
click at [159, 217] on span "RM Interiors - ATL-S" at bounding box center [158, 215] width 107 height 17
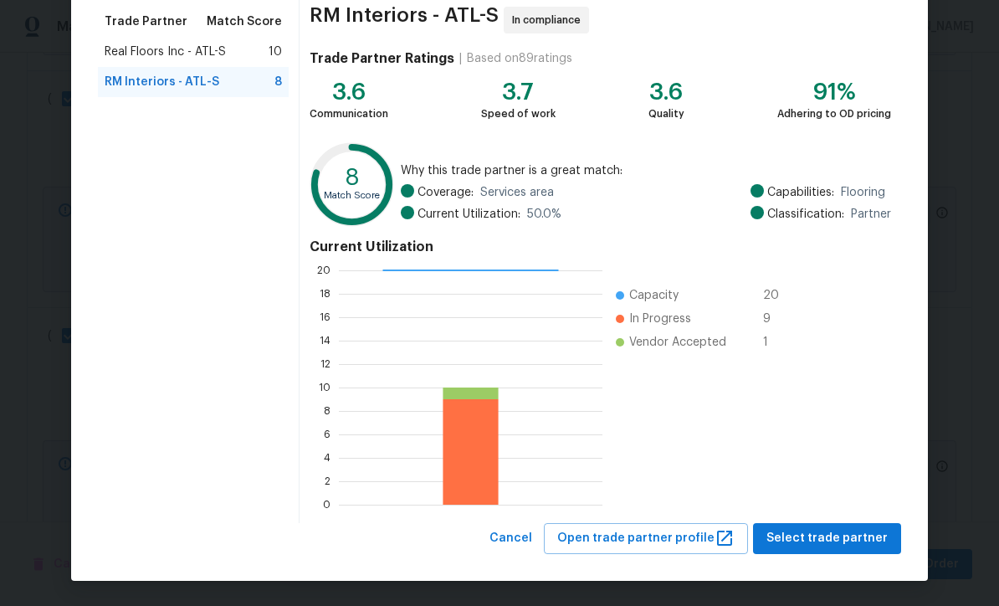
scroll to position [132, 0]
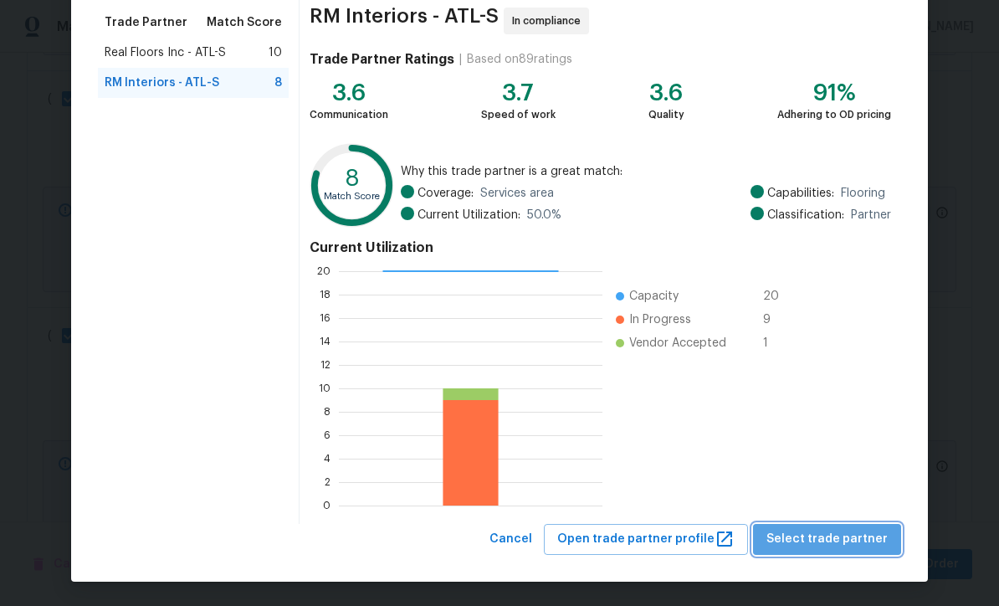
click at [866, 542] on span "Select trade partner" at bounding box center [826, 539] width 121 height 21
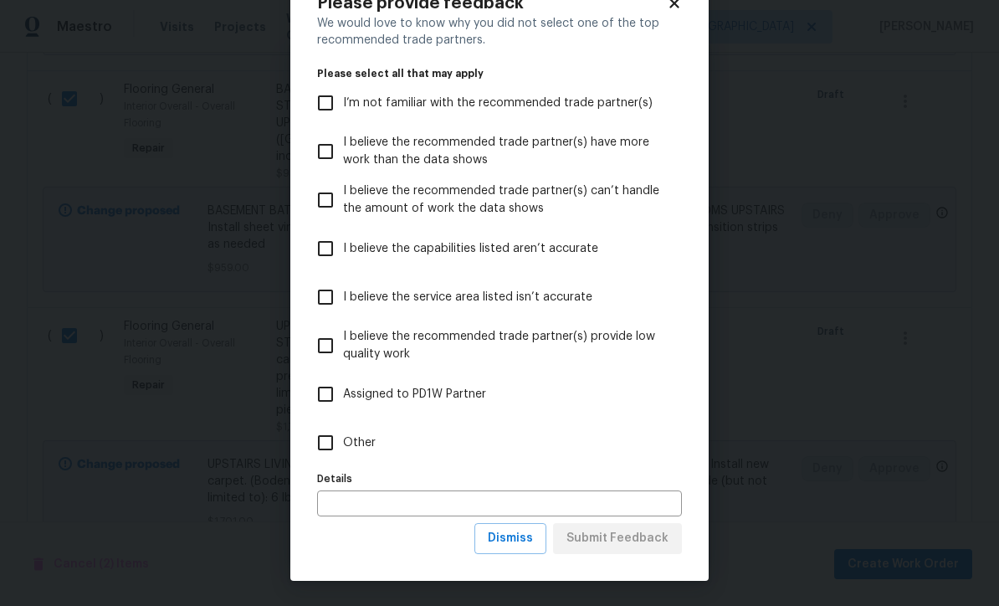
scroll to position [58, 0]
click at [324, 448] on input "Other" at bounding box center [325, 442] width 35 height 35
checkbox input "true"
click at [596, 534] on span "Submit Feedback" at bounding box center [617, 538] width 102 height 21
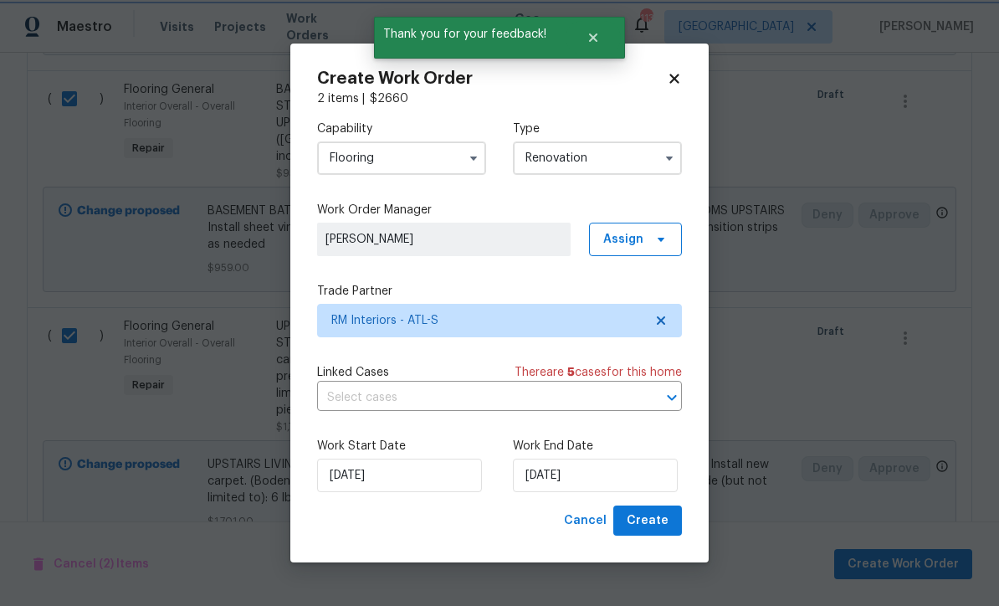
scroll to position [0, 0]
click at [536, 474] on input "8/15/2025" at bounding box center [595, 474] width 165 height 33
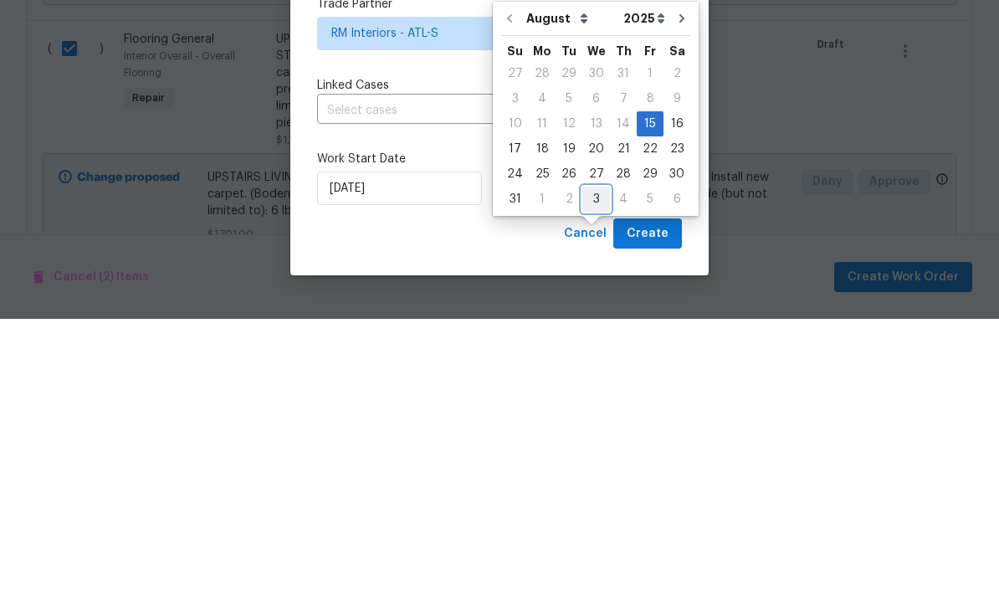
click at [586, 474] on div "3" at bounding box center [596, 485] width 28 height 23
type input "9/3/2025"
select select "8"
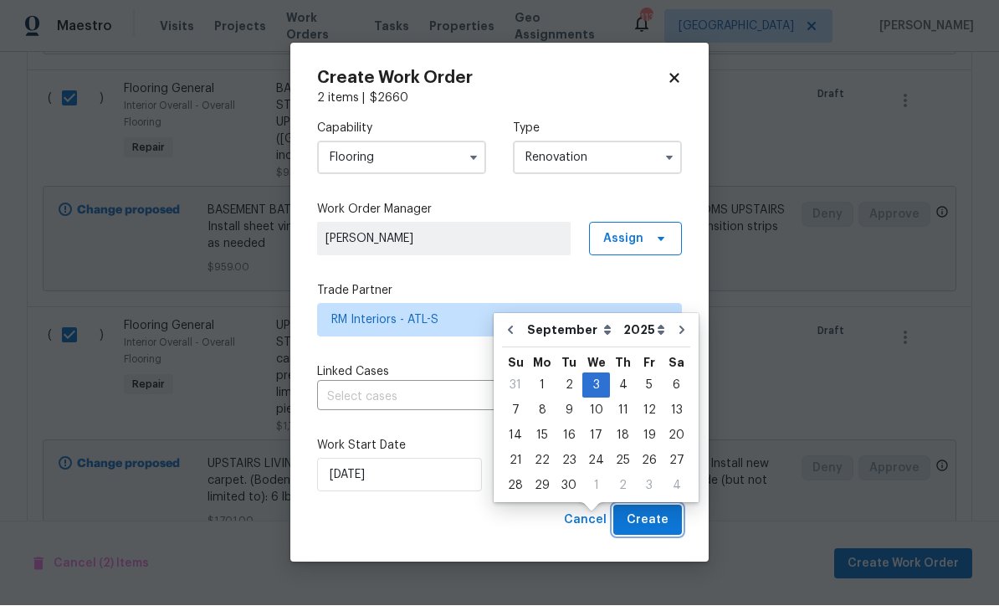
click at [651, 516] on span "Create" at bounding box center [647, 520] width 42 height 21
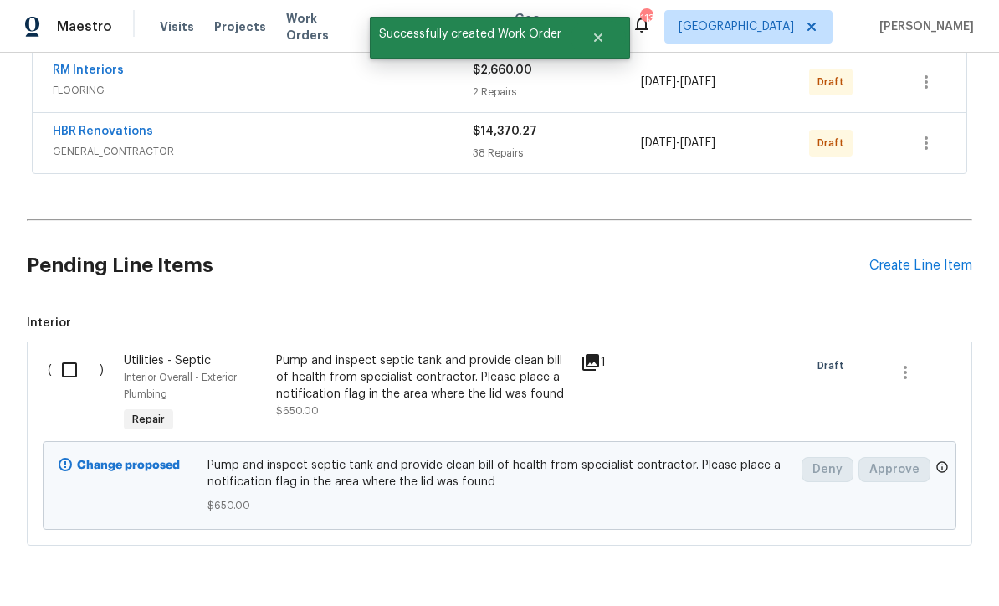
scroll to position [504, 0]
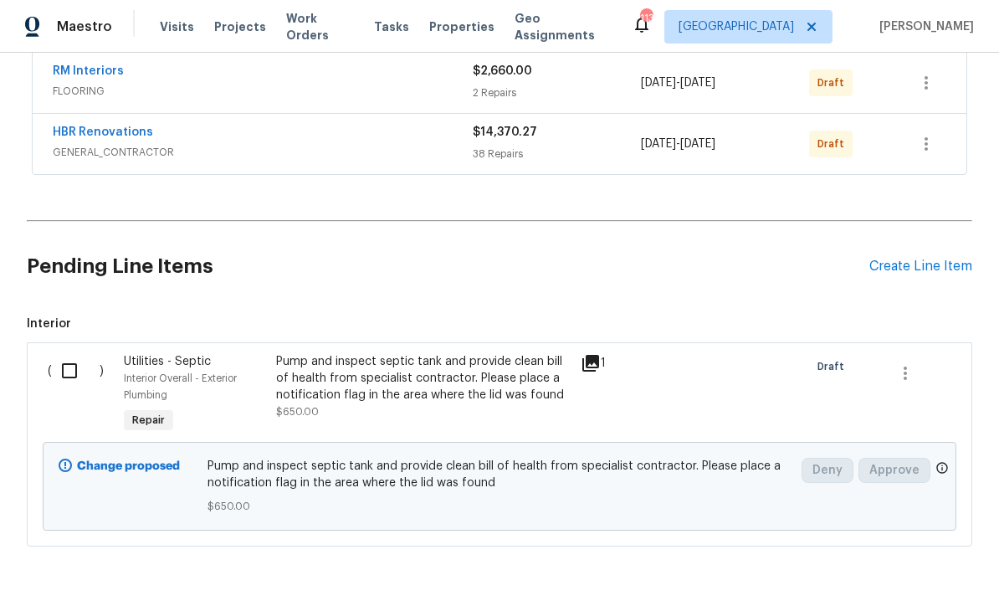
click at [72, 353] on input "checkbox" at bounding box center [76, 370] width 48 height 35
checkbox input "true"
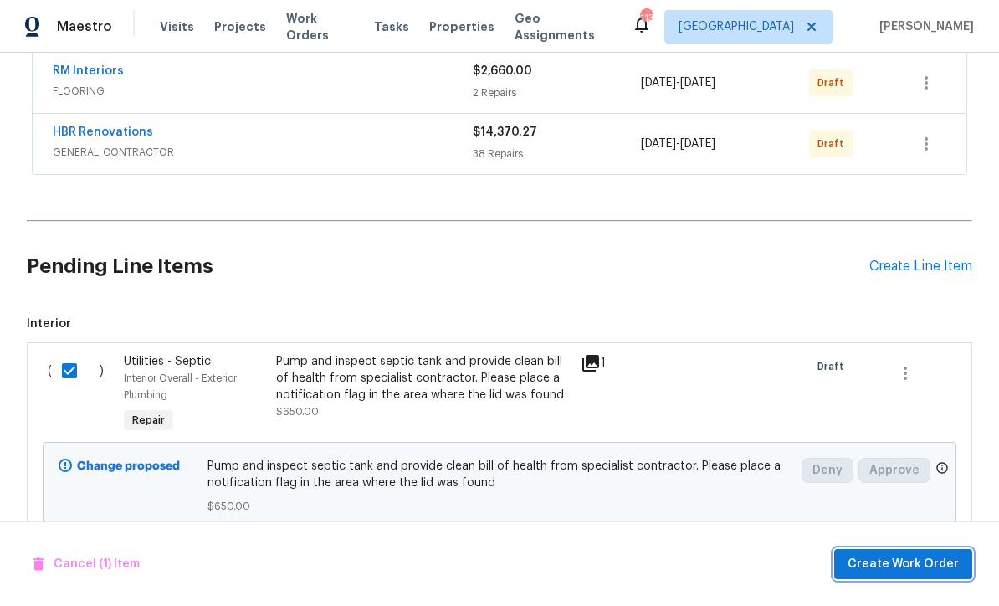
click at [921, 551] on button "Create Work Order" at bounding box center [903, 564] width 138 height 31
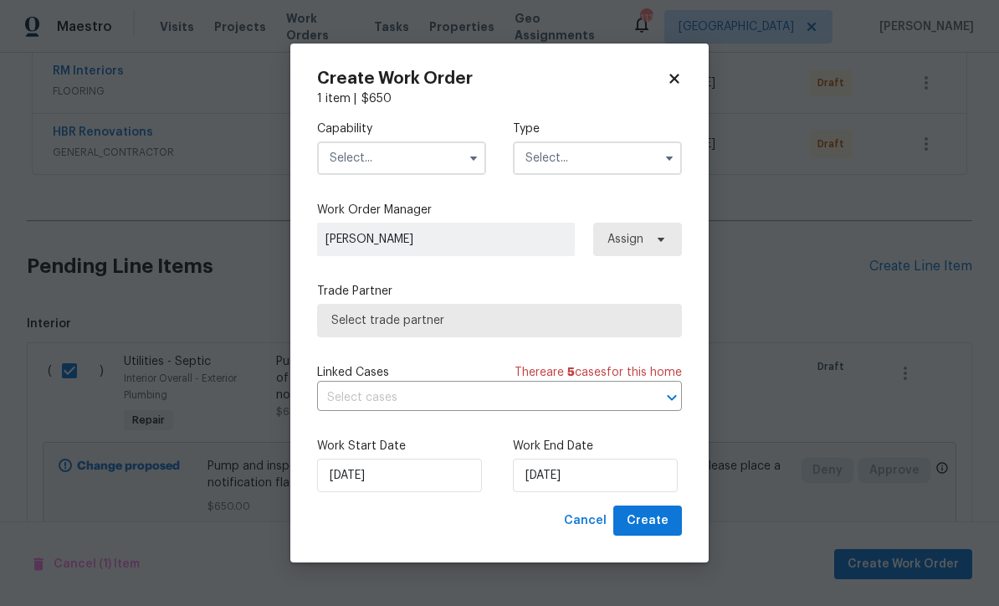
click at [349, 155] on input "text" at bounding box center [401, 157] width 169 height 33
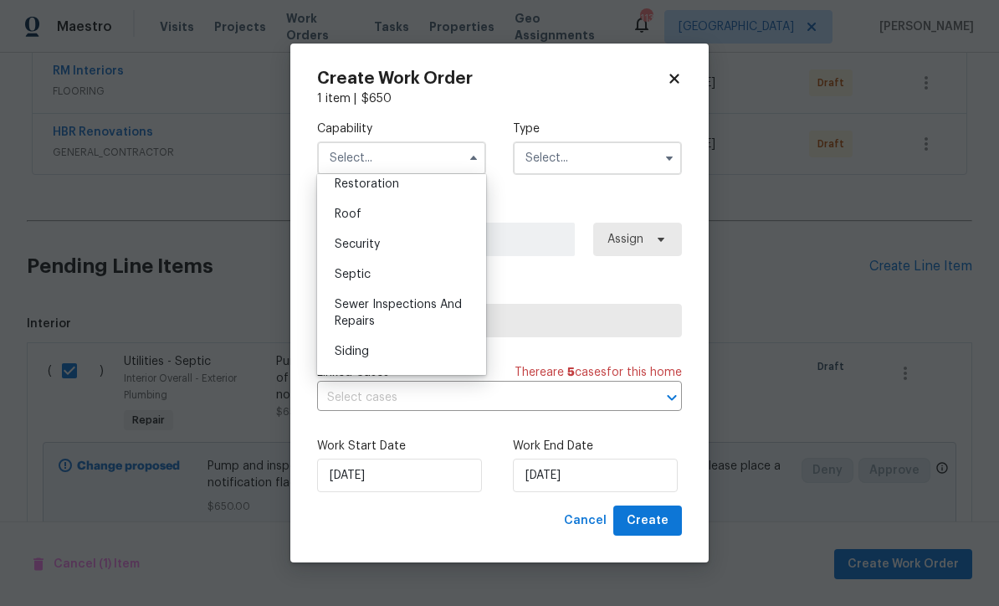
scroll to position [1687, 0]
click at [350, 270] on span "Septic" at bounding box center [353, 273] width 36 height 12
type input "Septic"
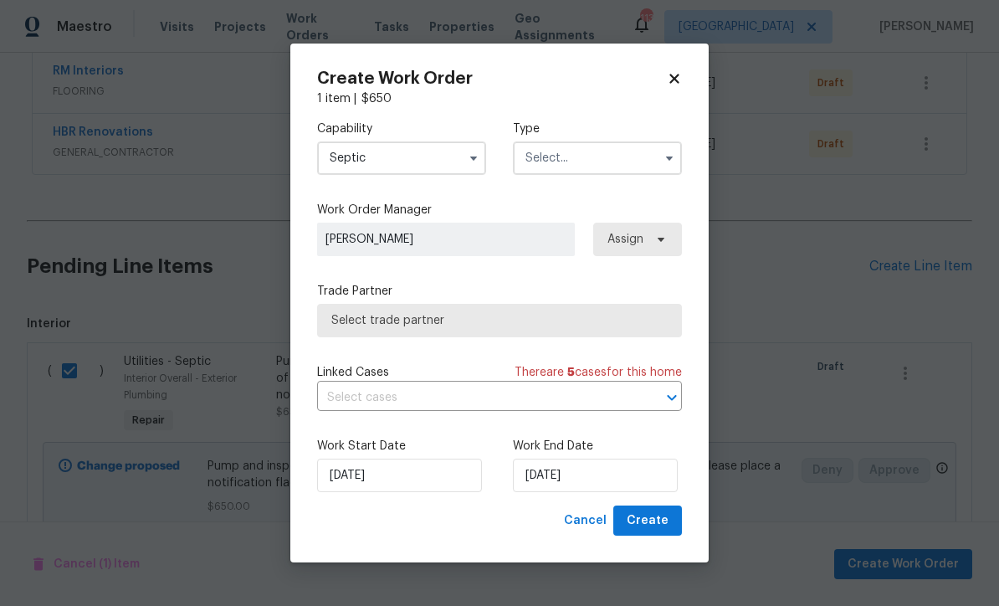
click at [551, 156] on input "text" at bounding box center [597, 157] width 169 height 33
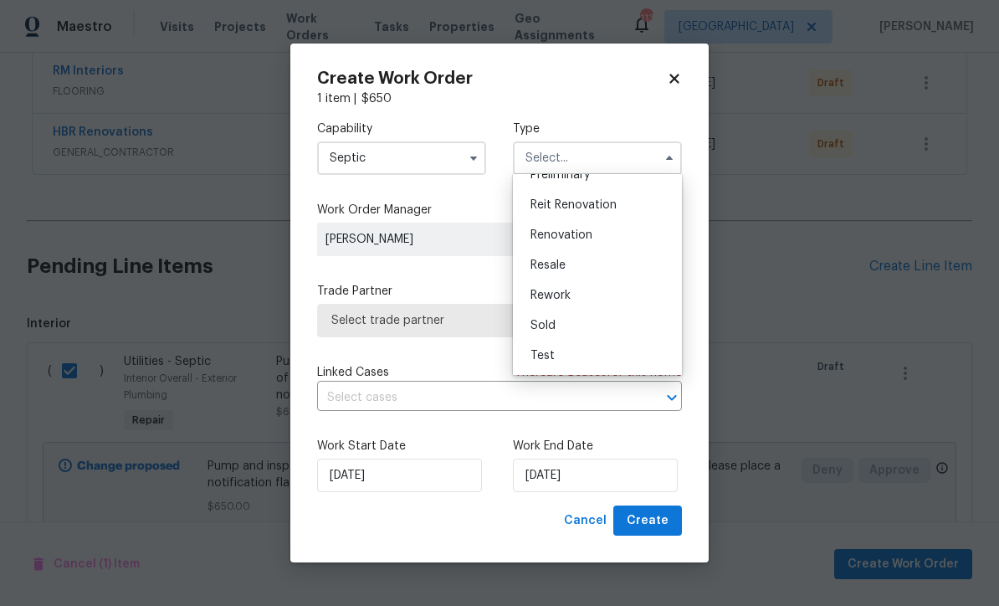
scroll to position [380, 0]
click at [551, 237] on span "Renovation" at bounding box center [561, 235] width 62 height 12
type input "Renovation"
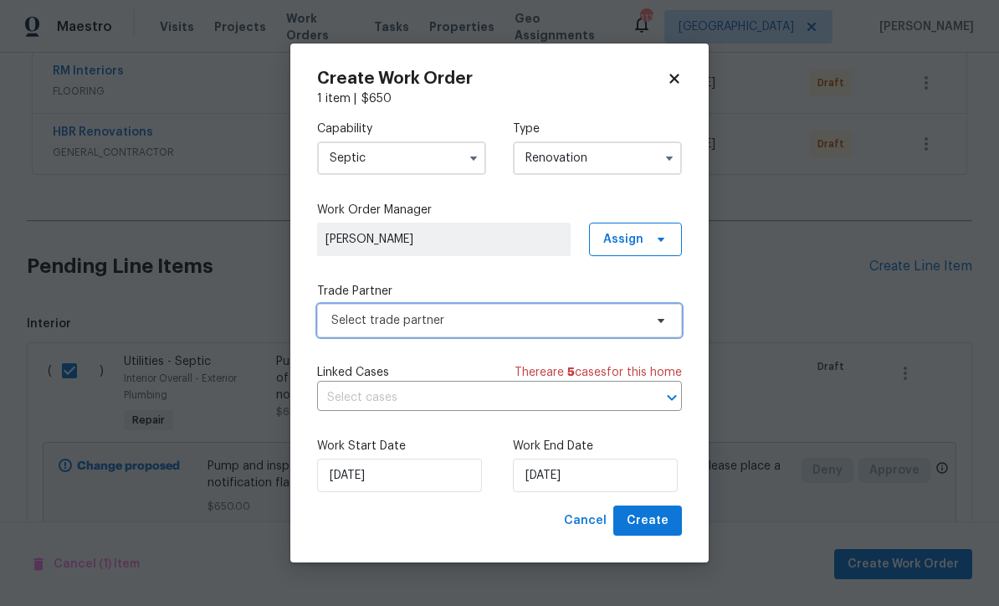
click at [347, 320] on span "Select trade partner" at bounding box center [487, 320] width 312 height 17
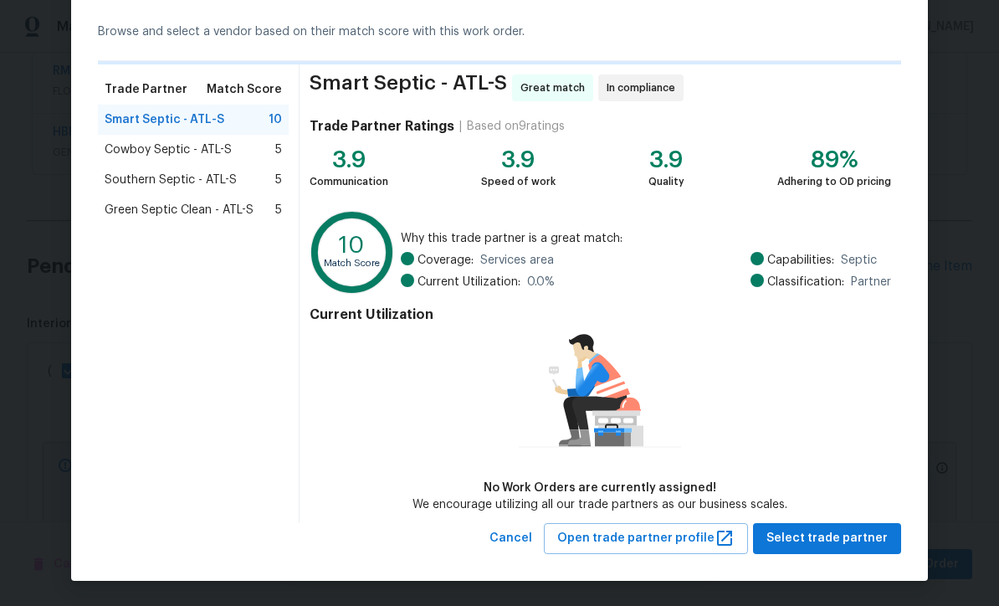
scroll to position [68, 0]
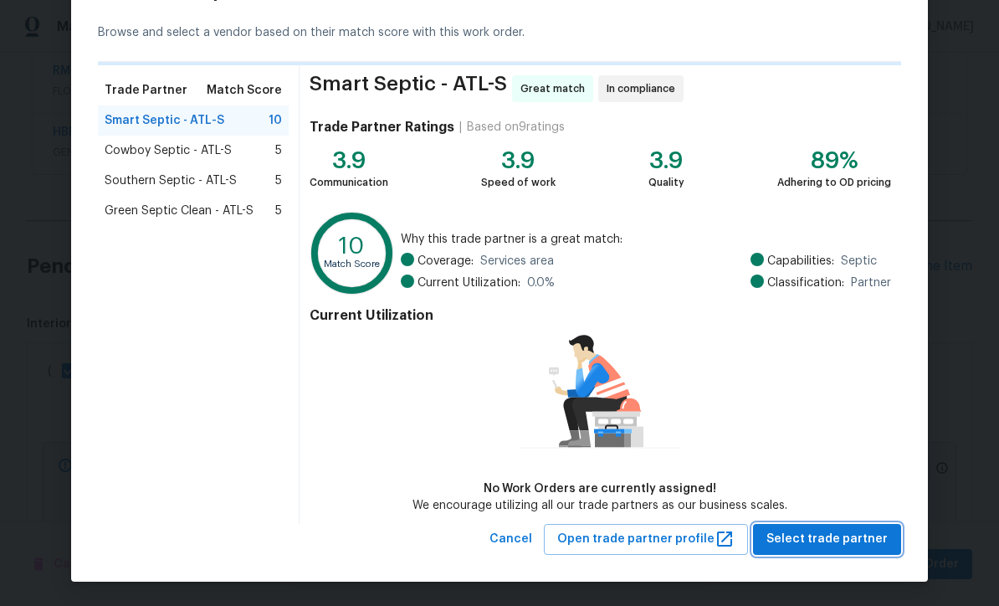
click at [815, 534] on span "Select trade partner" at bounding box center [826, 539] width 121 height 21
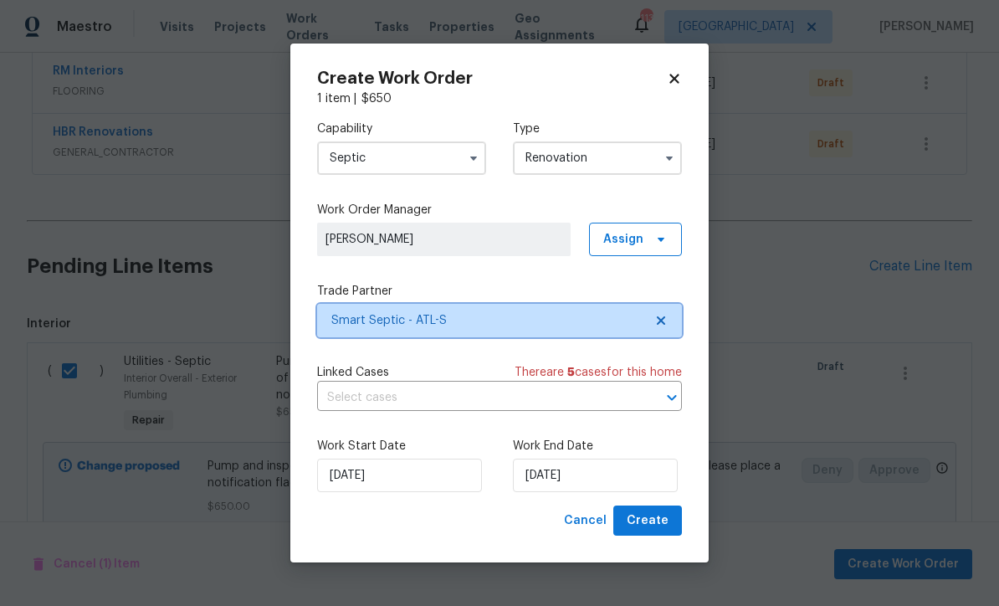
scroll to position [0, 0]
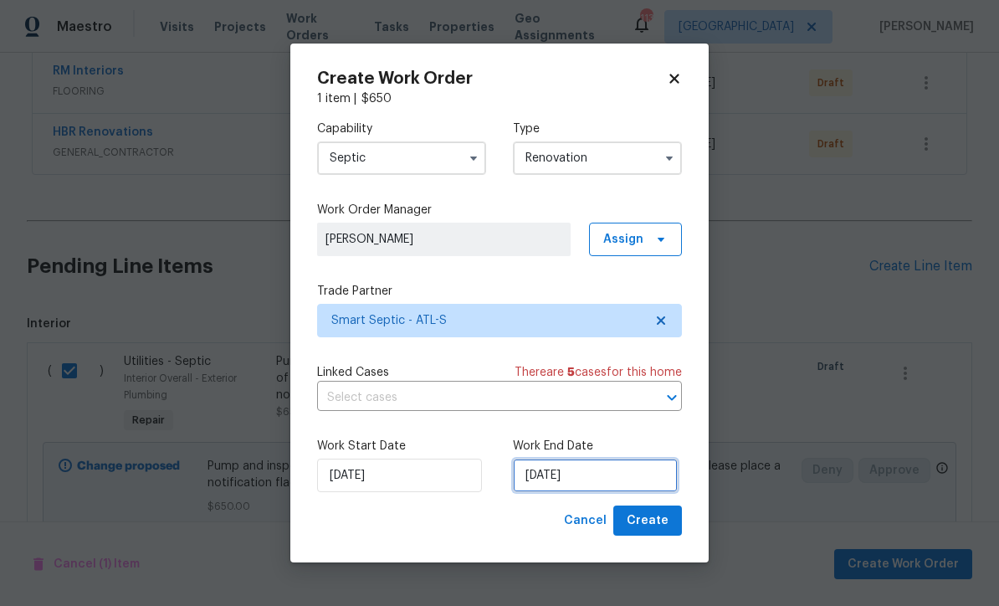
click at [534, 477] on input "8/15/2025" at bounding box center [595, 474] width 165 height 33
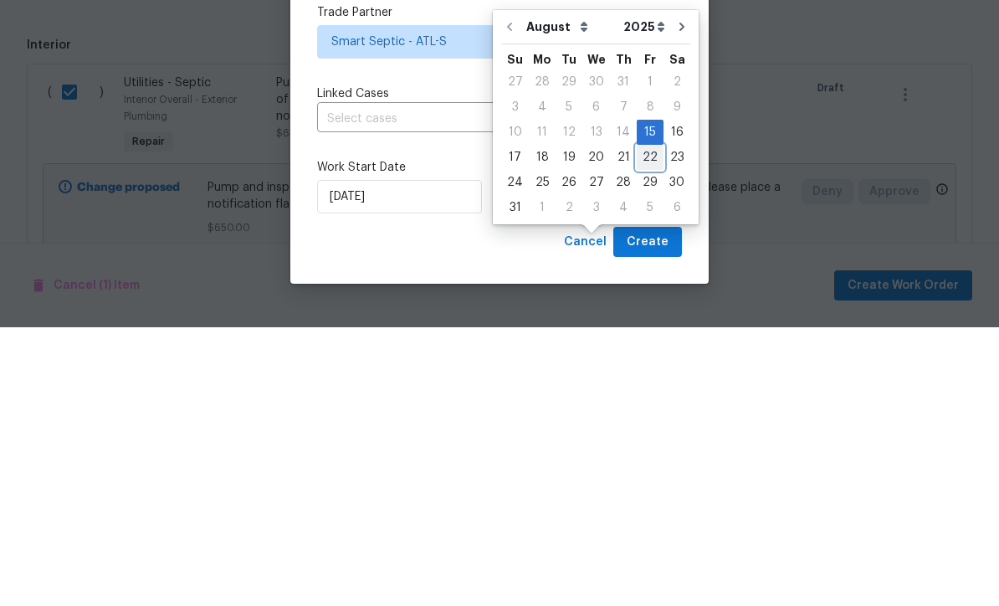
click at [639, 424] on div "22" at bounding box center [649, 435] width 27 height 23
type input "8/22/2025"
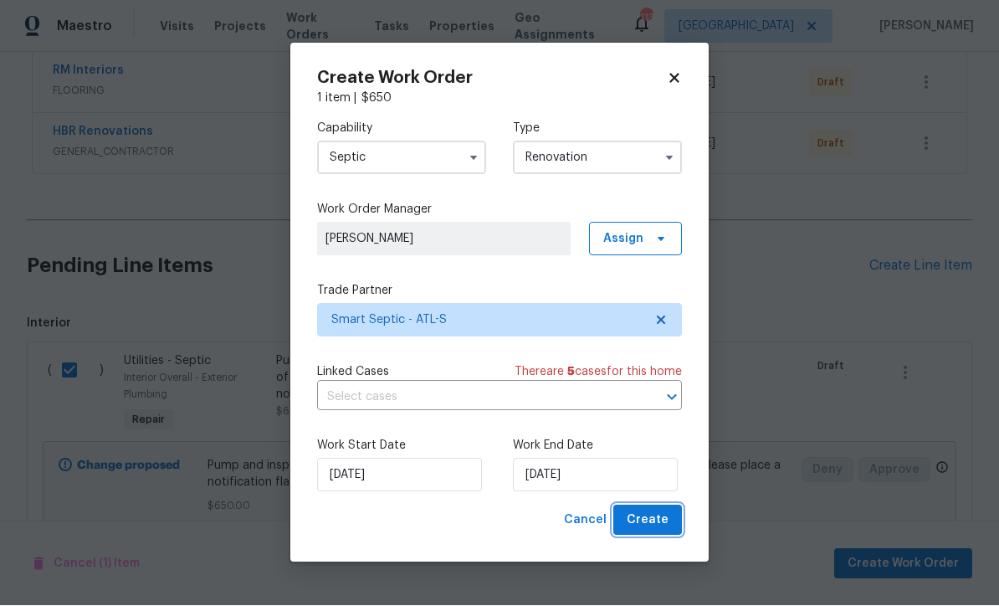
click at [654, 509] on button "Create" at bounding box center [647, 520] width 69 height 31
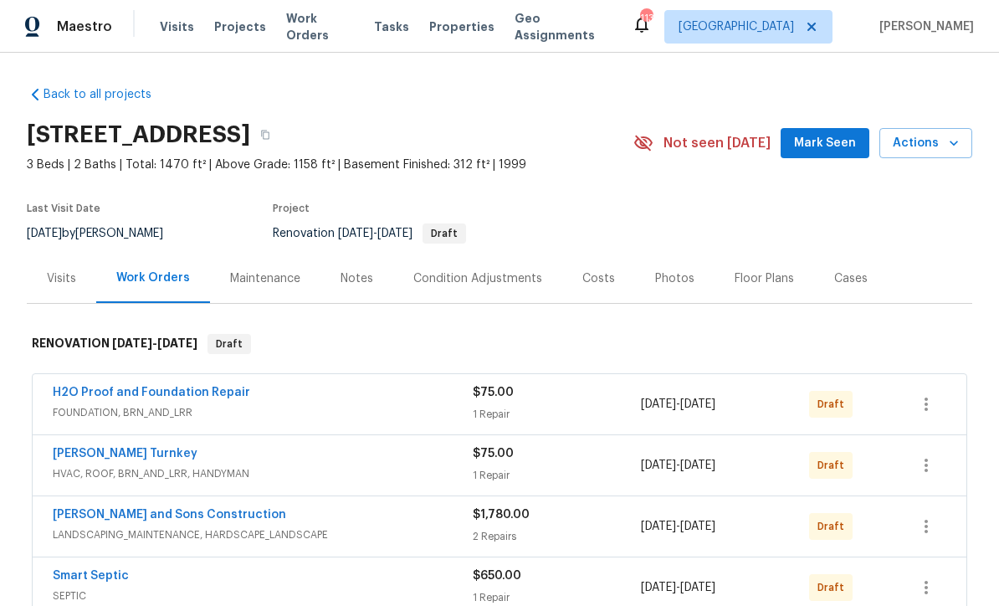
click at [590, 270] on div "Costs" at bounding box center [598, 278] width 33 height 17
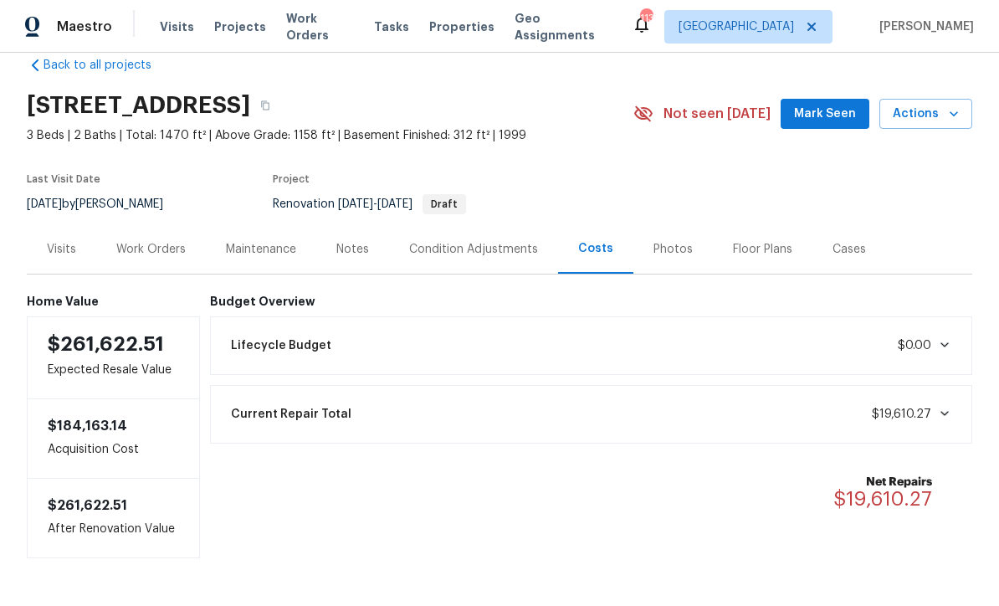
scroll to position [28, 0]
click at [142, 225] on div "Work Orders" at bounding box center [151, 249] width 110 height 49
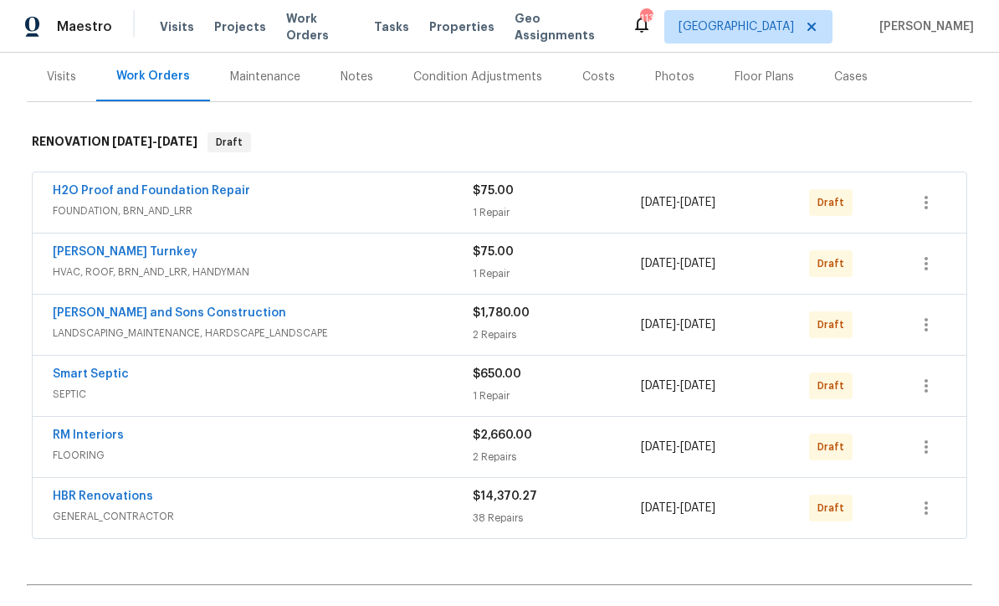
scroll to position [227, 0]
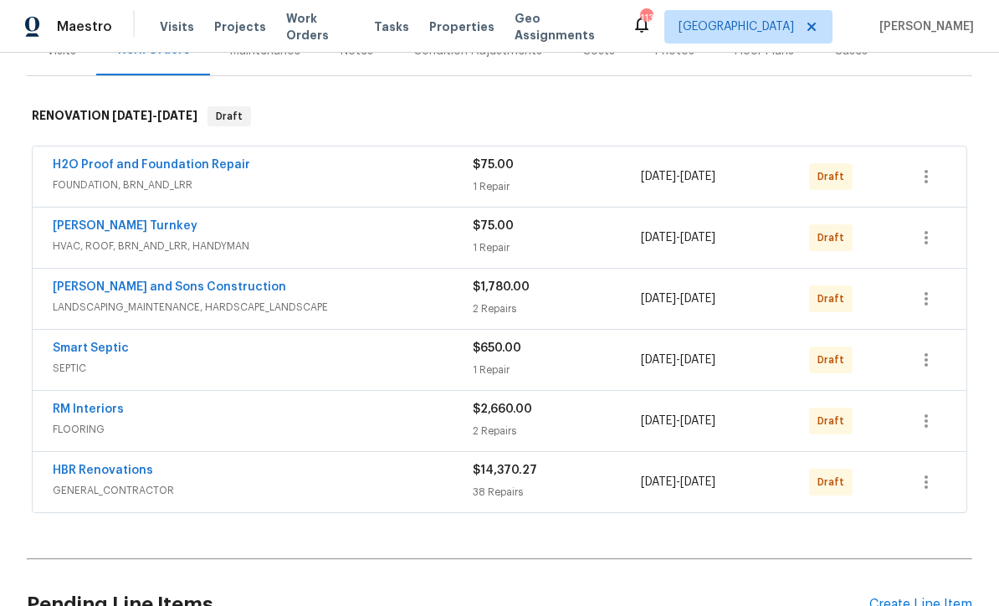
click at [120, 281] on link "[PERSON_NAME] and Sons Construction" at bounding box center [169, 287] width 233 height 12
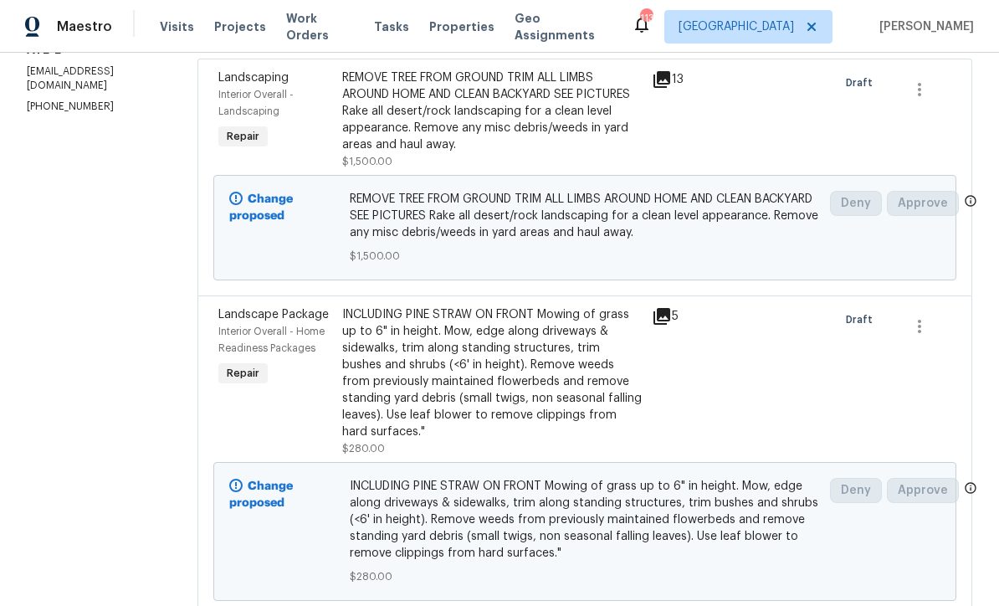
scroll to position [262, 0]
click at [393, 372] on div "INCLUDING PINE STRAW ON FRONT Mowing of grass up to 6" in height. Mow, edge alo…" at bounding box center [491, 374] width 299 height 134
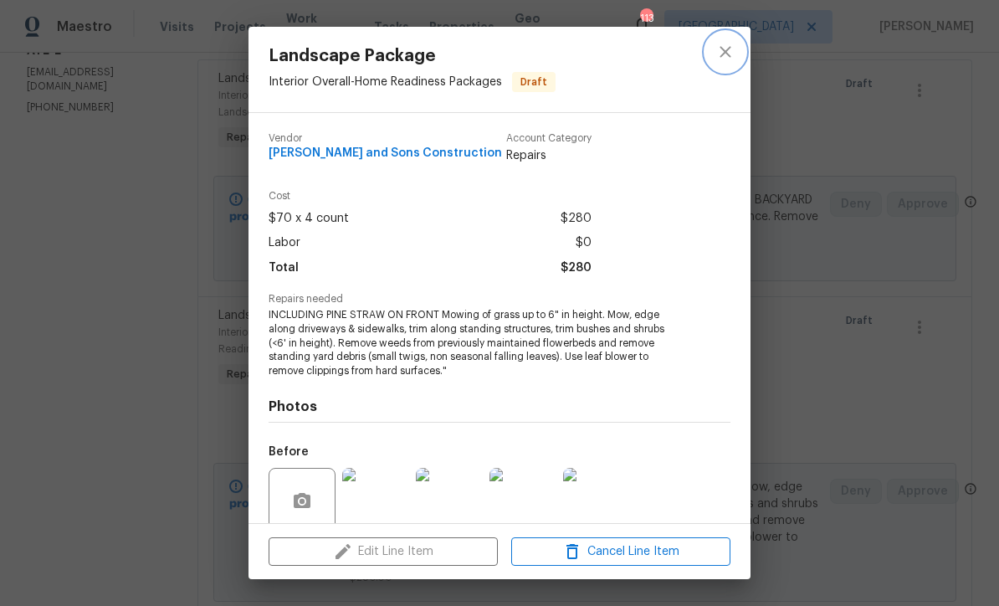
click at [722, 49] on icon "close" at bounding box center [724, 51] width 11 height 11
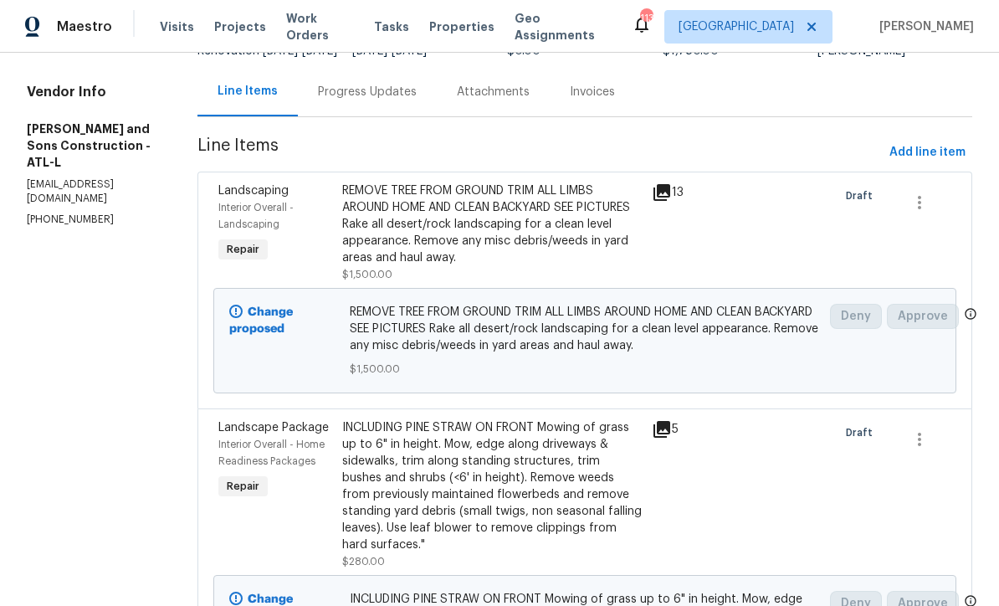
scroll to position [149, 0]
click at [937, 156] on span "Add line item" at bounding box center [927, 153] width 76 height 21
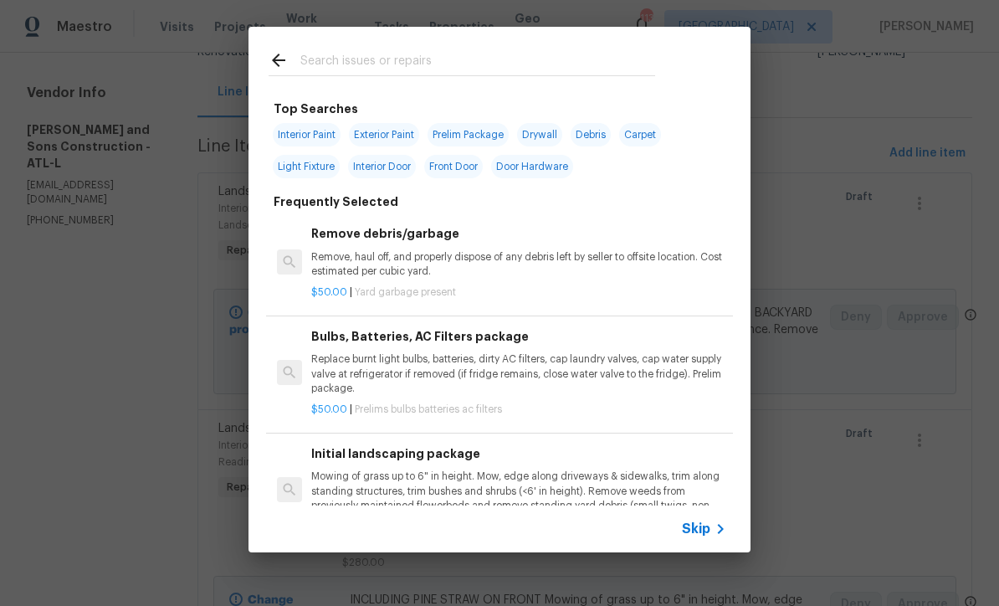
click at [708, 521] on span "Skip" at bounding box center [696, 528] width 28 height 17
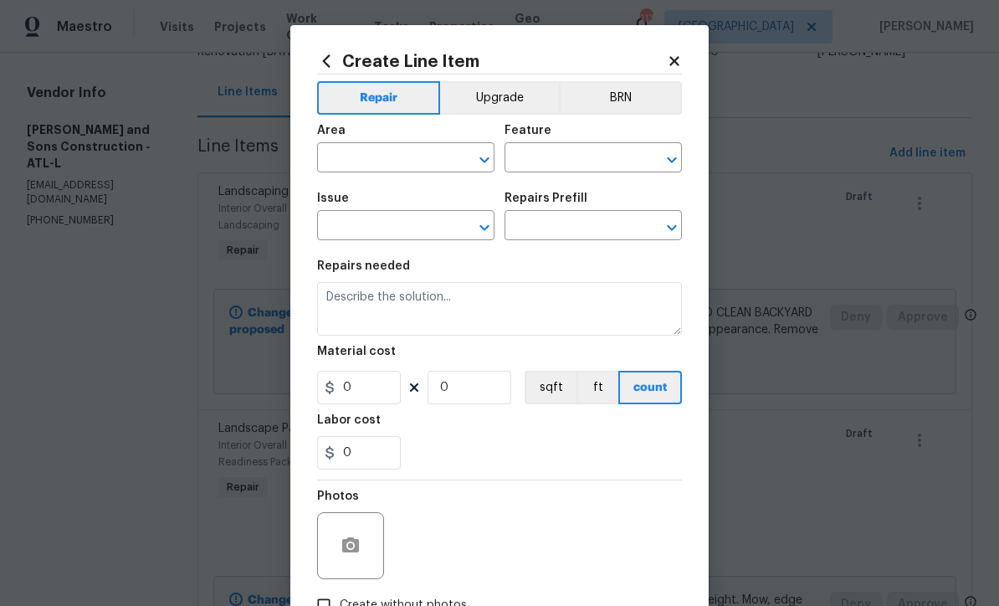
click at [345, 156] on input "text" at bounding box center [382, 159] width 130 height 26
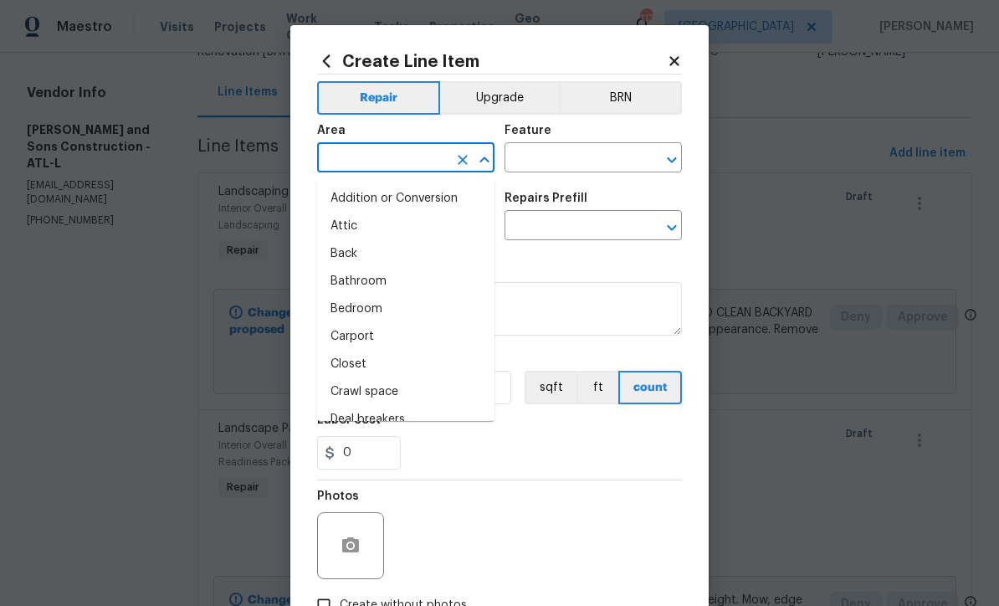
scroll to position [0, 0]
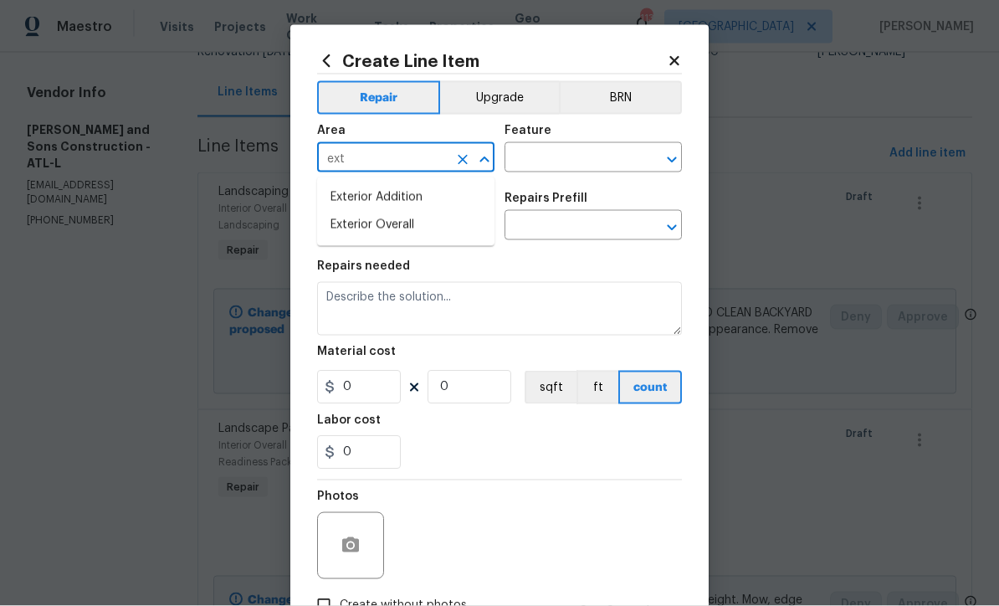
click at [370, 226] on li "Exterior Overall" at bounding box center [405, 226] width 177 height 28
type input "Exterior Overall"
click at [528, 157] on input "text" at bounding box center [569, 159] width 130 height 26
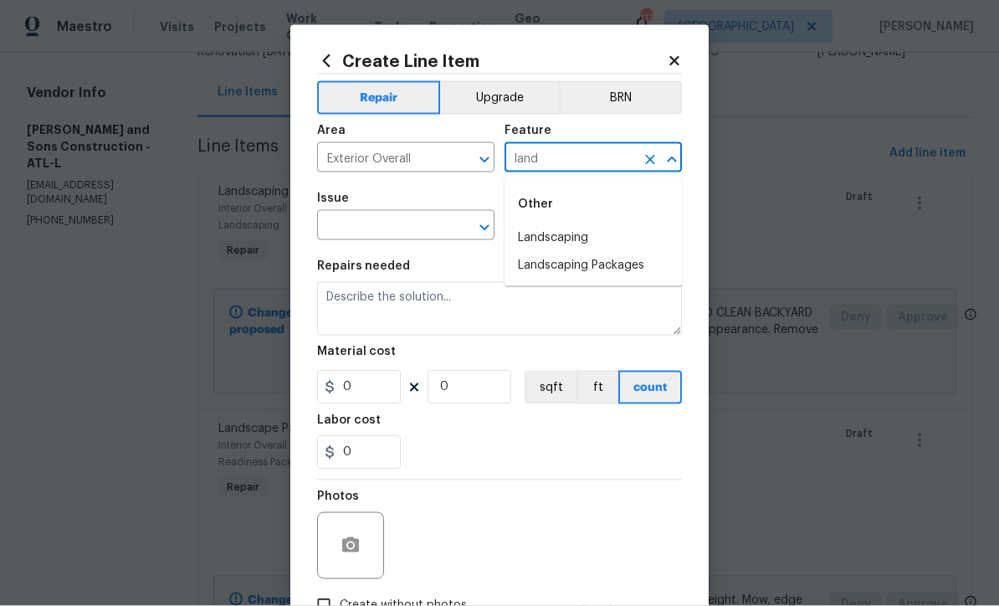
click at [534, 236] on li "Landscaping" at bounding box center [592, 238] width 177 height 28
type input "Landscaping"
click at [350, 222] on input "text" at bounding box center [382, 227] width 130 height 26
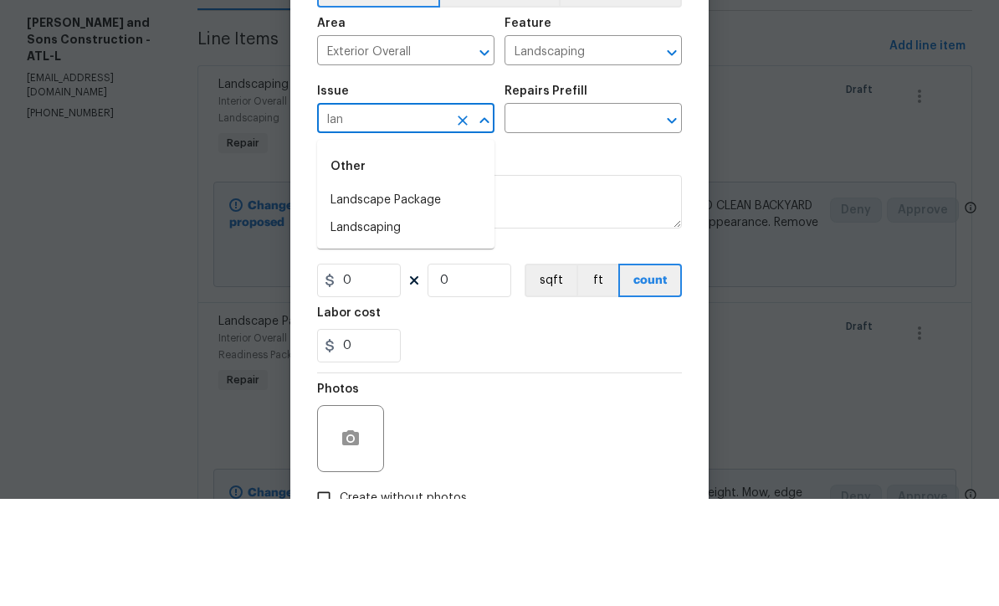
click at [357, 321] on li "Landscaping" at bounding box center [405, 335] width 177 height 28
type input "Landscaping"
click at [524, 214] on input "text" at bounding box center [569, 227] width 130 height 26
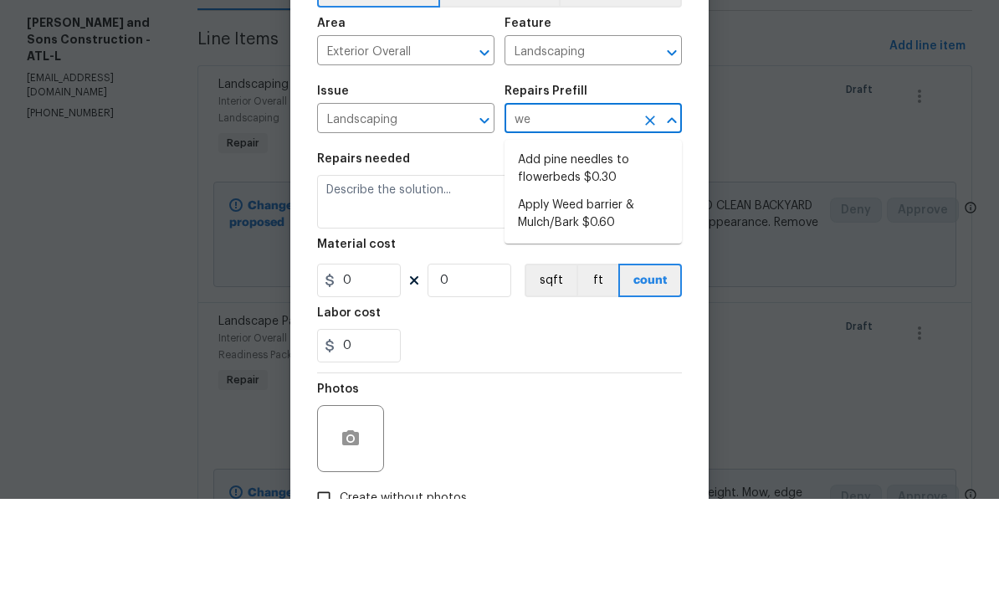
type input "w"
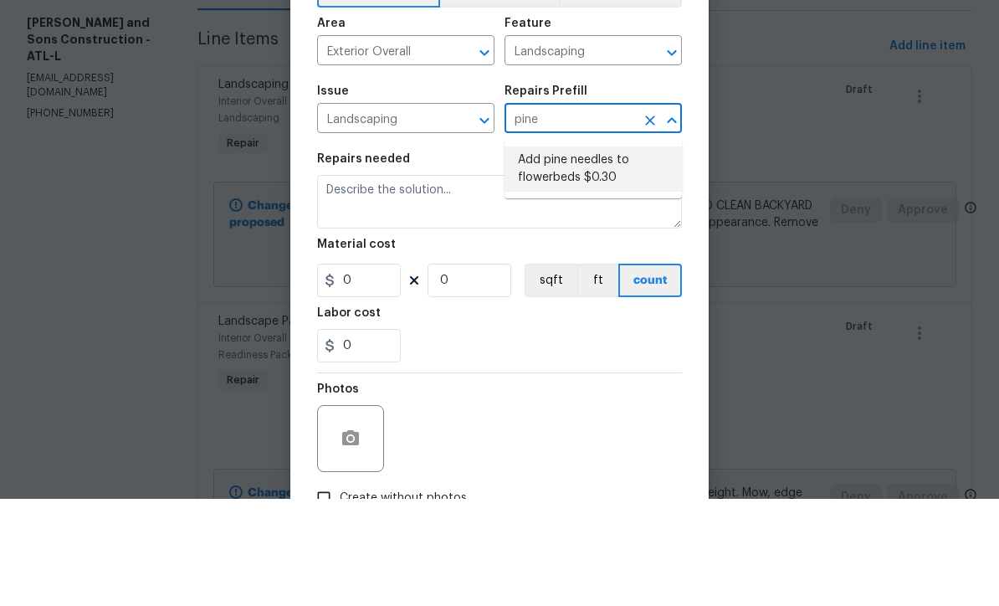
click at [550, 253] on li "Add pine needles to flowerbeds $0.30" at bounding box center [592, 275] width 177 height 45
type input "Add pine needles to flowerbeds $0.30"
type textarea "Remove/spray weeds from bed, add new pine straw to designated flower beds, and …"
type input "1"
type input "0.3"
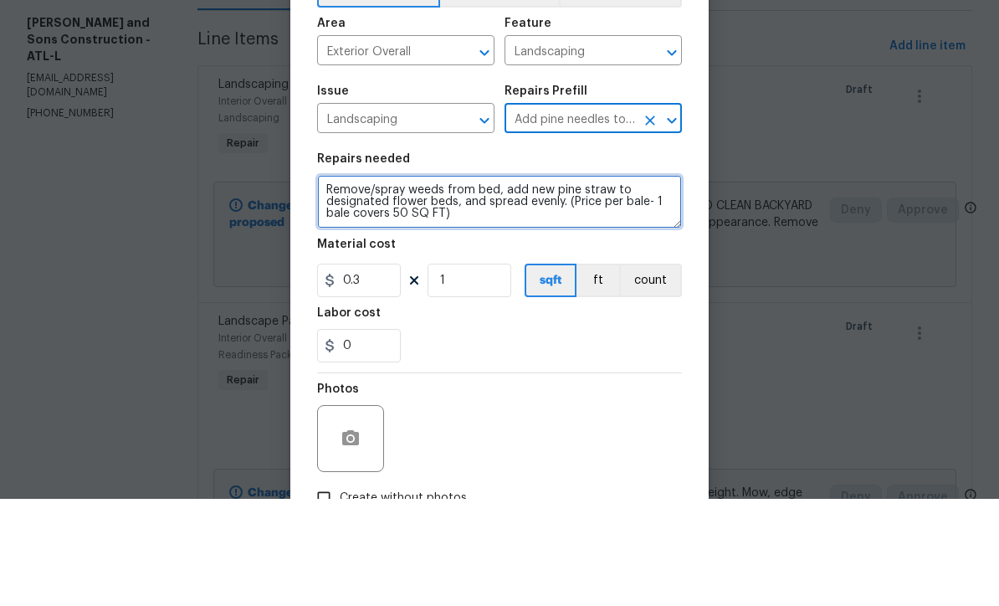
click at [320, 282] on textarea "Remove/spray weeds from bed, add new pine straw to designated flower beds, and …" at bounding box center [499, 309] width 365 height 54
click at [340, 282] on textarea "Remove/spray weeds from bed, add new pine straw to designated flower beds, and …" at bounding box center [499, 309] width 365 height 54
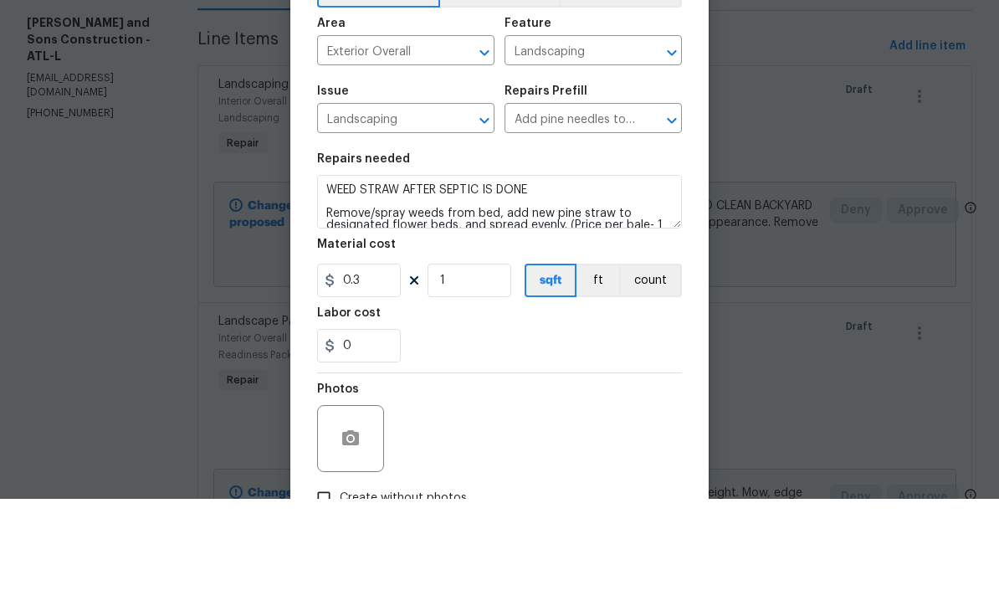
scroll to position [55, 0]
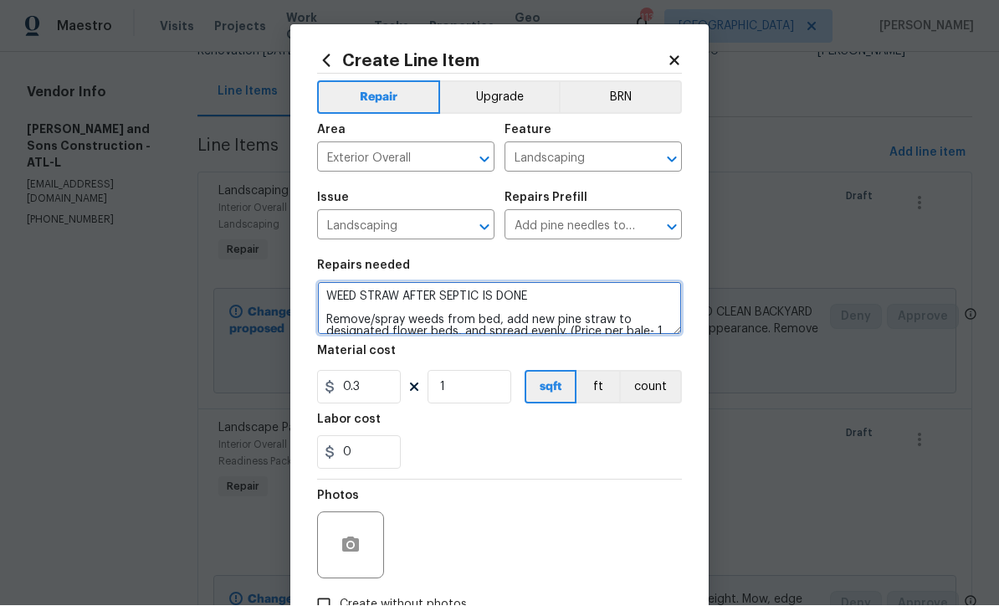
type textarea "WEED STRAW AFTER SEPTIC IS DONE Remove/spray weeds from bed, add new pine straw…"
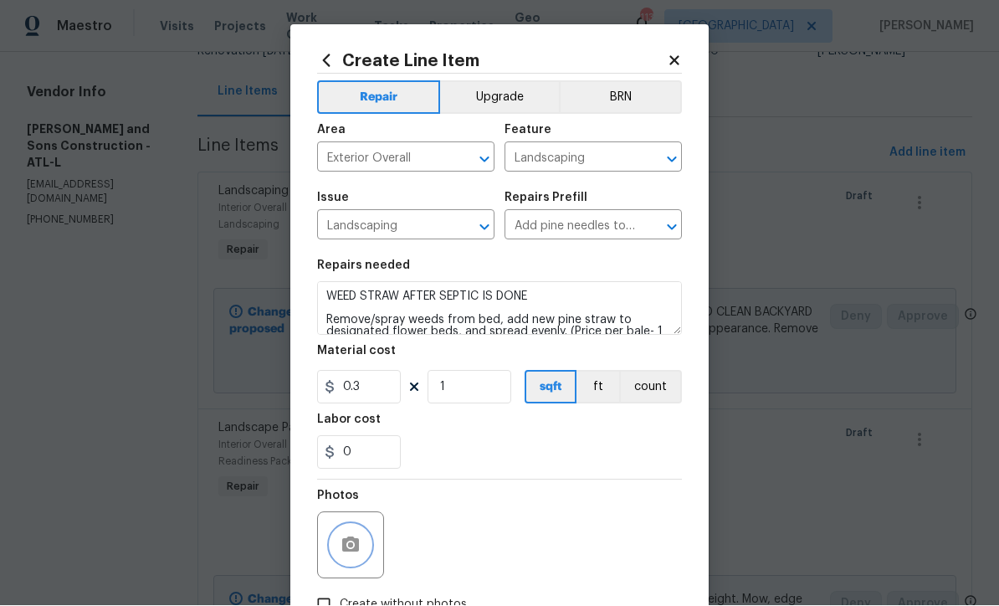
click at [341, 548] on icon "button" at bounding box center [350, 545] width 20 height 20
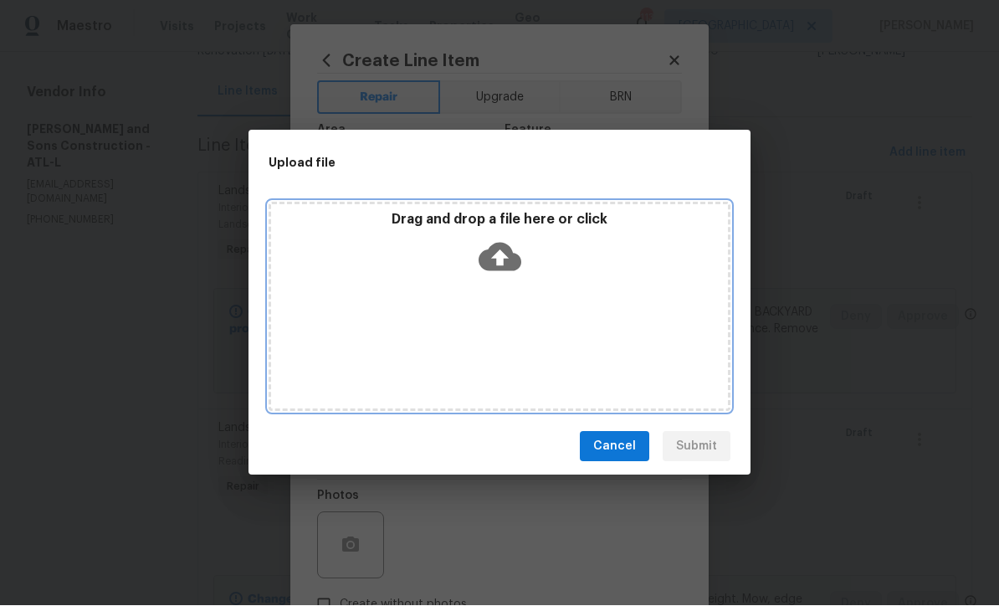
click at [491, 253] on icon at bounding box center [499, 257] width 43 height 28
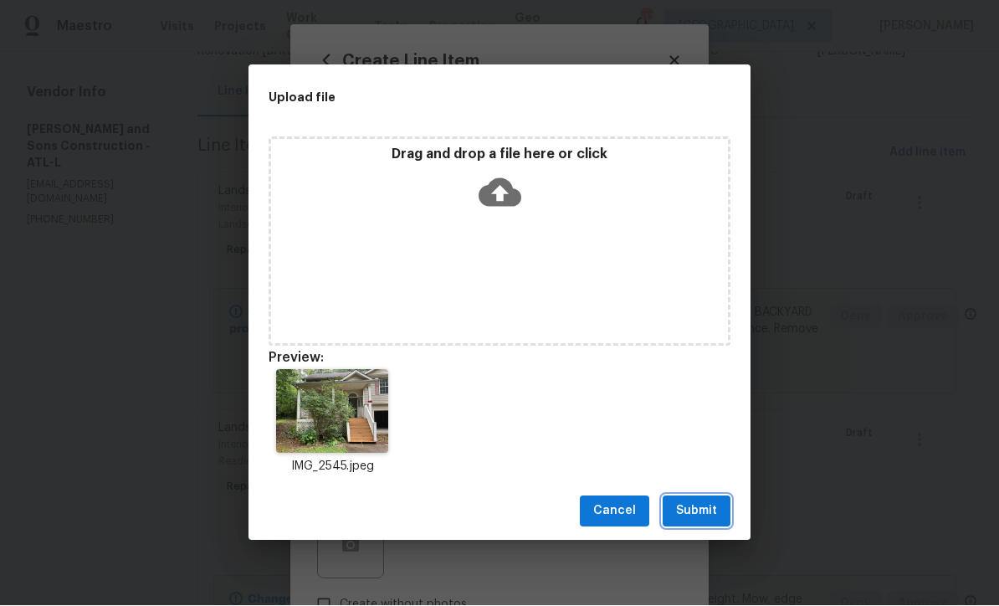
click at [706, 503] on span "Submit" at bounding box center [696, 511] width 41 height 21
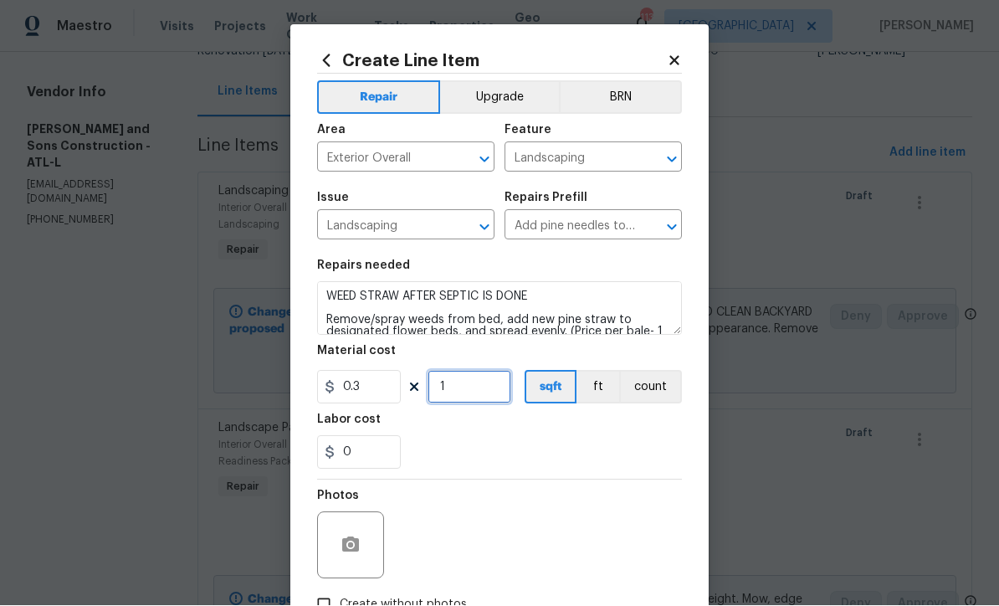
click at [449, 386] on input "1" at bounding box center [469, 387] width 84 height 33
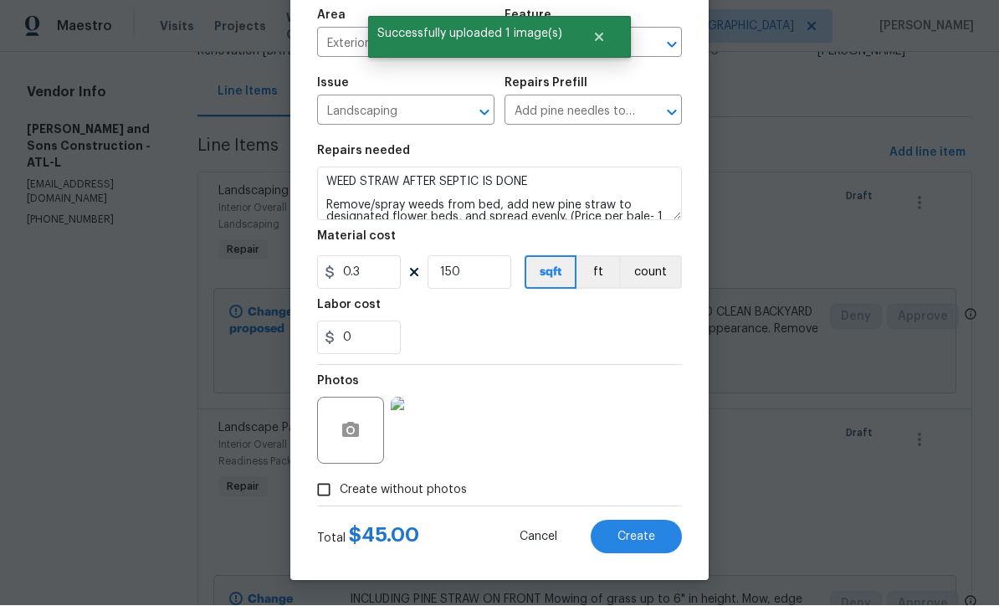
scroll to position [118, 0]
type input "150"
click at [628, 521] on button "Create" at bounding box center [635, 536] width 91 height 33
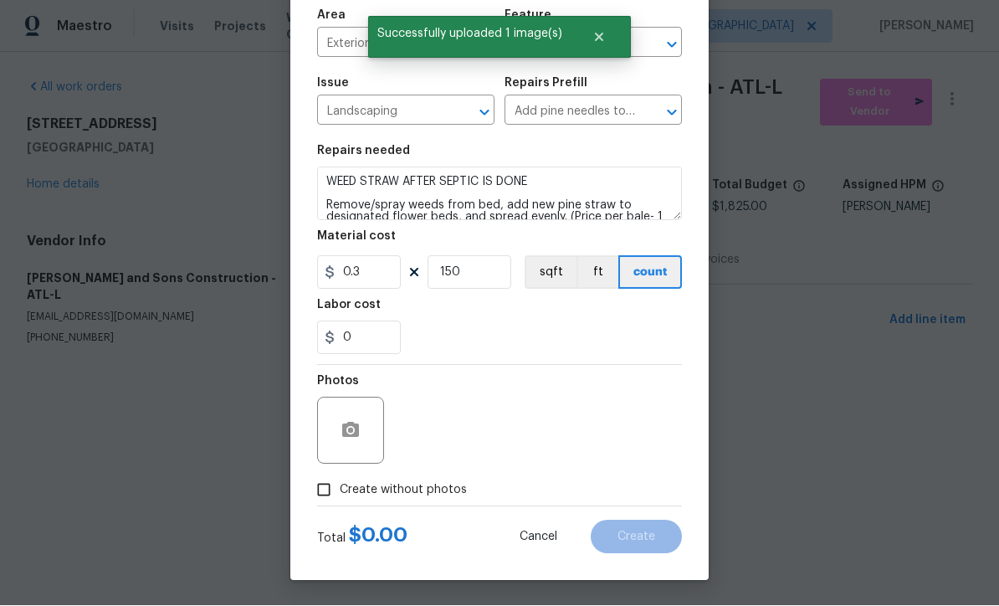
type input "0"
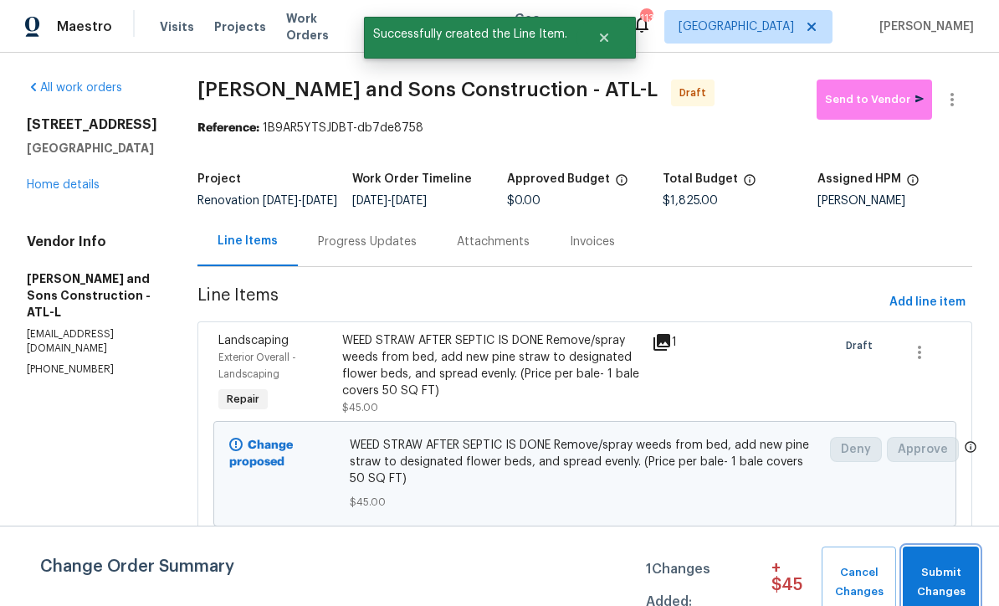
click at [942, 568] on span "Submit Changes" at bounding box center [940, 582] width 59 height 38
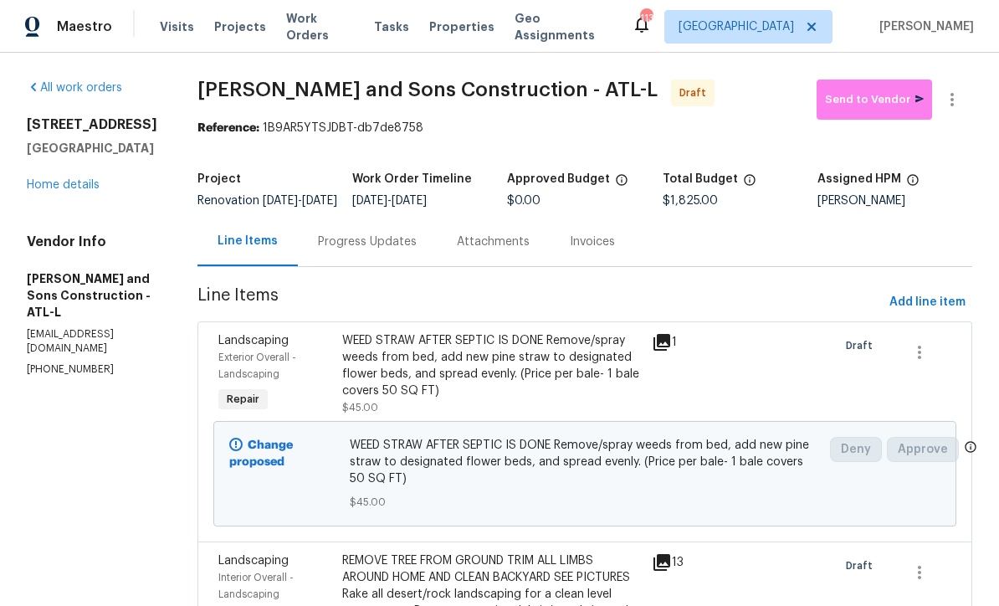
click at [58, 191] on link "Home details" at bounding box center [63, 185] width 73 height 12
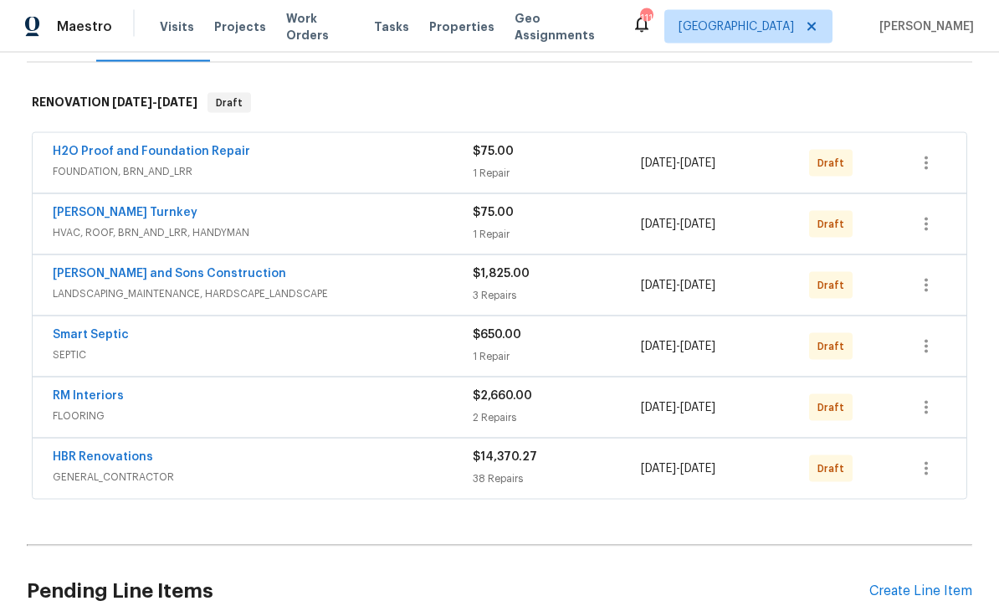
scroll to position [227, 0]
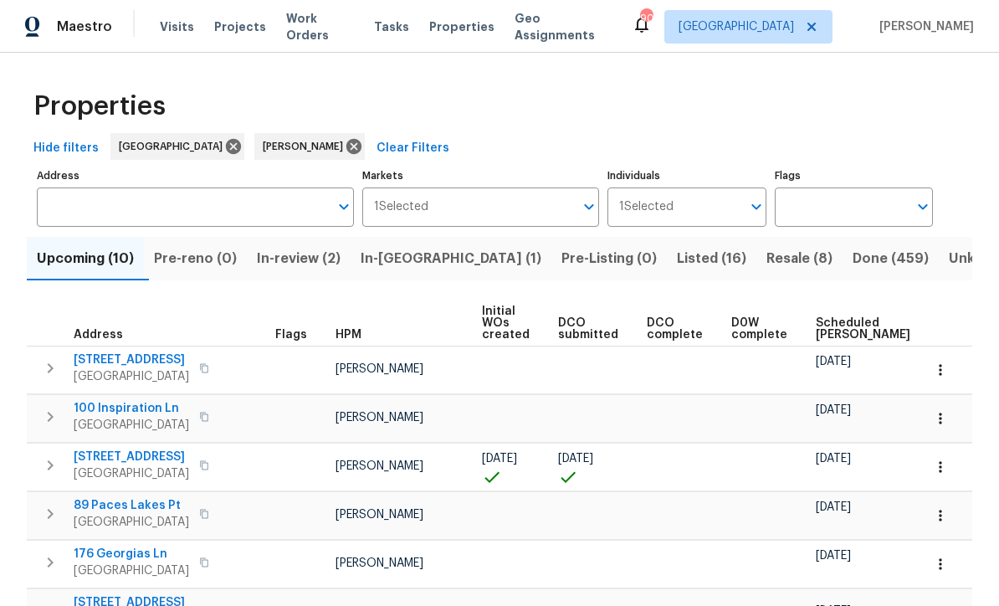
scroll to position [211, 0]
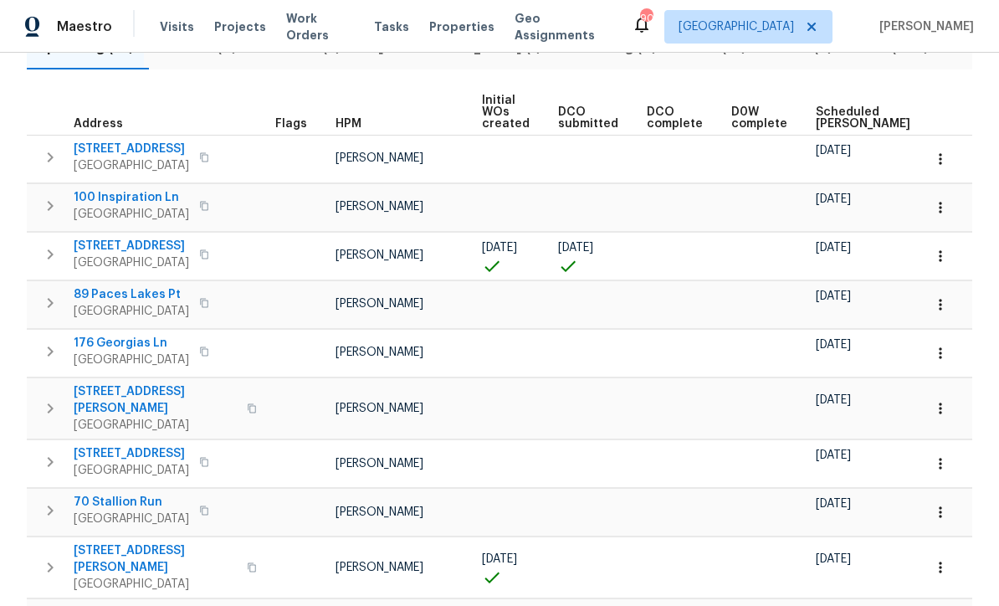
click at [946, 257] on icon "button" at bounding box center [940, 256] width 17 height 17
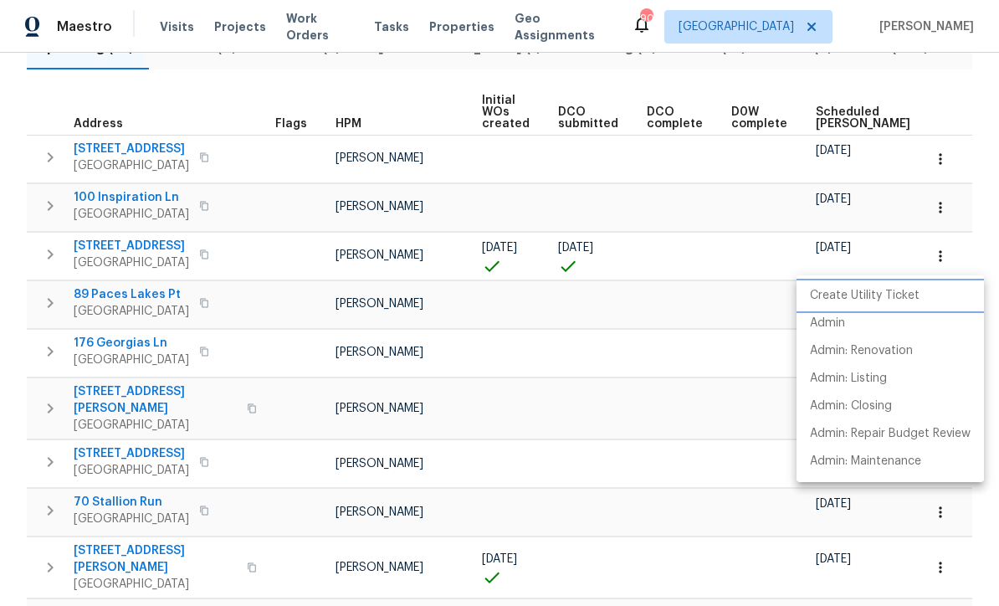
click at [897, 294] on p "Create Utility Ticket" at bounding box center [865, 296] width 110 height 18
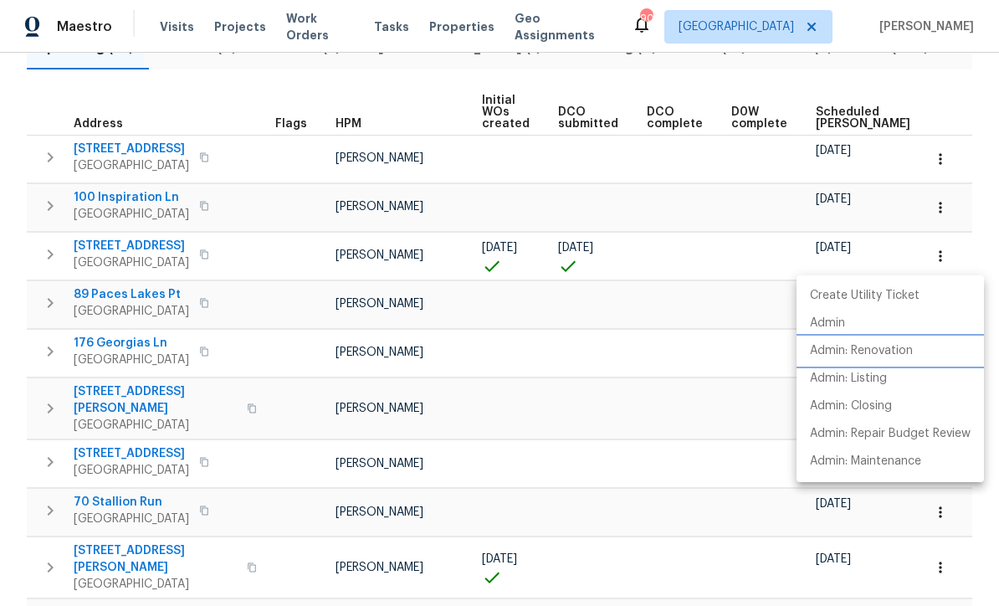
click at [911, 354] on p "Admin: Renovation" at bounding box center [861, 351] width 103 height 18
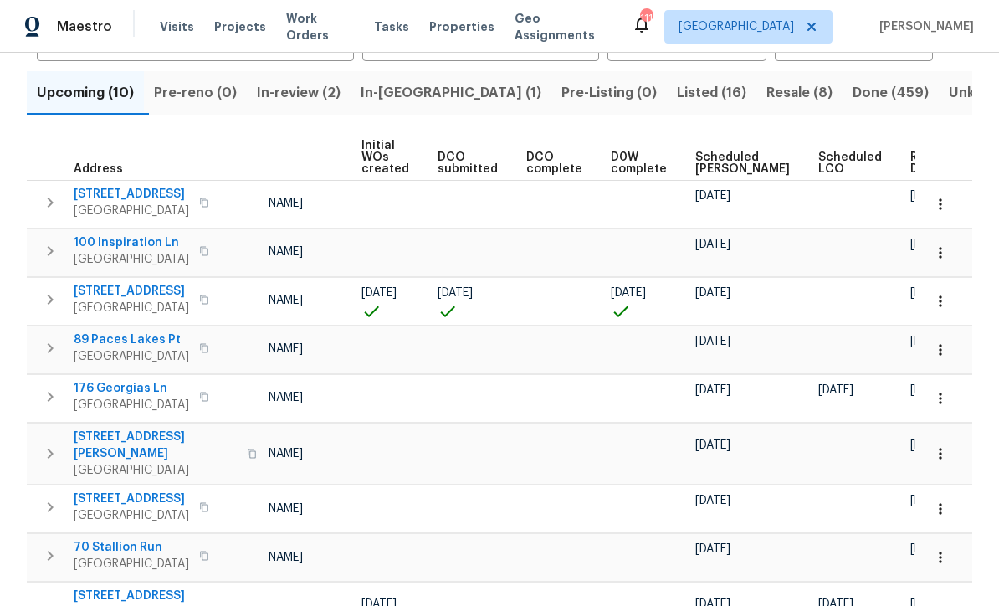
scroll to position [0, 120]
click at [911, 152] on span "Ready Date" at bounding box center [929, 162] width 37 height 23
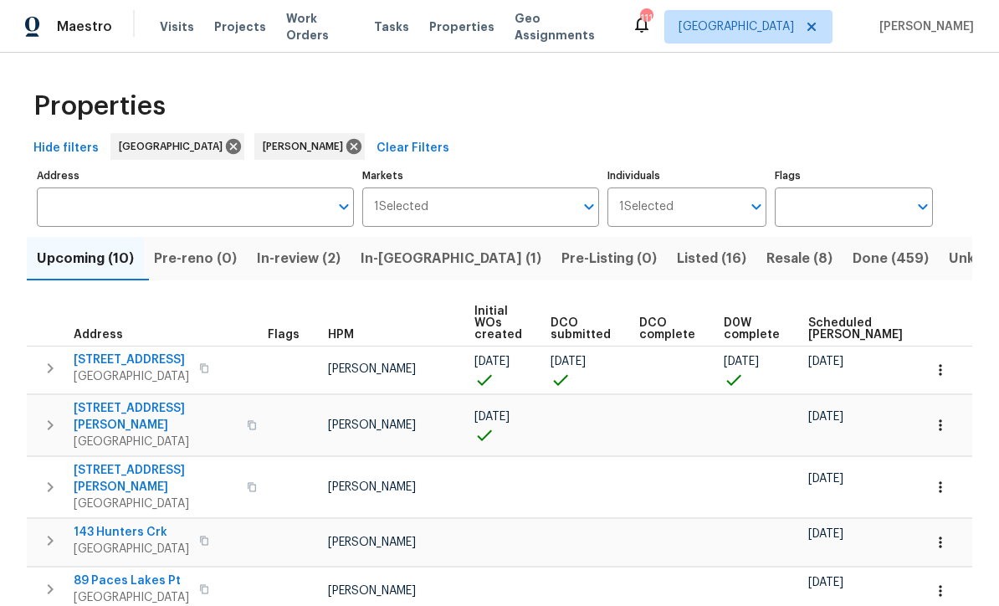
click at [677, 253] on span "Listed (16)" at bounding box center [711, 258] width 69 height 23
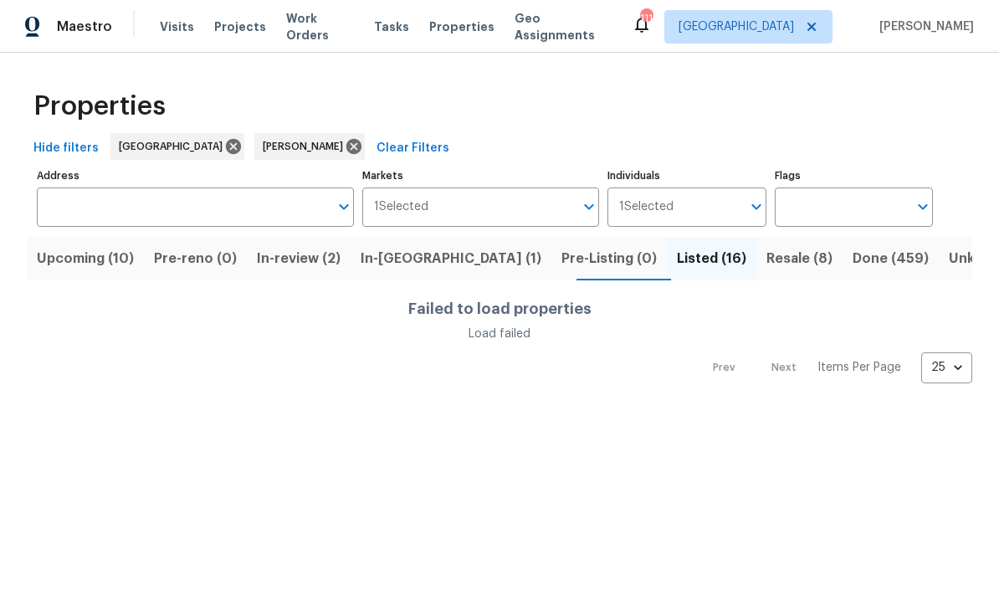
click at [677, 251] on span "Listed (16)" at bounding box center [711, 258] width 69 height 23
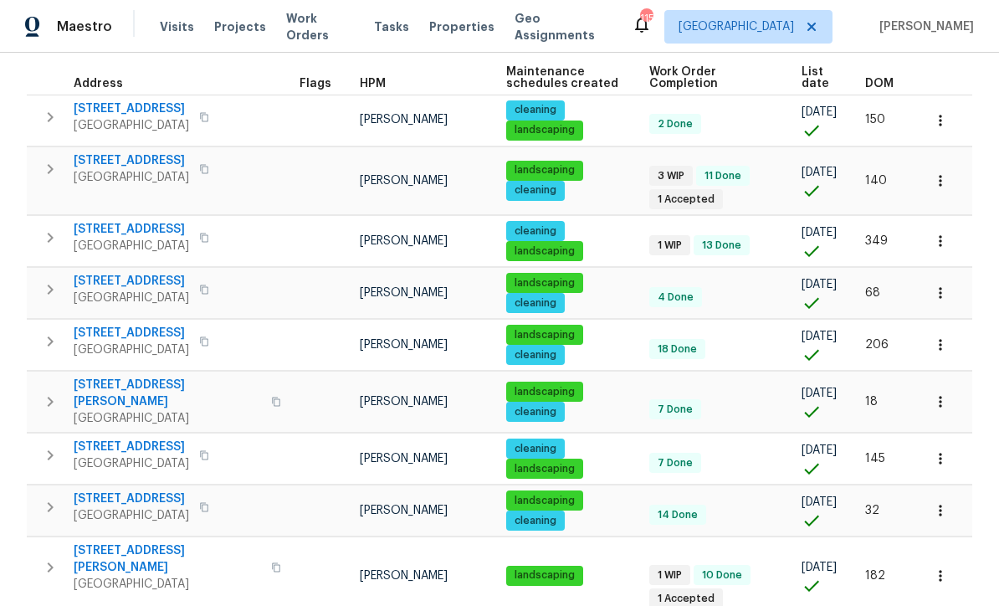
scroll to position [240, 0]
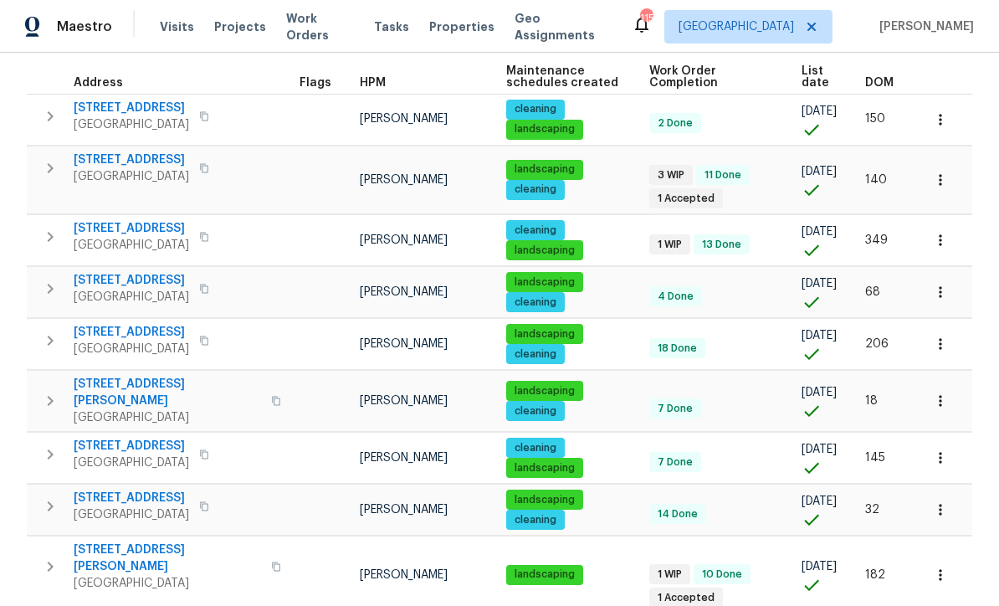
click at [124, 220] on span "[STREET_ADDRESS]" at bounding box center [131, 228] width 115 height 17
